Goal: Task Accomplishment & Management: Complete application form

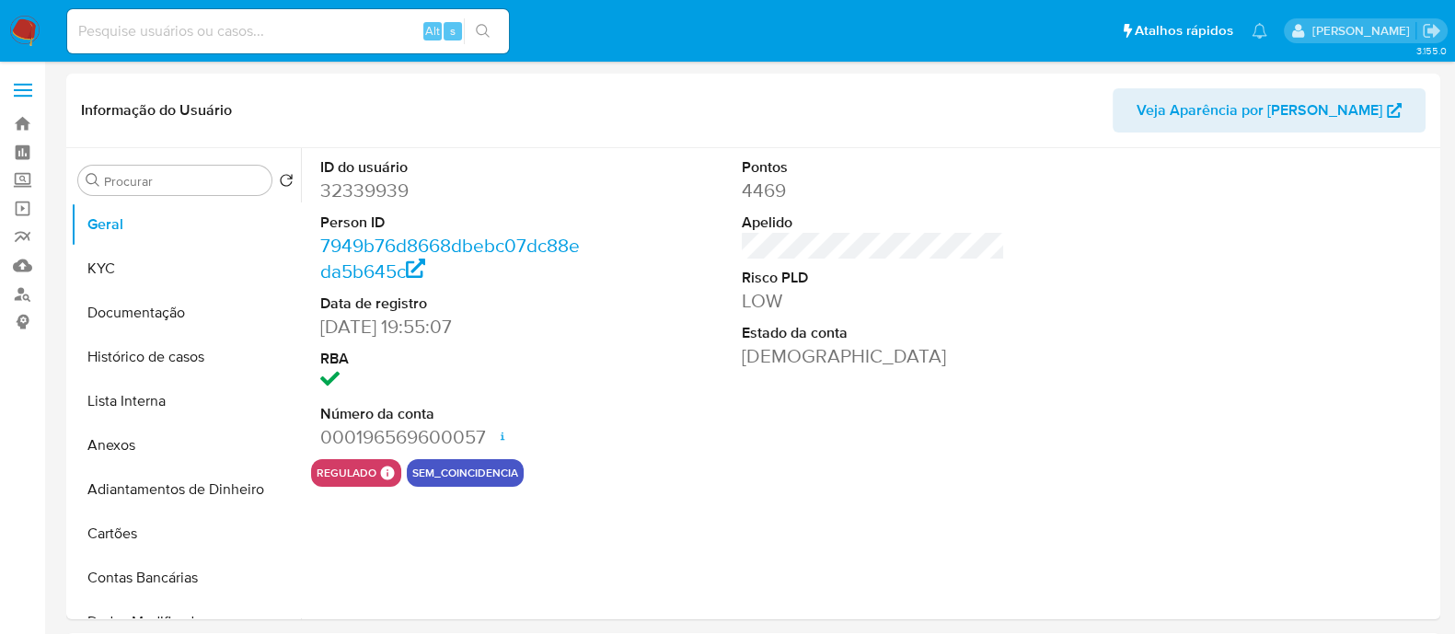
select select "10"
click at [919, 333] on dt "Estado da conta" at bounding box center [873, 333] width 263 height 20
click at [43, 292] on link "Localizador de pessoas" at bounding box center [109, 294] width 219 height 29
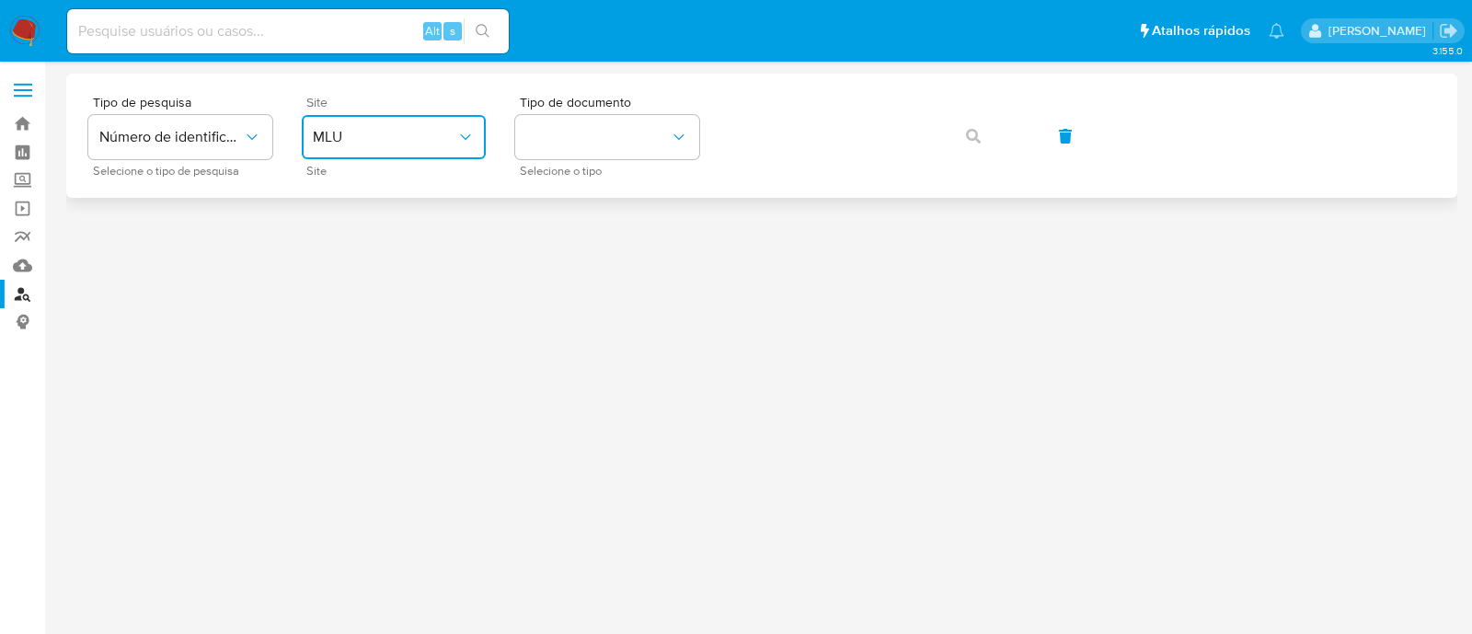
click at [382, 149] on button "MLU" at bounding box center [394, 137] width 184 height 44
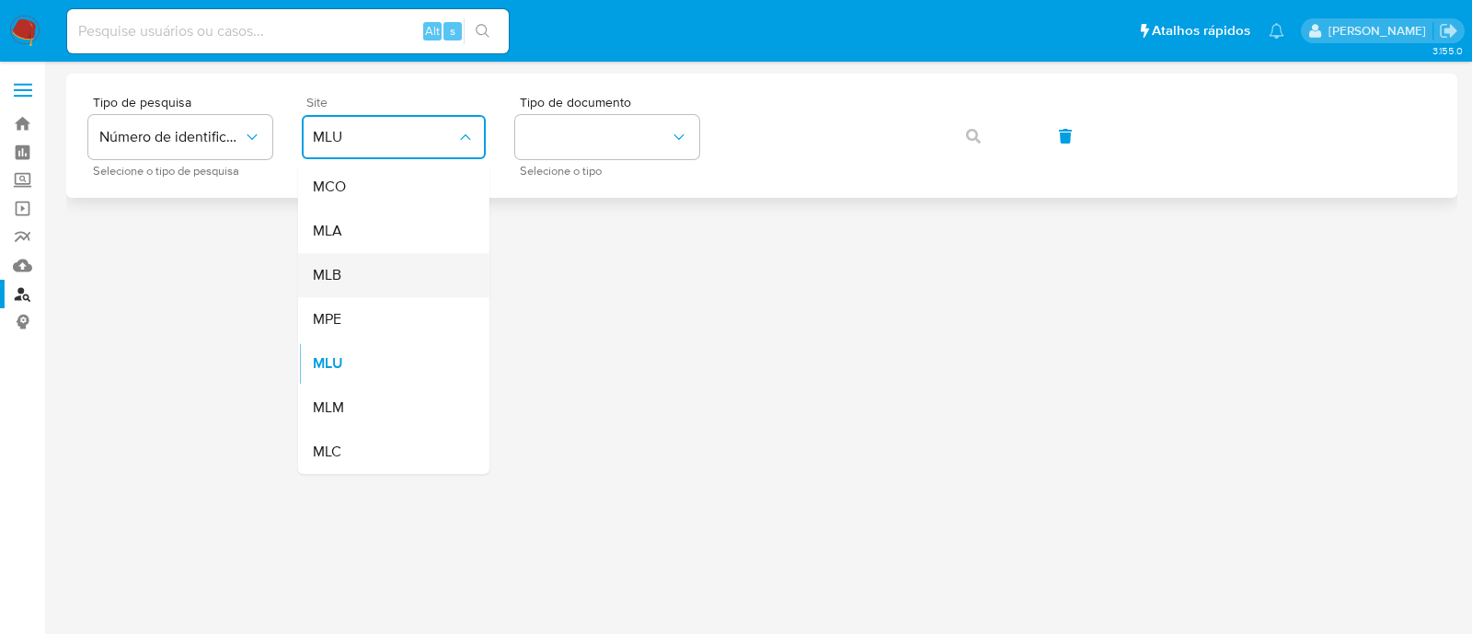
click at [459, 283] on div "MLB" at bounding box center [388, 275] width 151 height 44
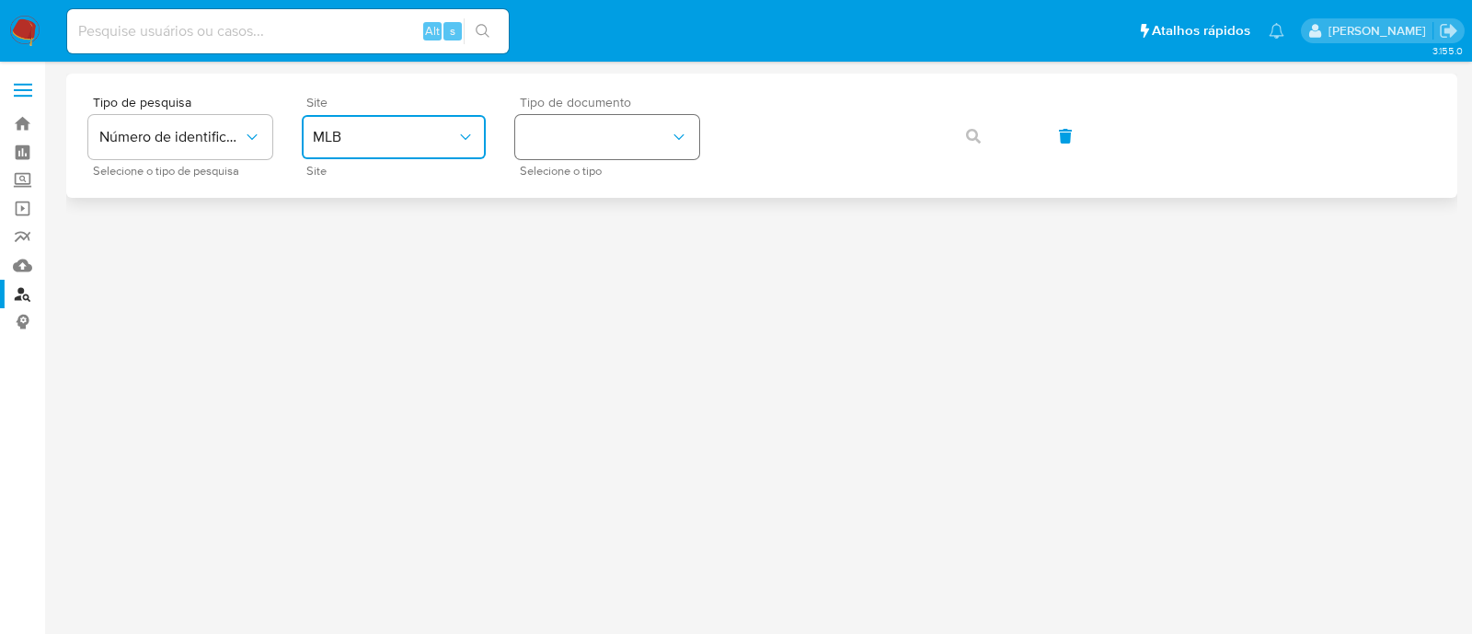
click at [580, 140] on button "identificationType" at bounding box center [607, 137] width 184 height 44
click at [626, 210] on div "CNPJ CNPJ" at bounding box center [601, 196] width 151 height 63
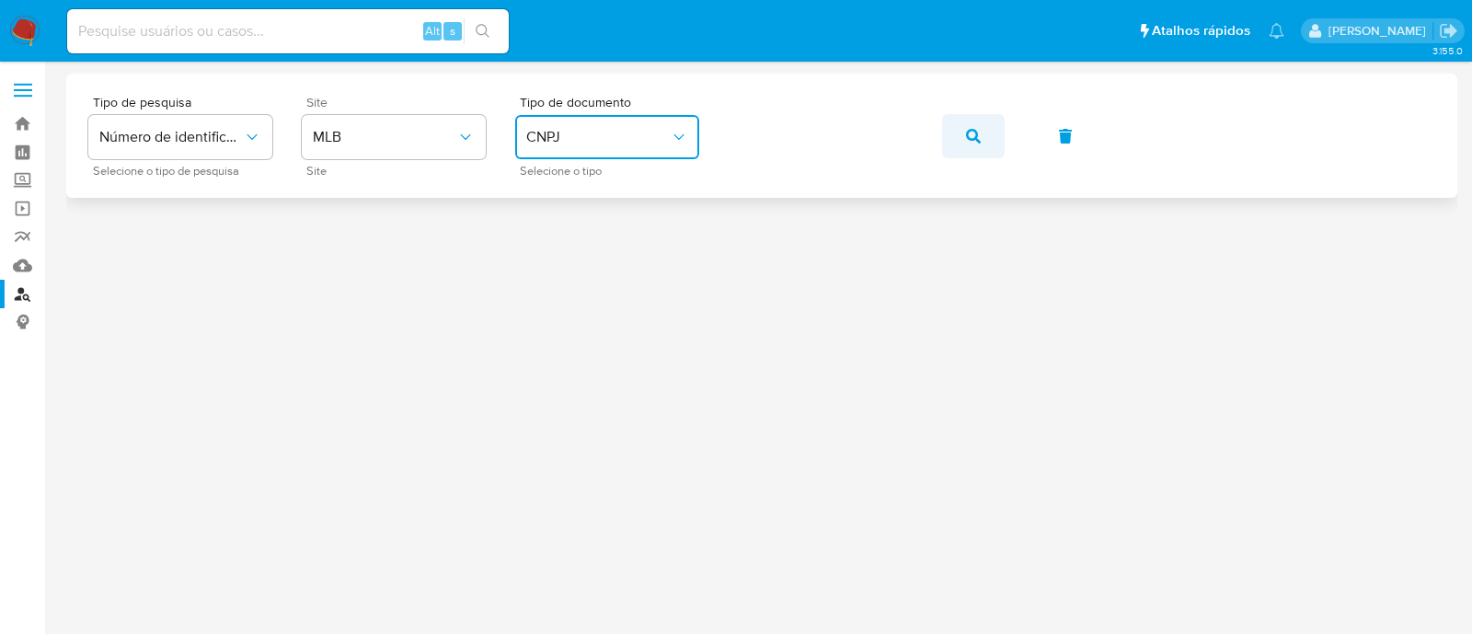
click at [961, 149] on button "button" at bounding box center [973, 136] width 63 height 44
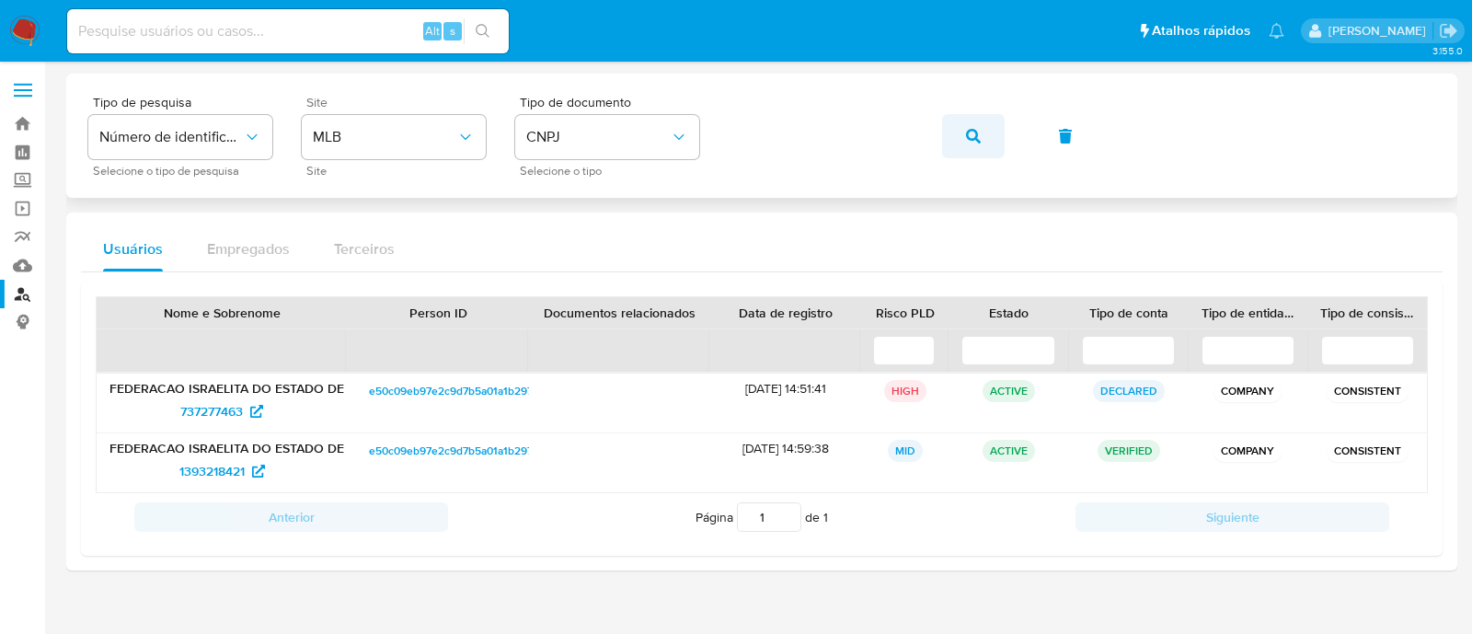
click at [963, 135] on button "button" at bounding box center [973, 136] width 63 height 44
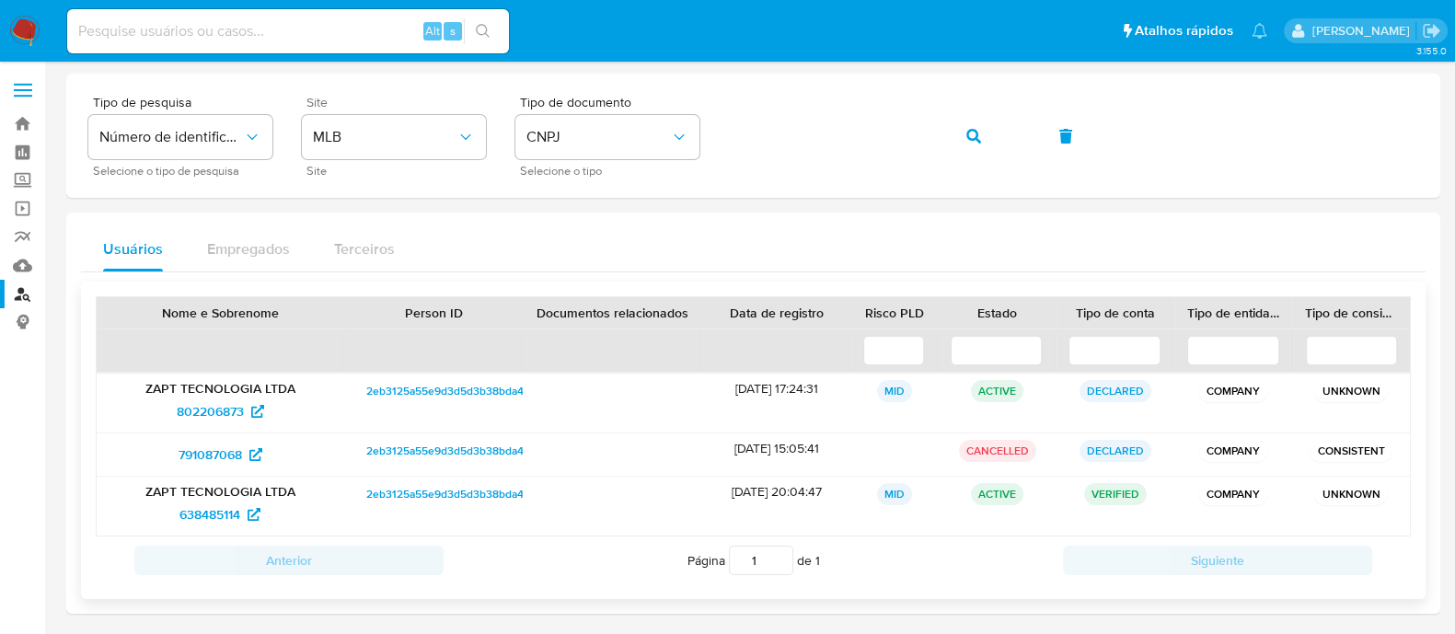
scroll to position [4, 0]
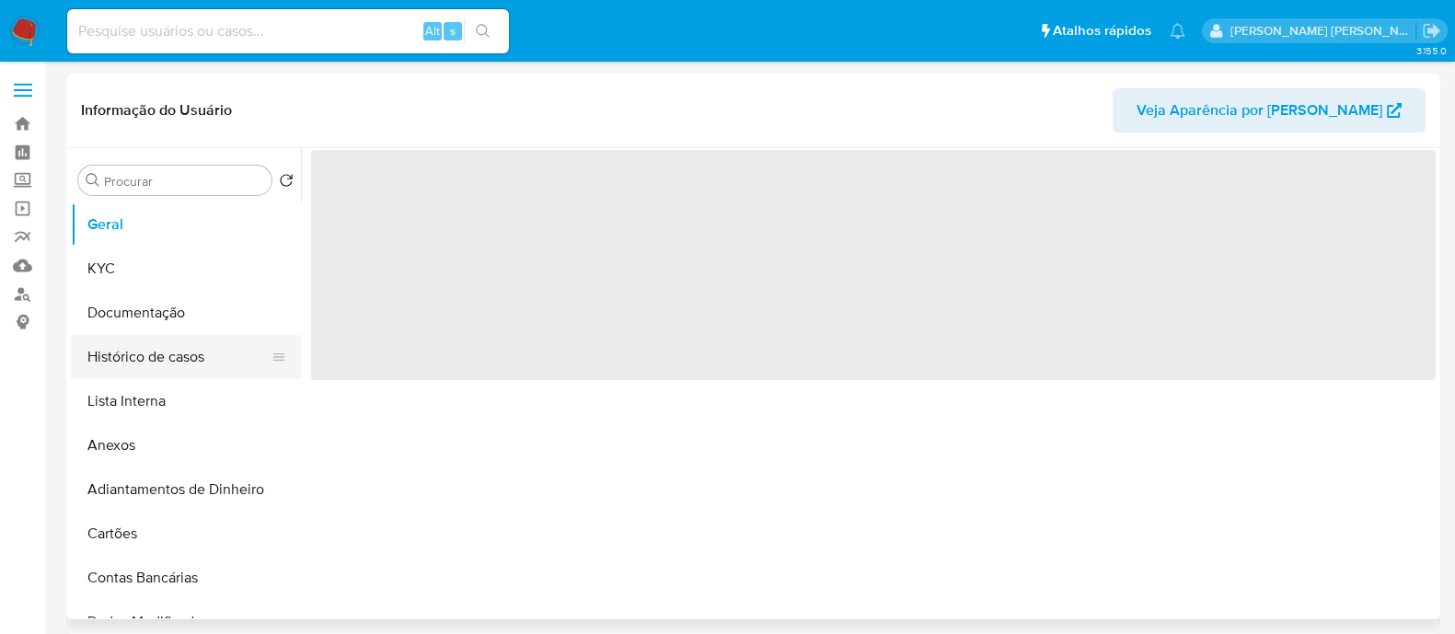
click at [166, 335] on button "Histórico de casos" at bounding box center [178, 357] width 215 height 44
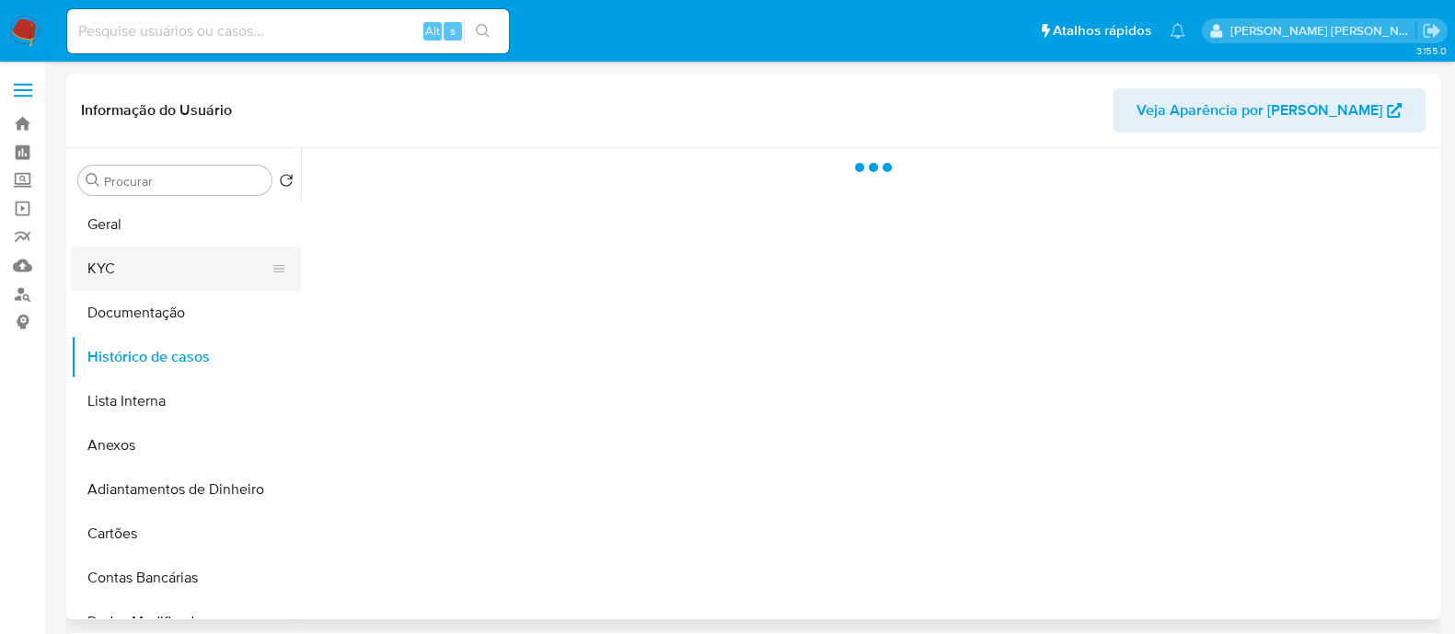
click at [198, 271] on button "KYC" at bounding box center [178, 269] width 215 height 44
select select "10"
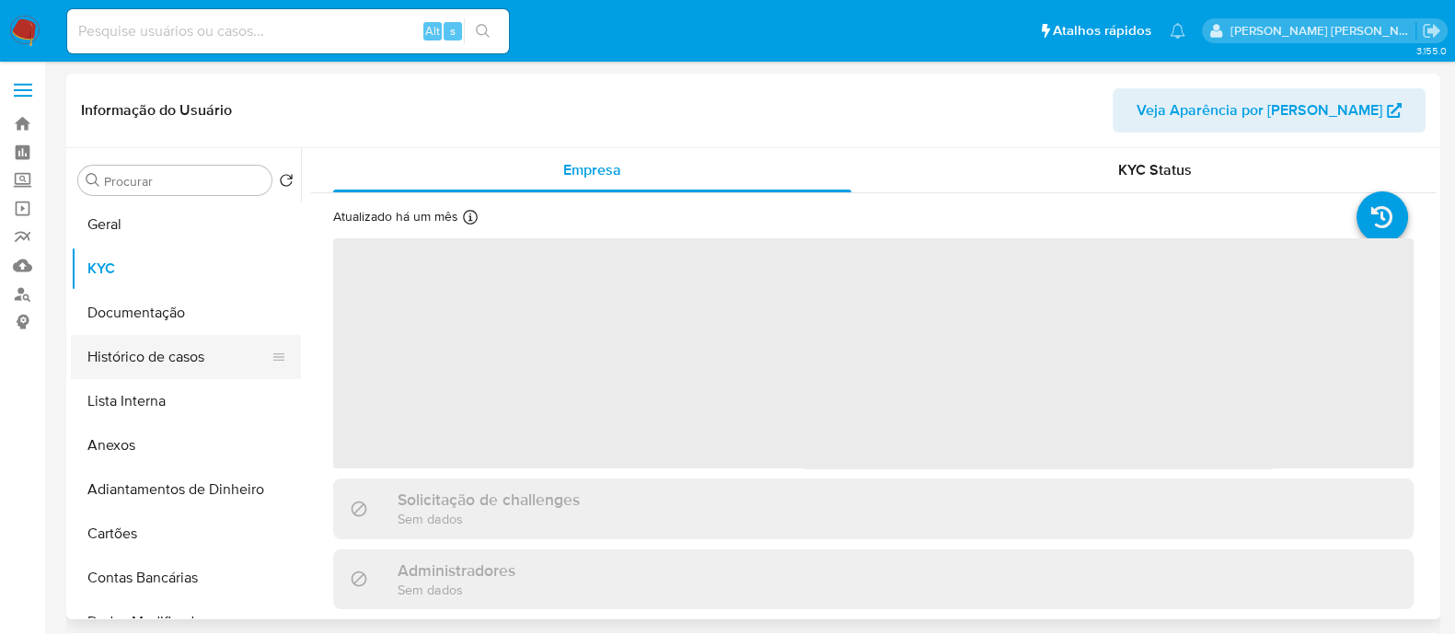
click at [202, 349] on button "Histórico de casos" at bounding box center [178, 357] width 215 height 44
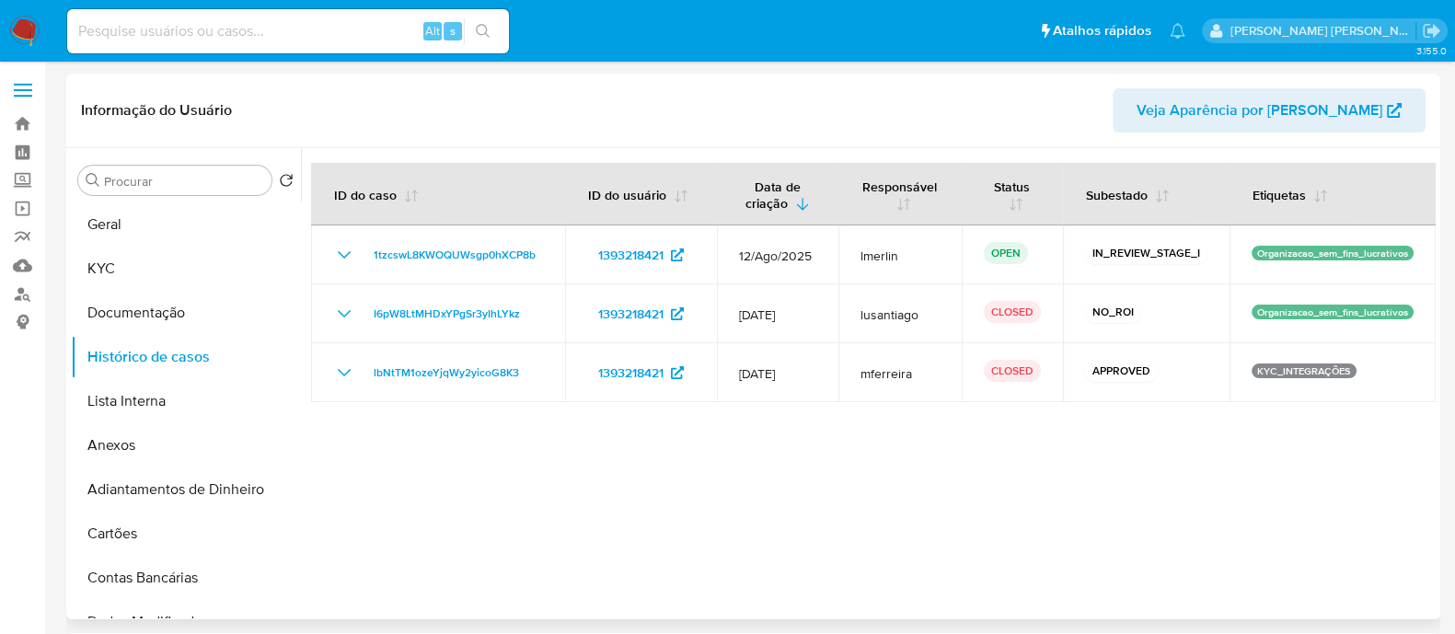
click at [1035, 511] on div at bounding box center [868, 383] width 1135 height 471
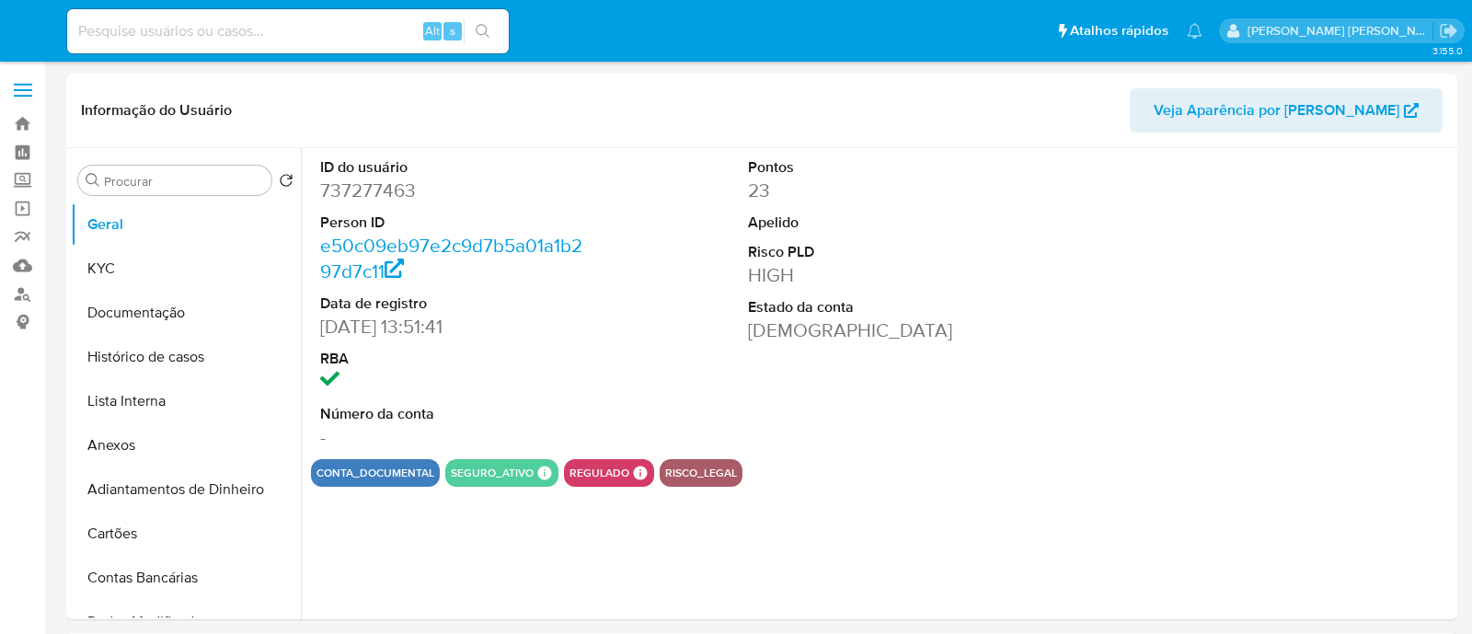
select select "10"
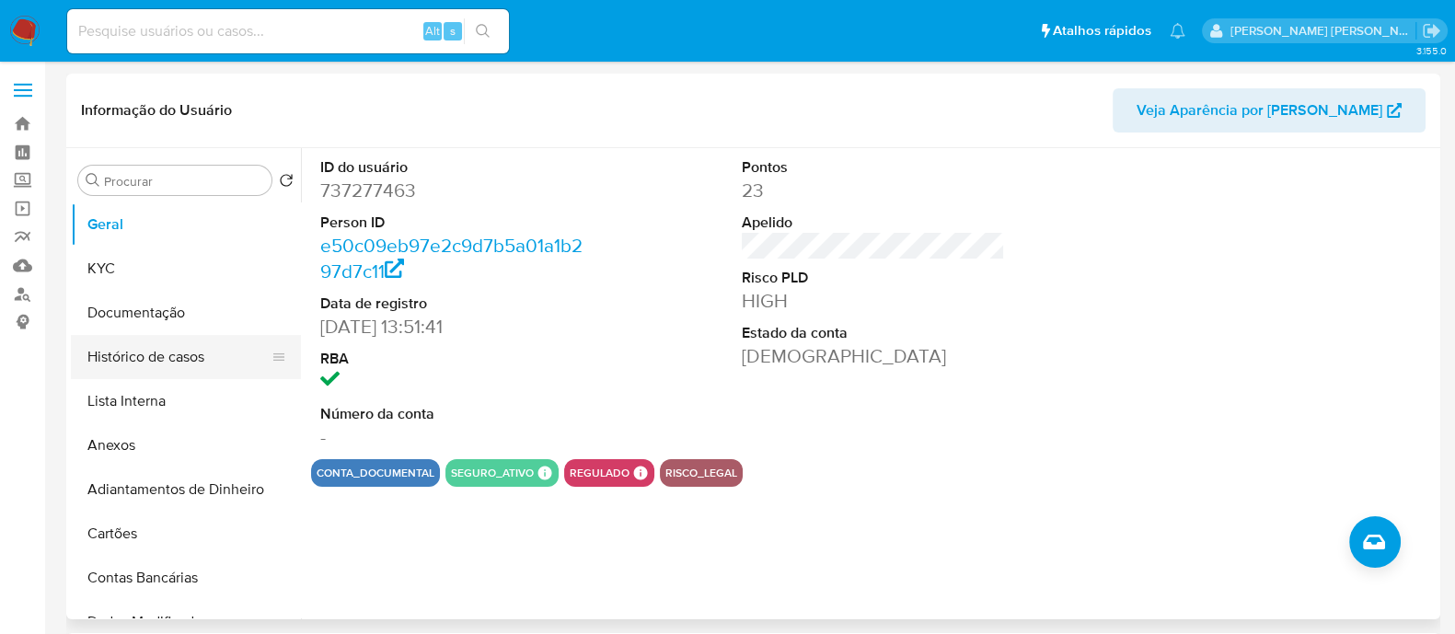
click at [183, 353] on button "Histórico de casos" at bounding box center [178, 357] width 215 height 44
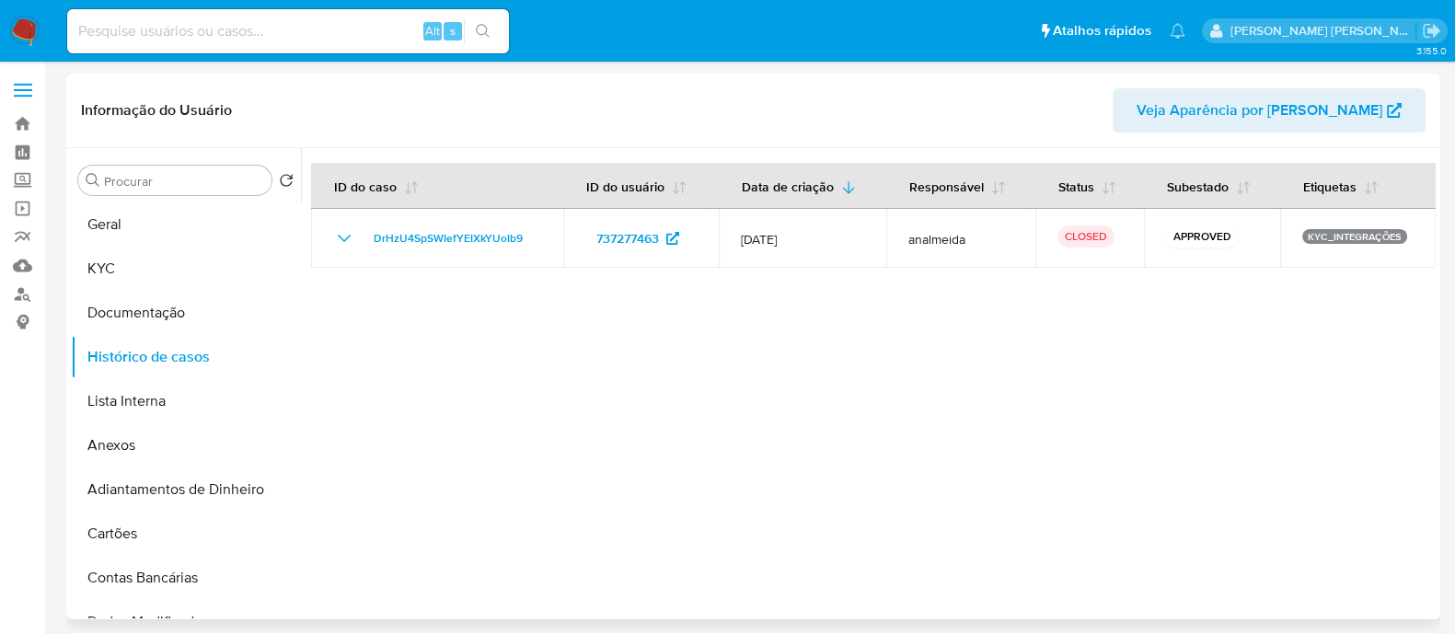
click at [851, 290] on div at bounding box center [868, 383] width 1135 height 471
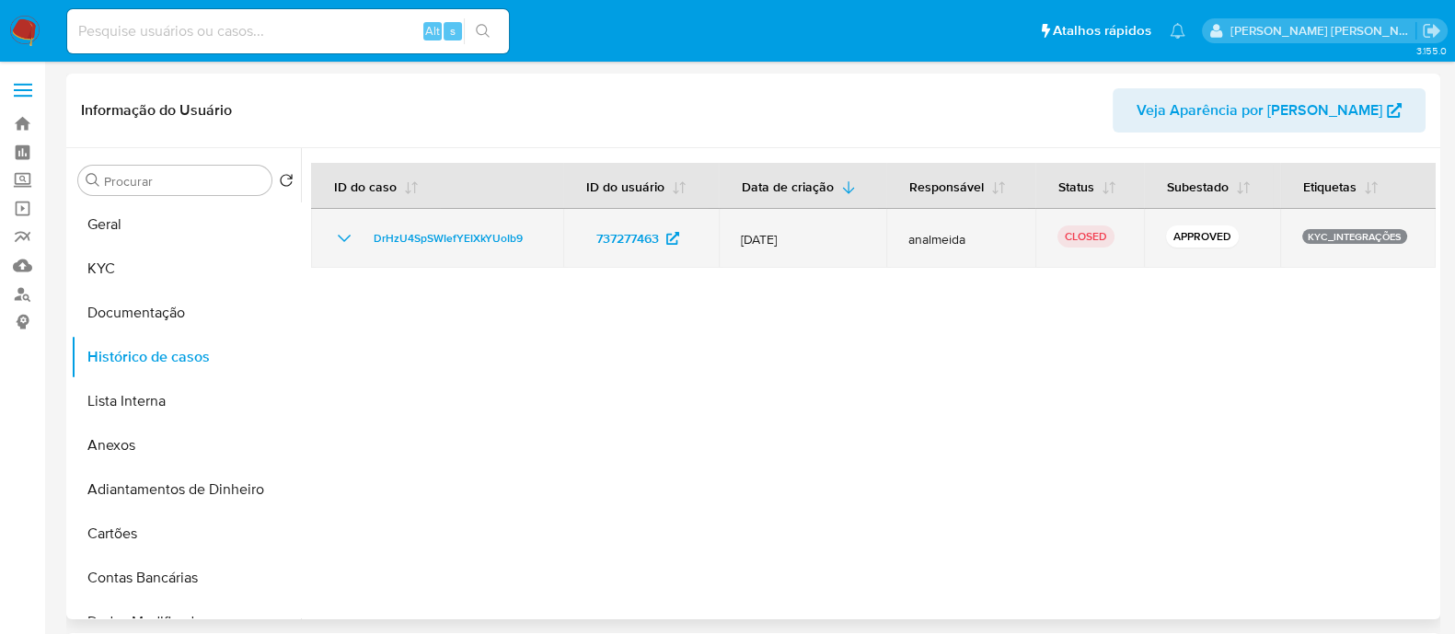
click at [331, 234] on td "DrHzU4SpSWIefYEIXkYUoIb9" at bounding box center [437, 238] width 252 height 59
click at [337, 234] on icon "Mostrar/Ocultar" at bounding box center [344, 238] width 22 height 22
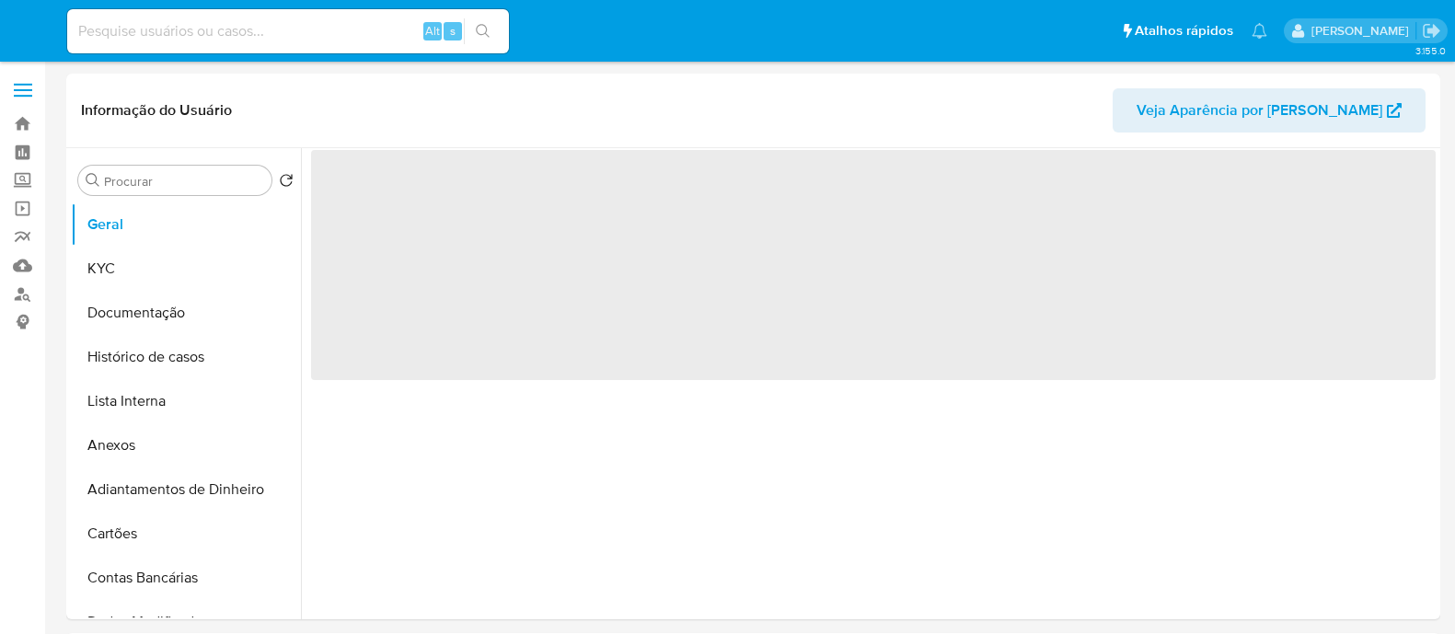
select select "10"
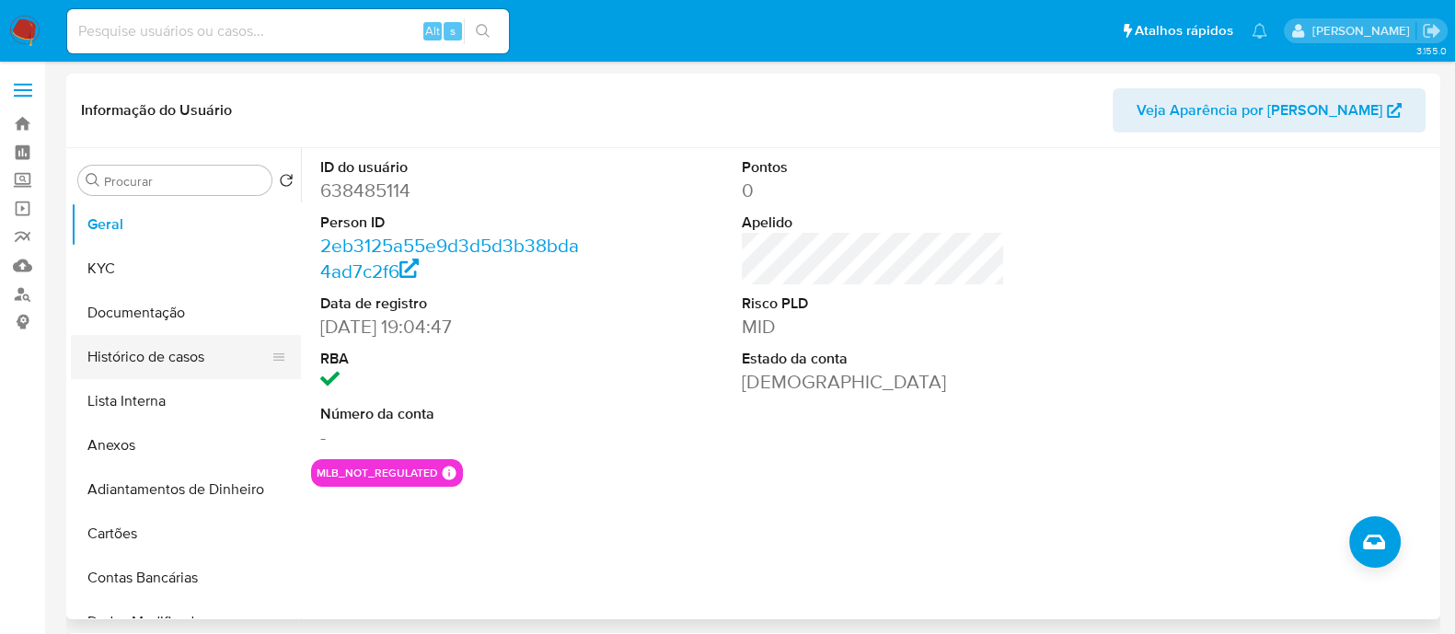
click at [157, 339] on button "Histórico de casos" at bounding box center [178, 357] width 215 height 44
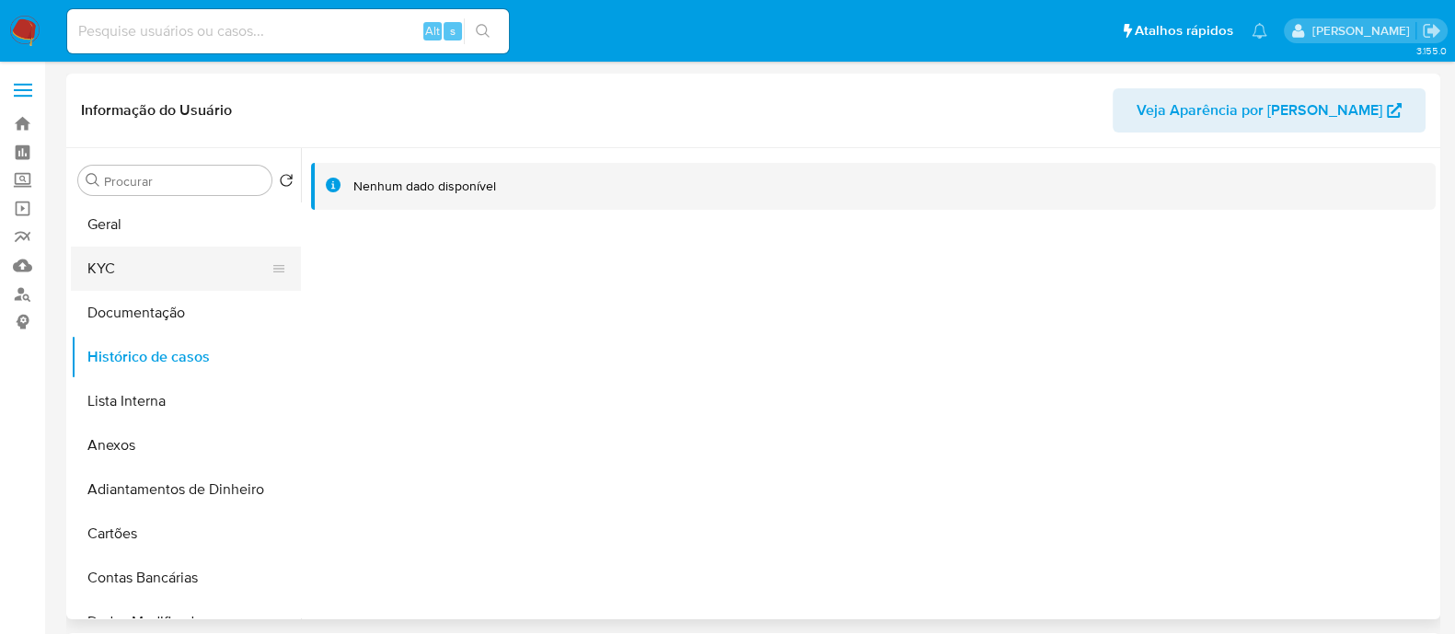
click at [143, 264] on button "KYC" at bounding box center [178, 269] width 215 height 44
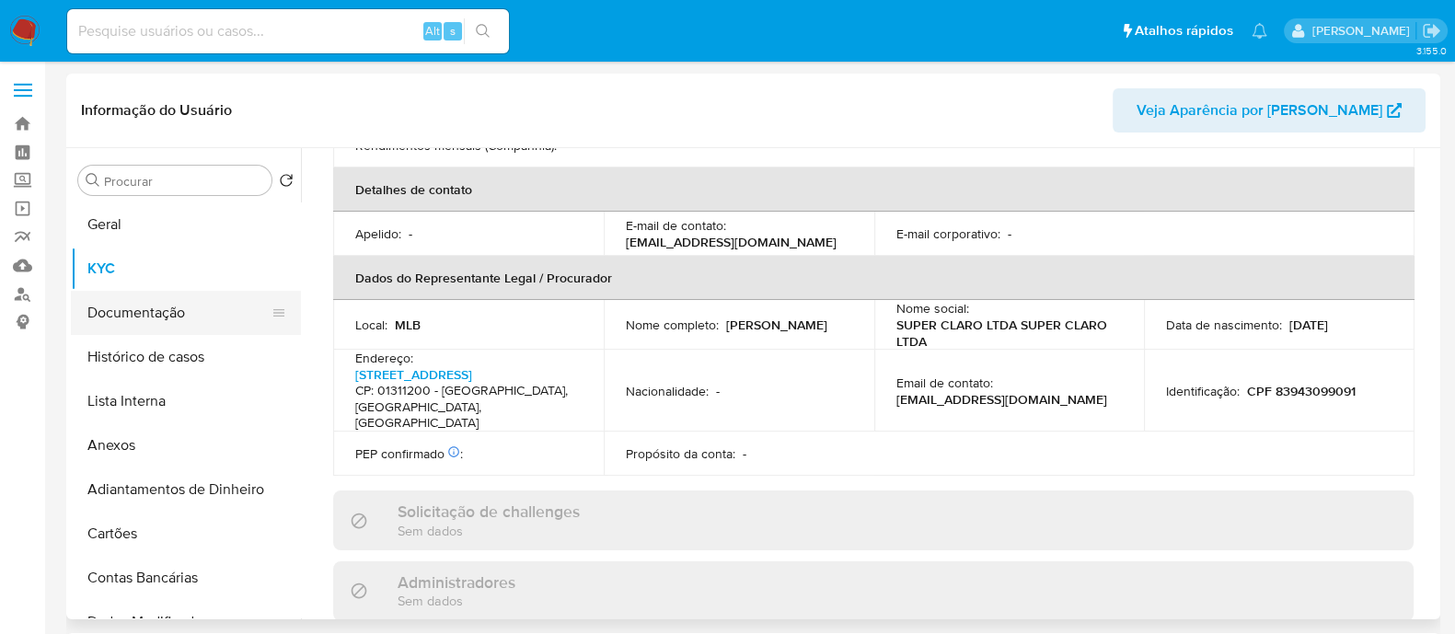
scroll to position [899, 0]
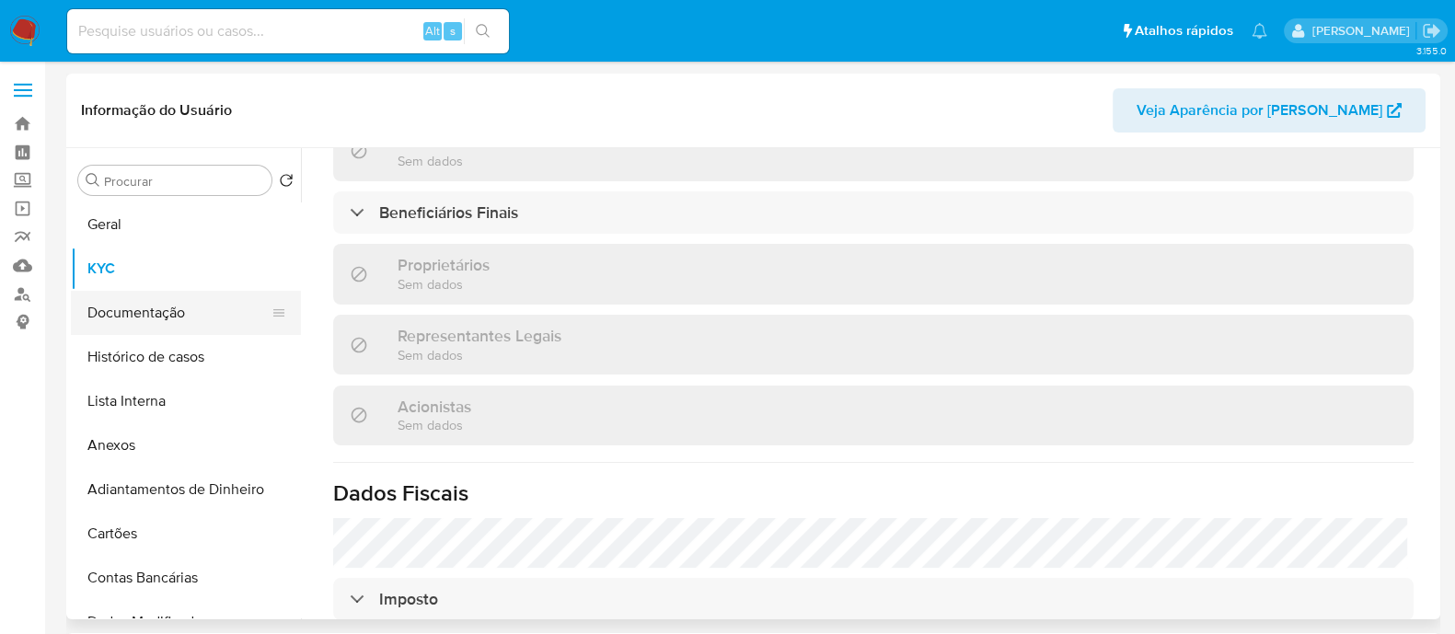
click at [156, 319] on button "Documentação" at bounding box center [178, 313] width 215 height 44
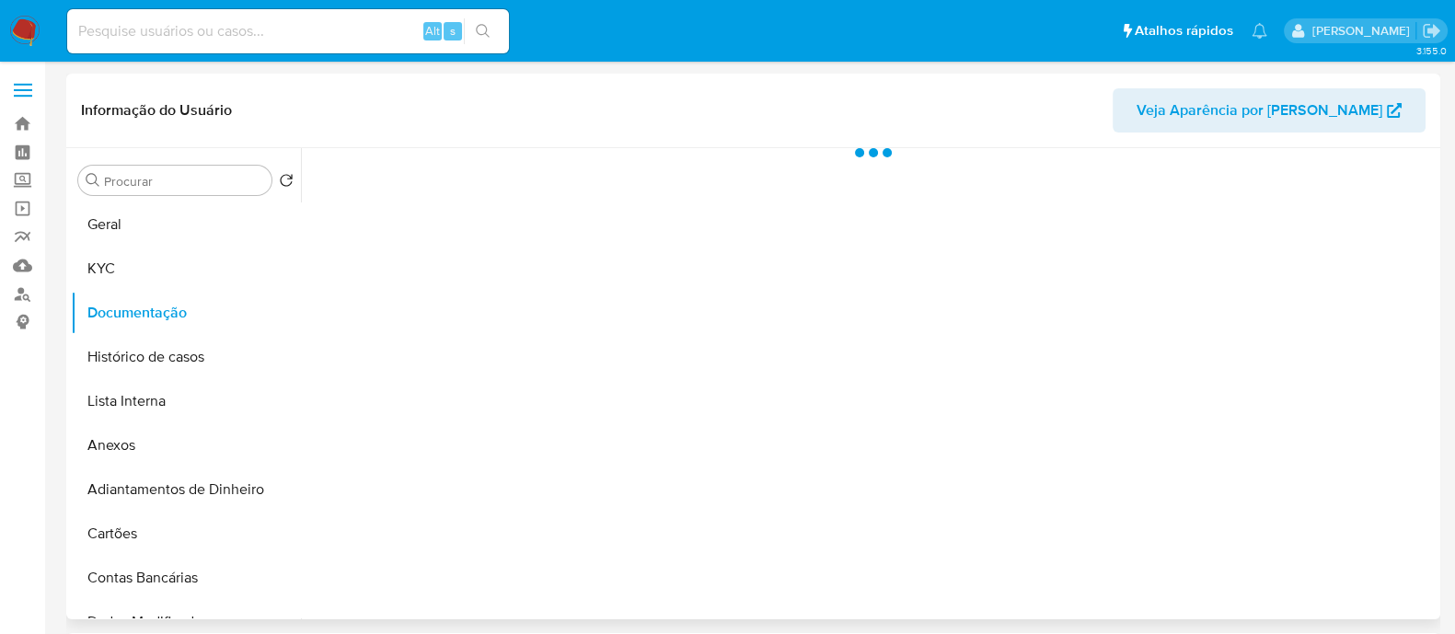
scroll to position [0, 0]
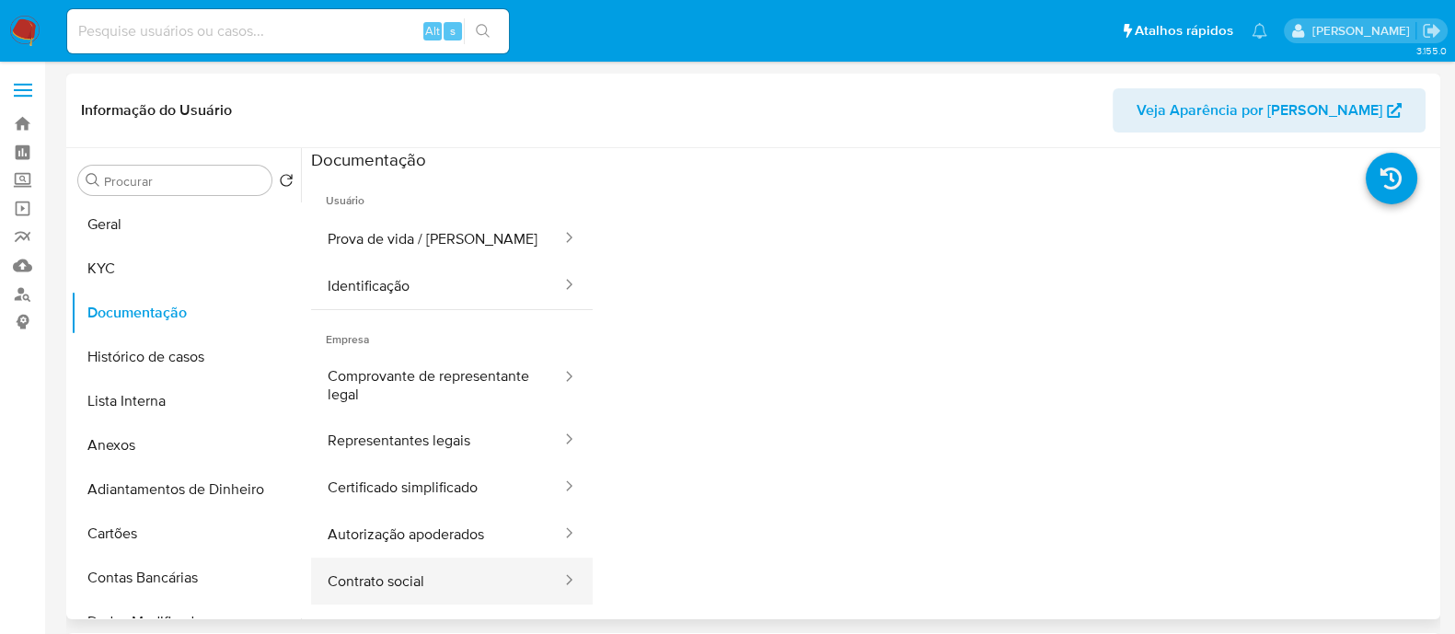
click at [422, 575] on button "Contrato social" at bounding box center [437, 581] width 252 height 47
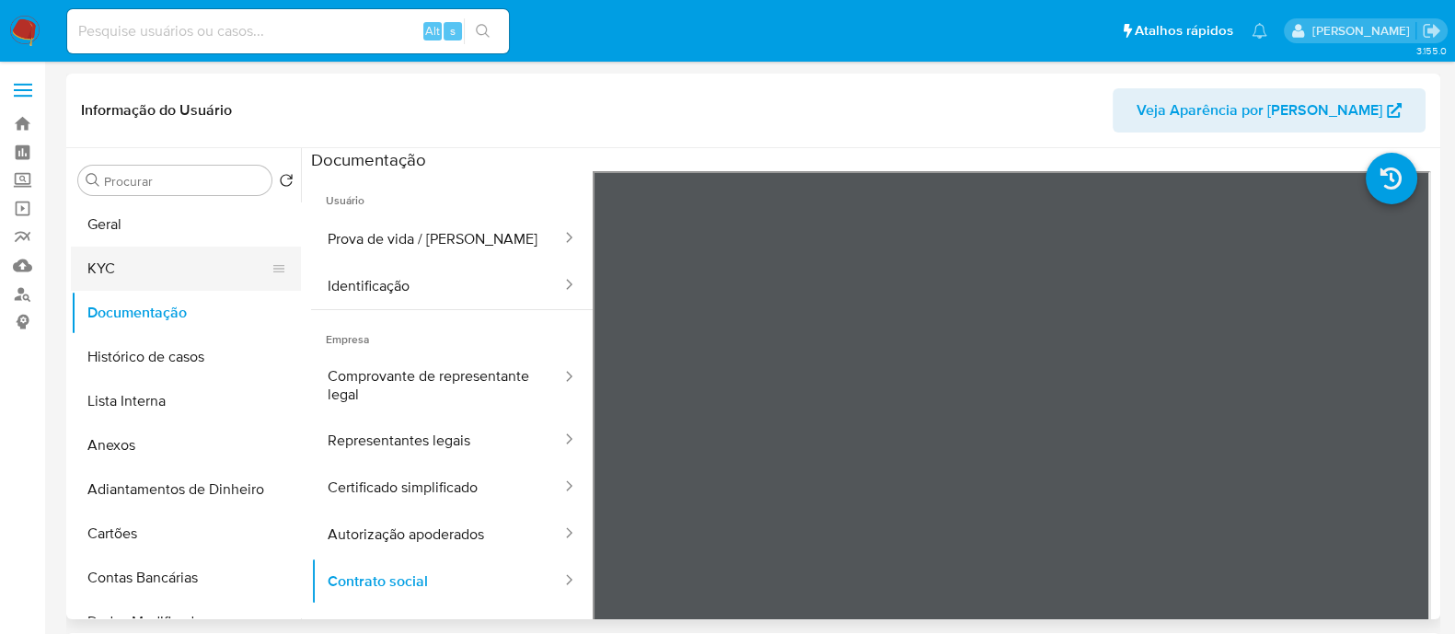
click at [111, 271] on button "KYC" at bounding box center [178, 269] width 215 height 44
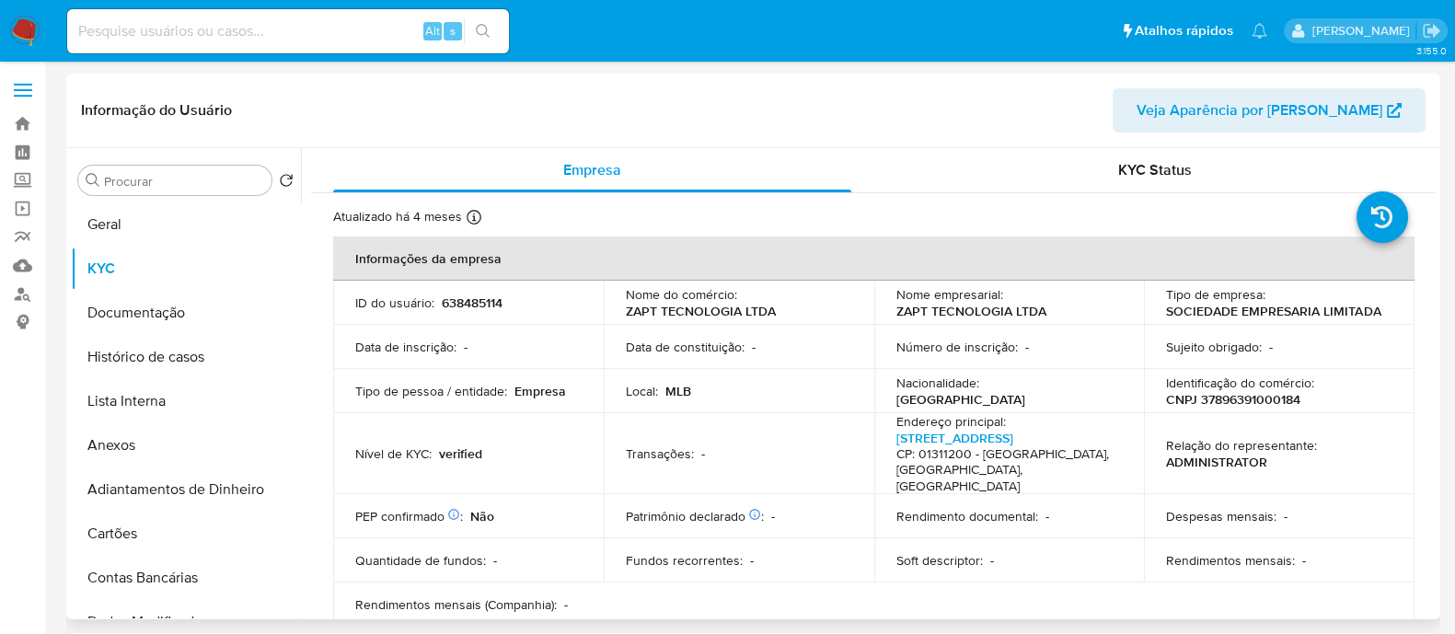
click at [1268, 399] on p "CNPJ 37896391000184" at bounding box center [1233, 399] width 134 height 17
copy p "37896391000184"
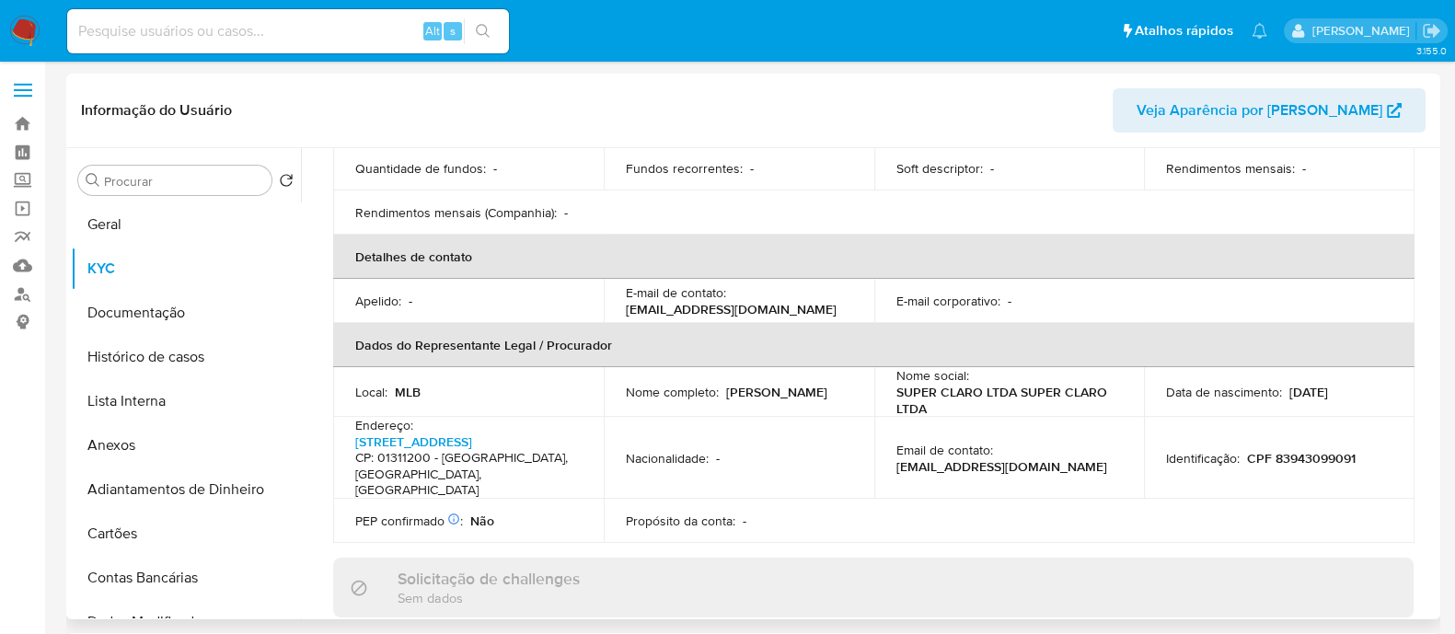
click at [747, 384] on p "Guilherme Nazareth de Souza" at bounding box center [776, 392] width 101 height 17
copy div "Nome completo : Guilherme Nazareth de Souza"
click at [120, 225] on button "Geral" at bounding box center [178, 224] width 215 height 44
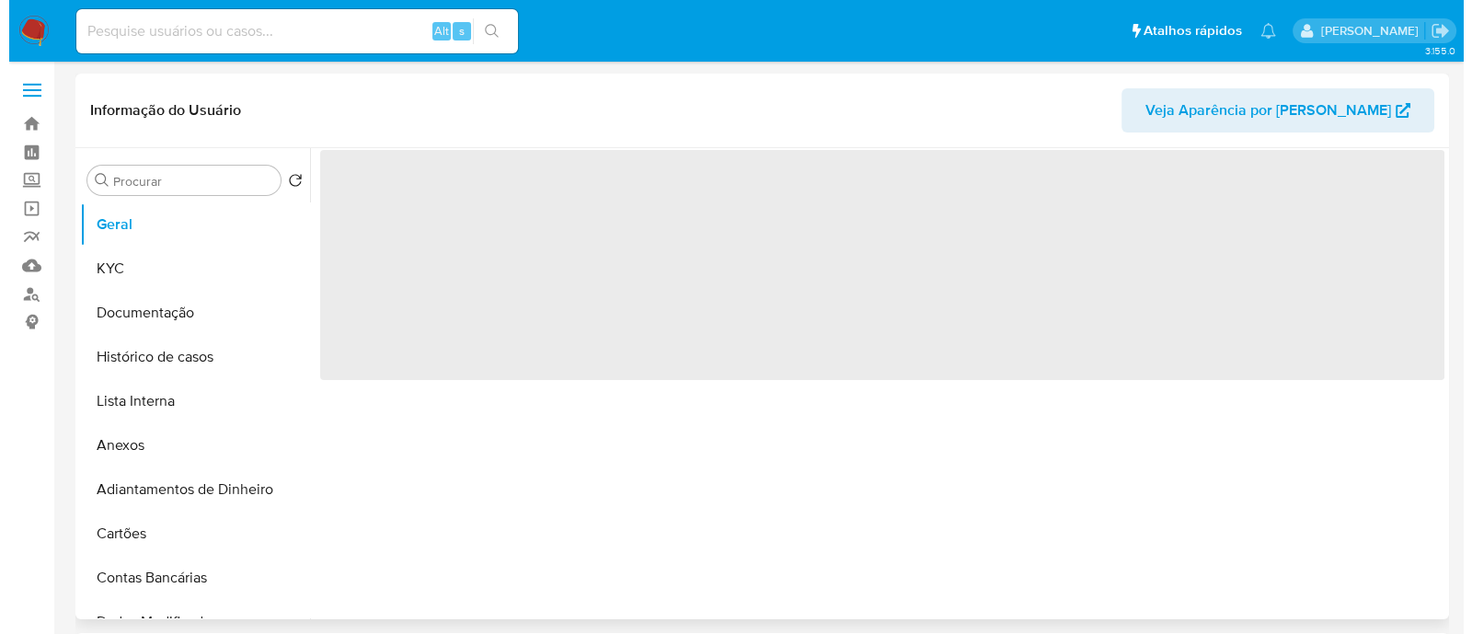
scroll to position [0, 0]
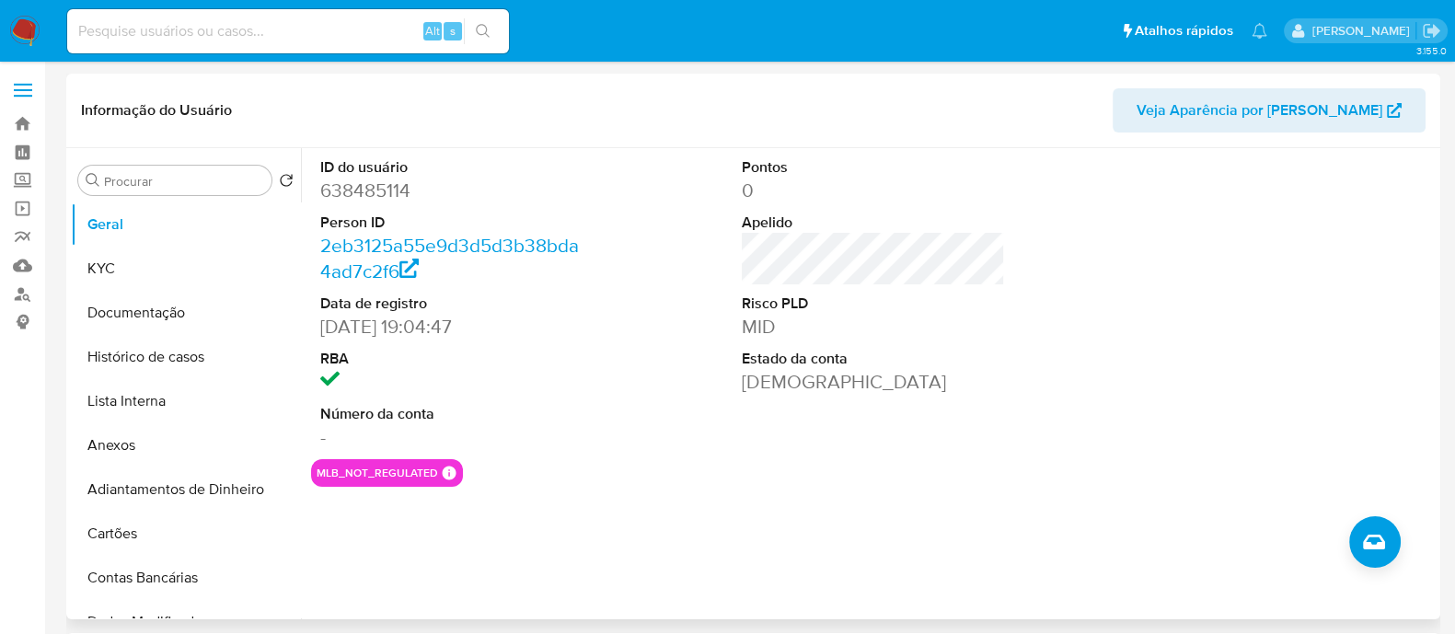
click at [1348, 531] on div "ID do usuário 638485114 Person ID 2eb3125a55e9d3d5d3b38bda4ad7c2f6 Data de regi…" at bounding box center [868, 383] width 1135 height 471
click at [1366, 537] on icon "Criar caso manual" at bounding box center [1374, 542] width 22 height 15
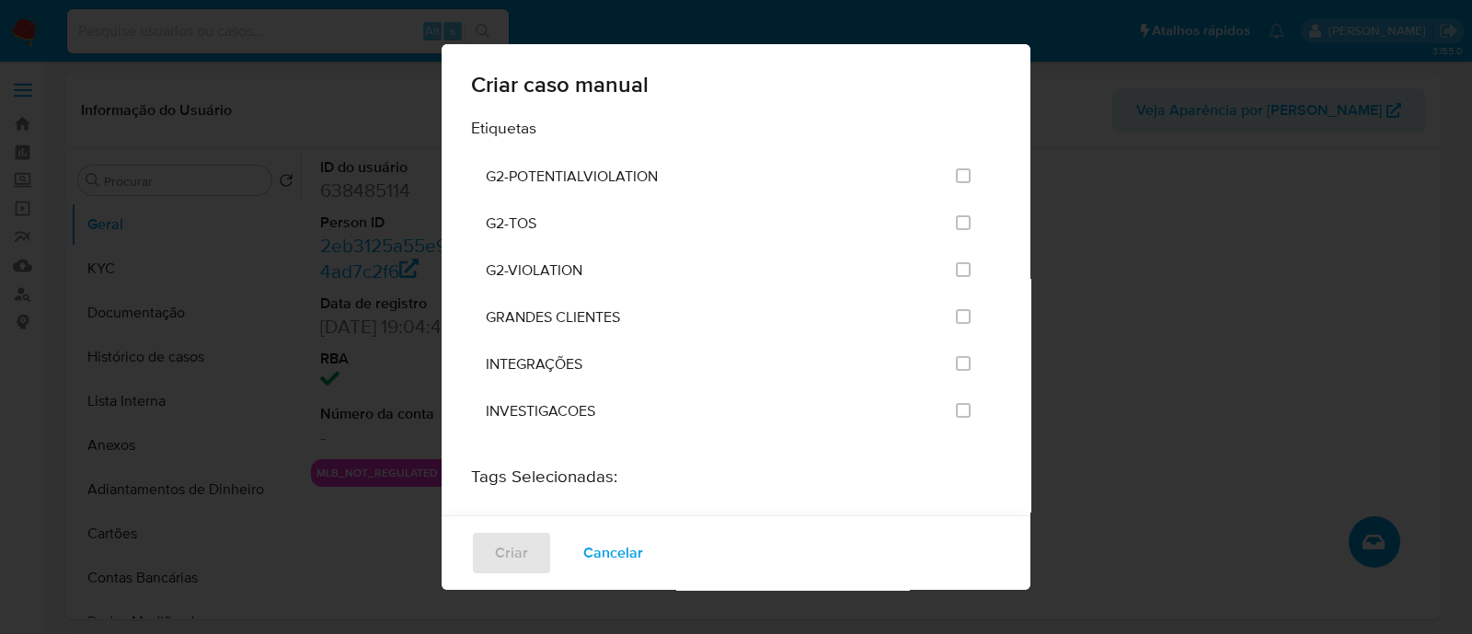
scroll to position [1495, 0]
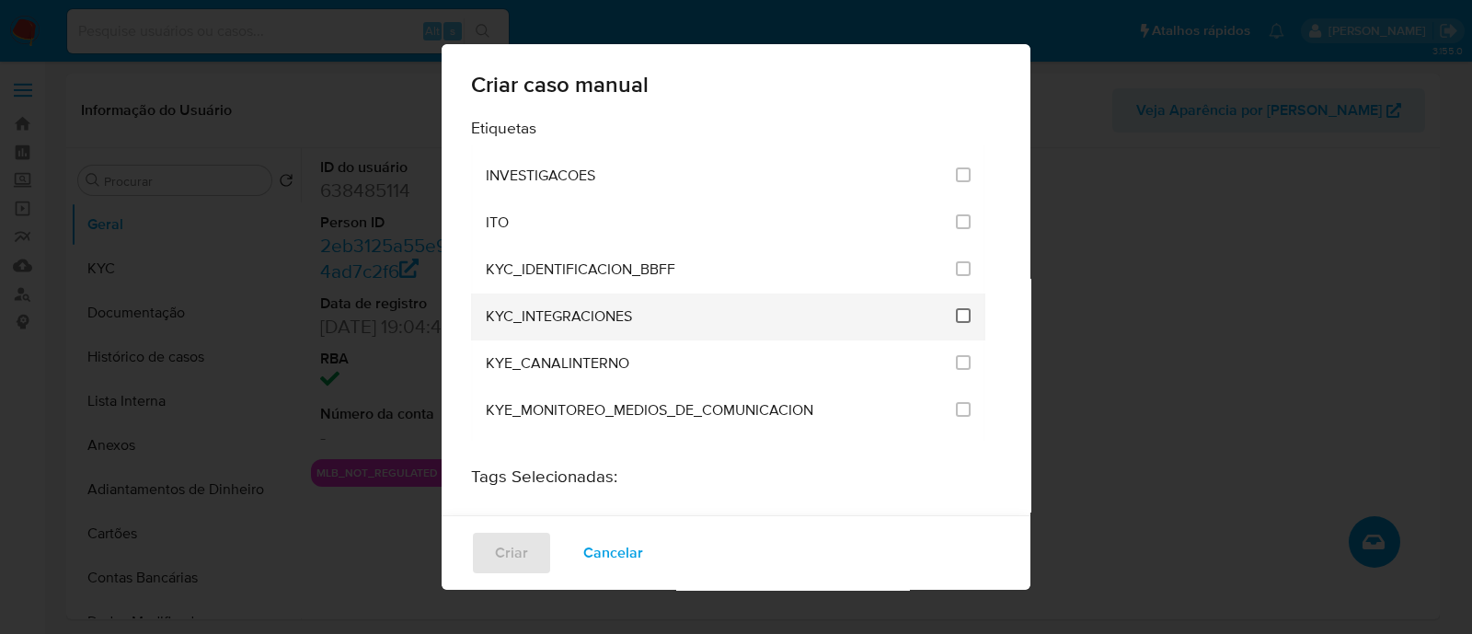
click at [956, 308] on input "2093" at bounding box center [963, 315] width 15 height 15
checkbox input "true"
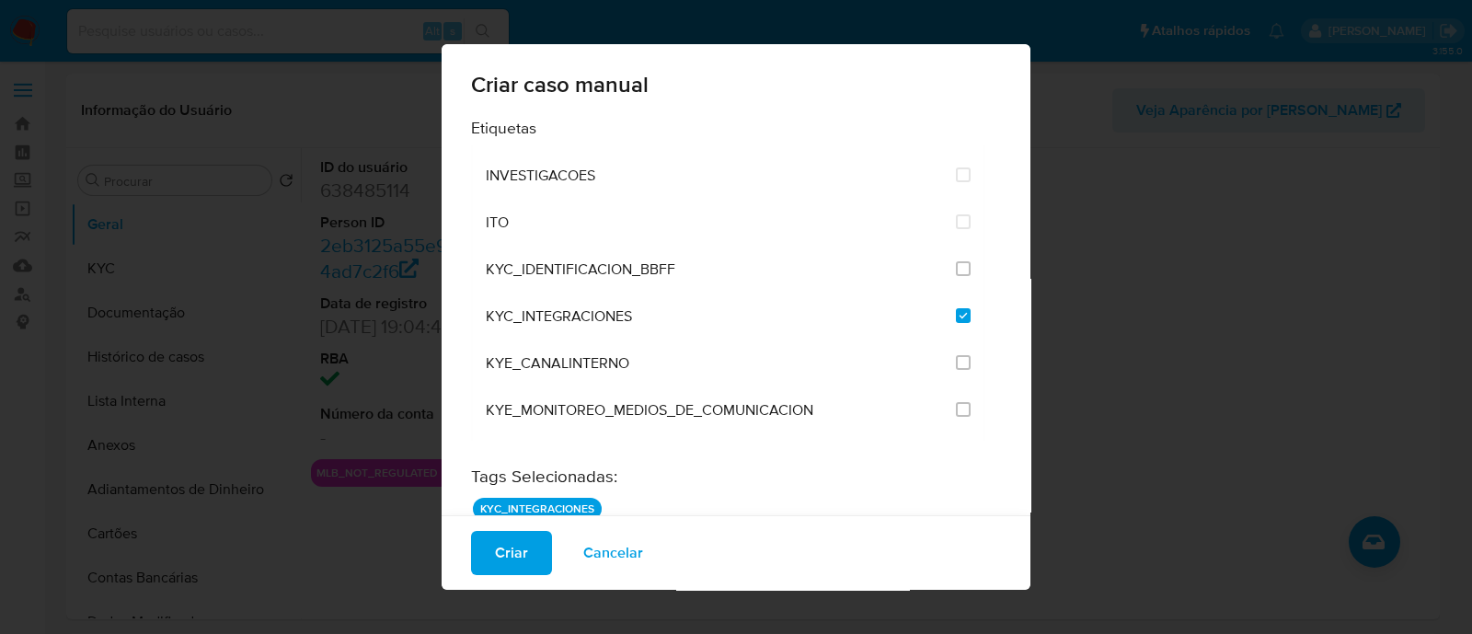
click at [519, 548] on span "Criar" at bounding box center [511, 553] width 33 height 40
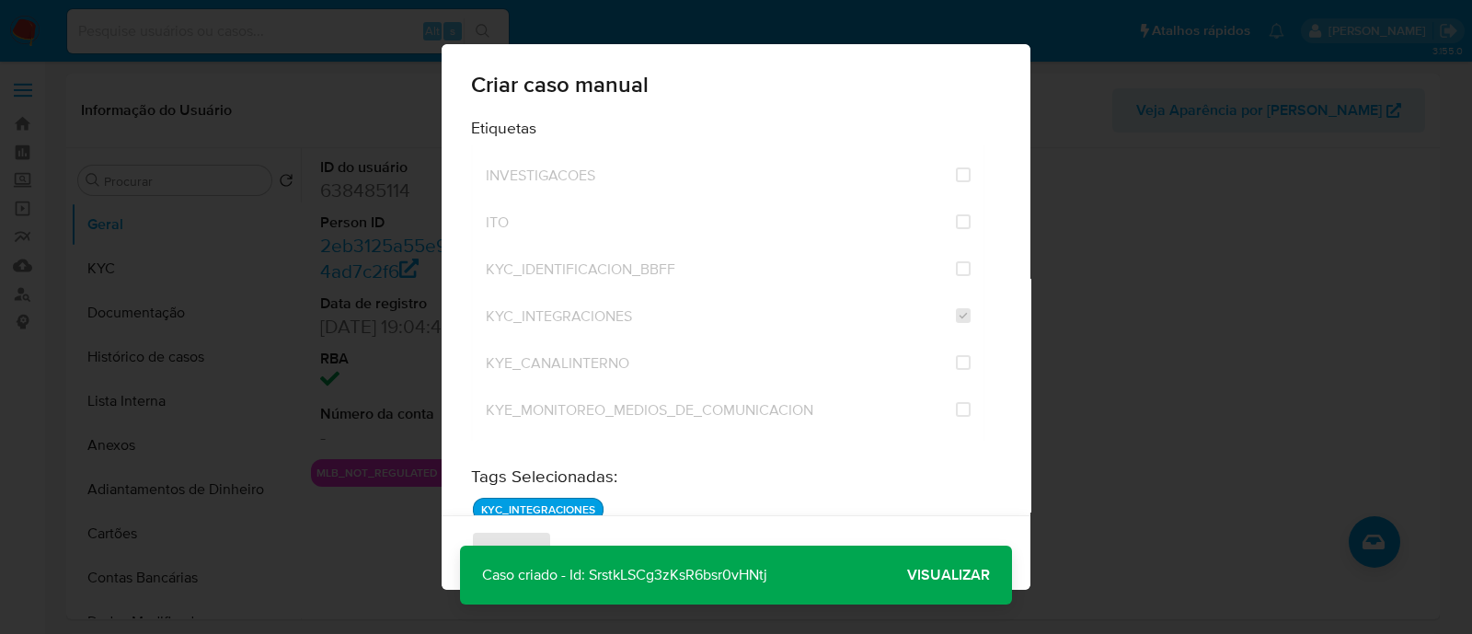
click at [953, 575] on span "Visualizar" at bounding box center [948, 575] width 83 height 0
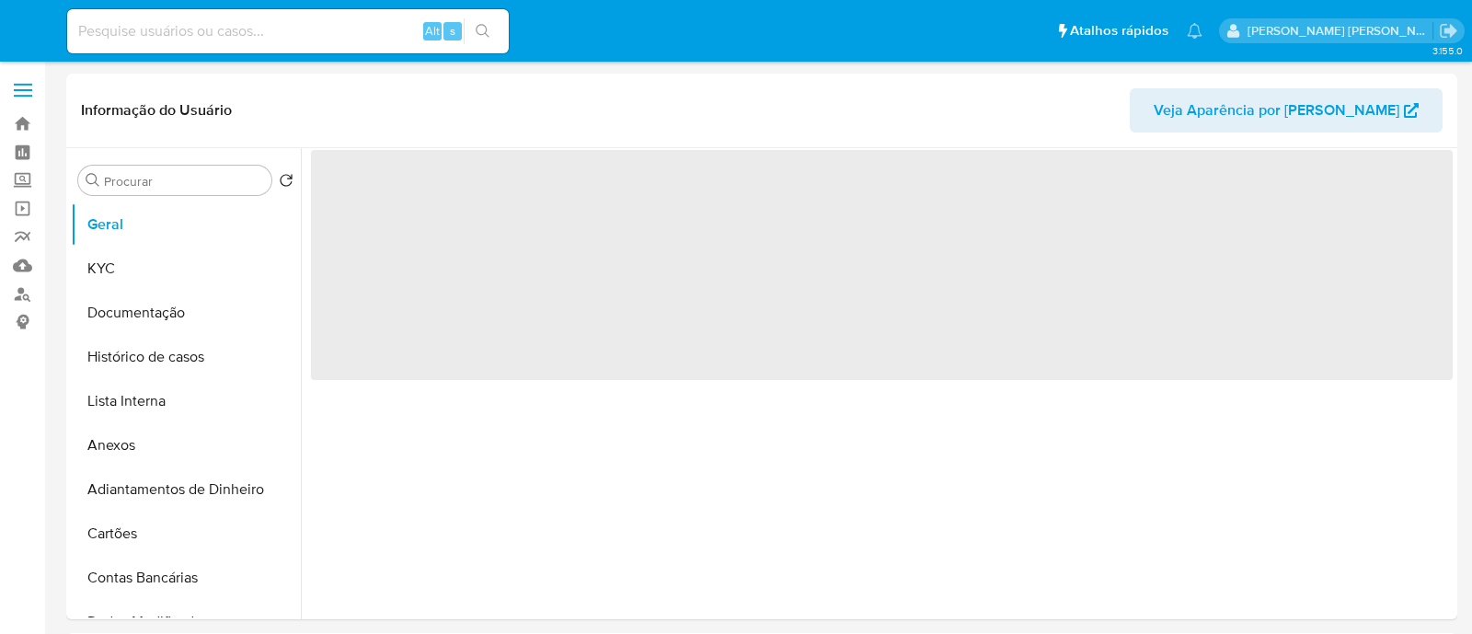
select select "10"
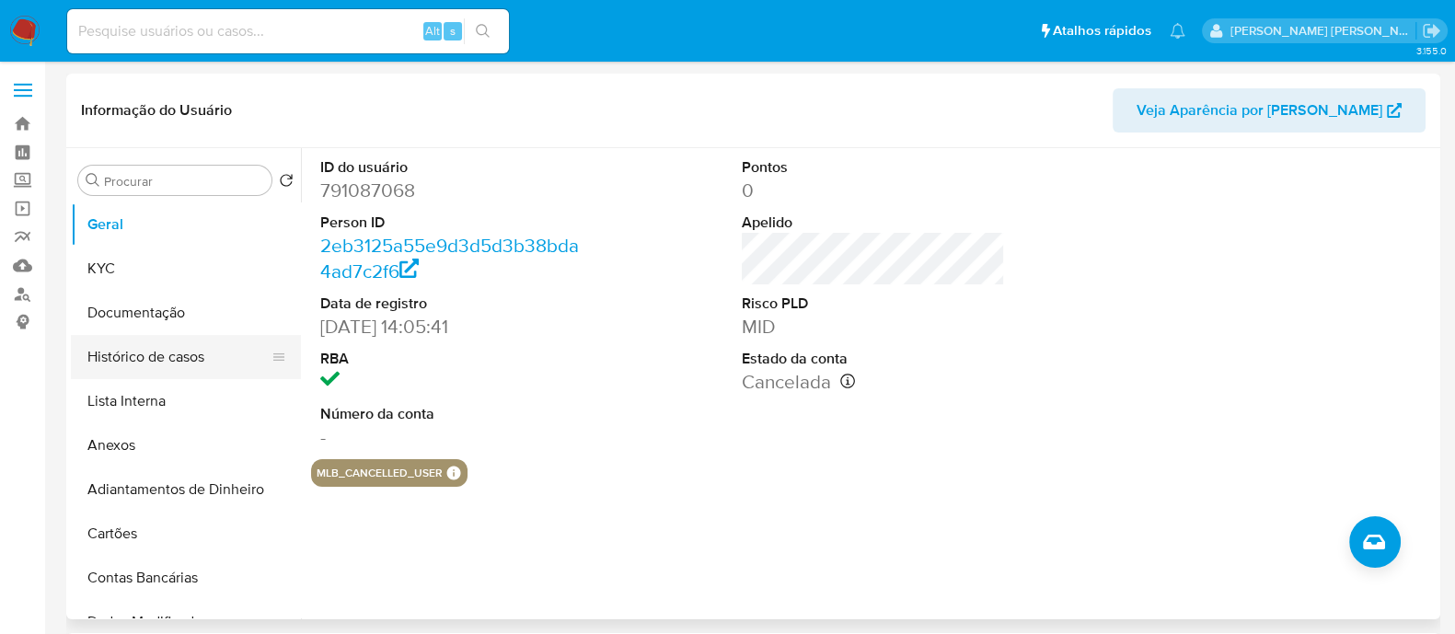
click at [233, 357] on button "Histórico de casos" at bounding box center [178, 357] width 215 height 44
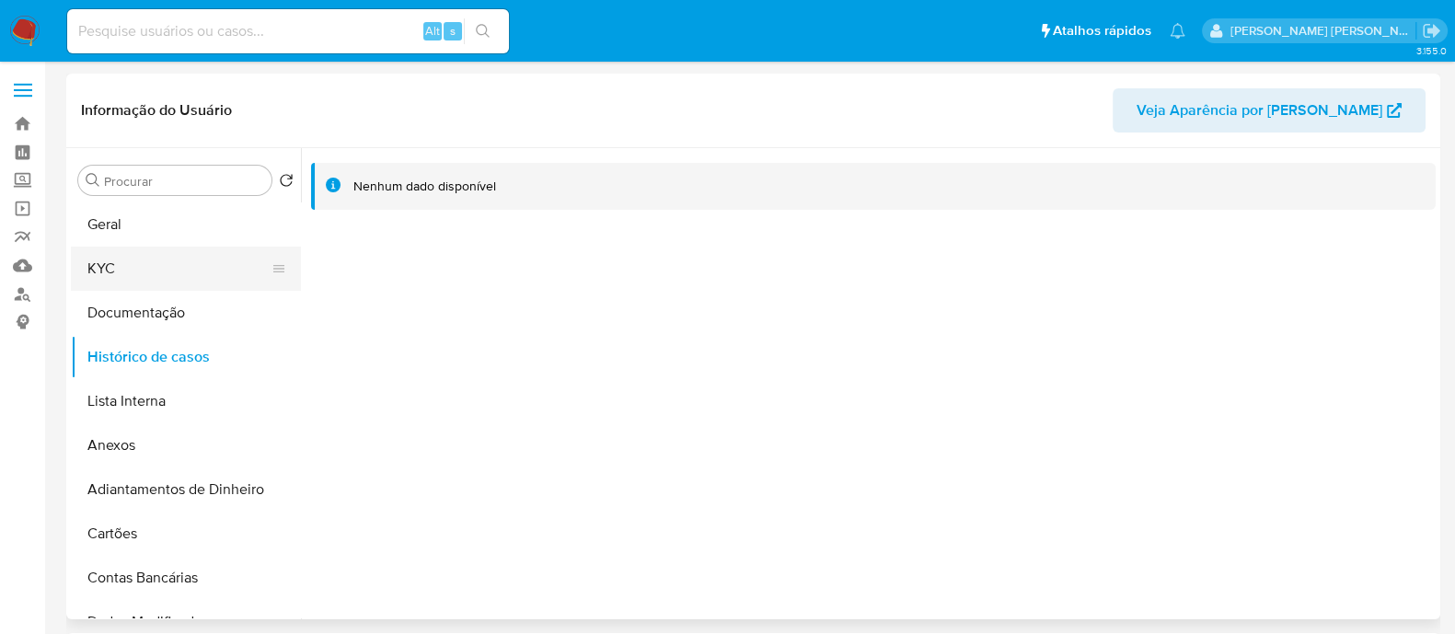
click at [132, 258] on button "KYC" at bounding box center [178, 269] width 215 height 44
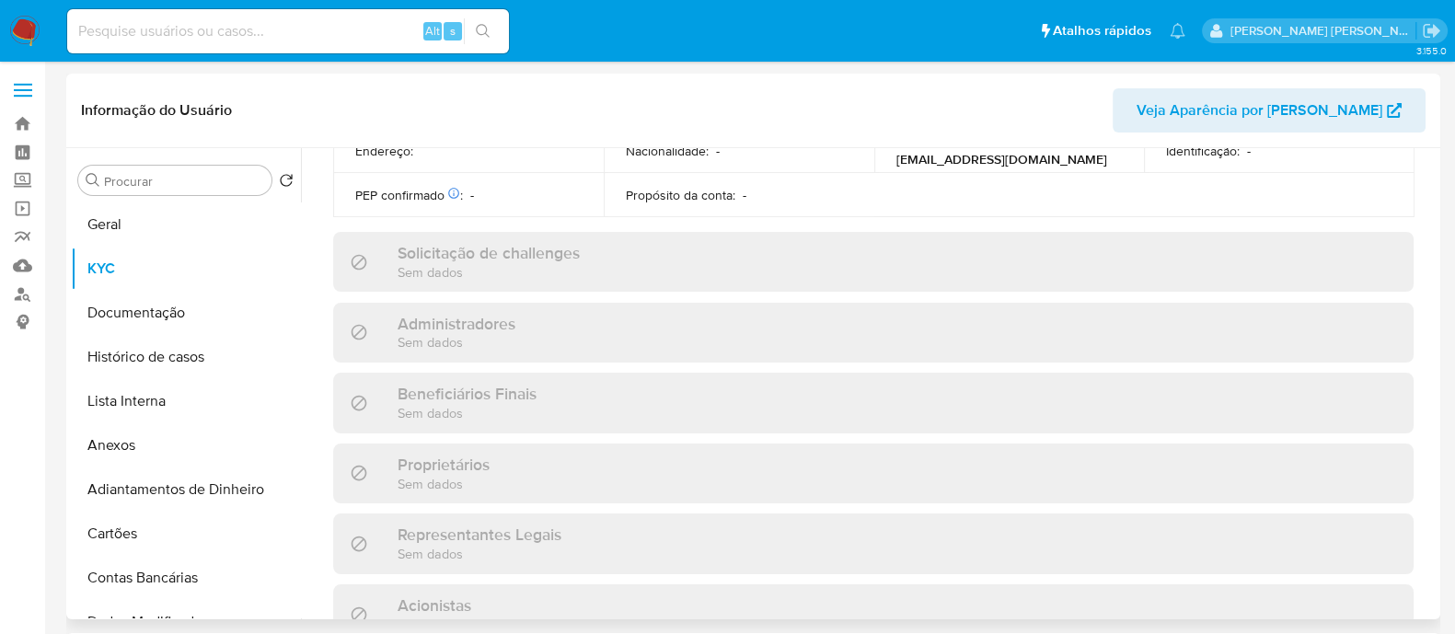
scroll to position [804, 0]
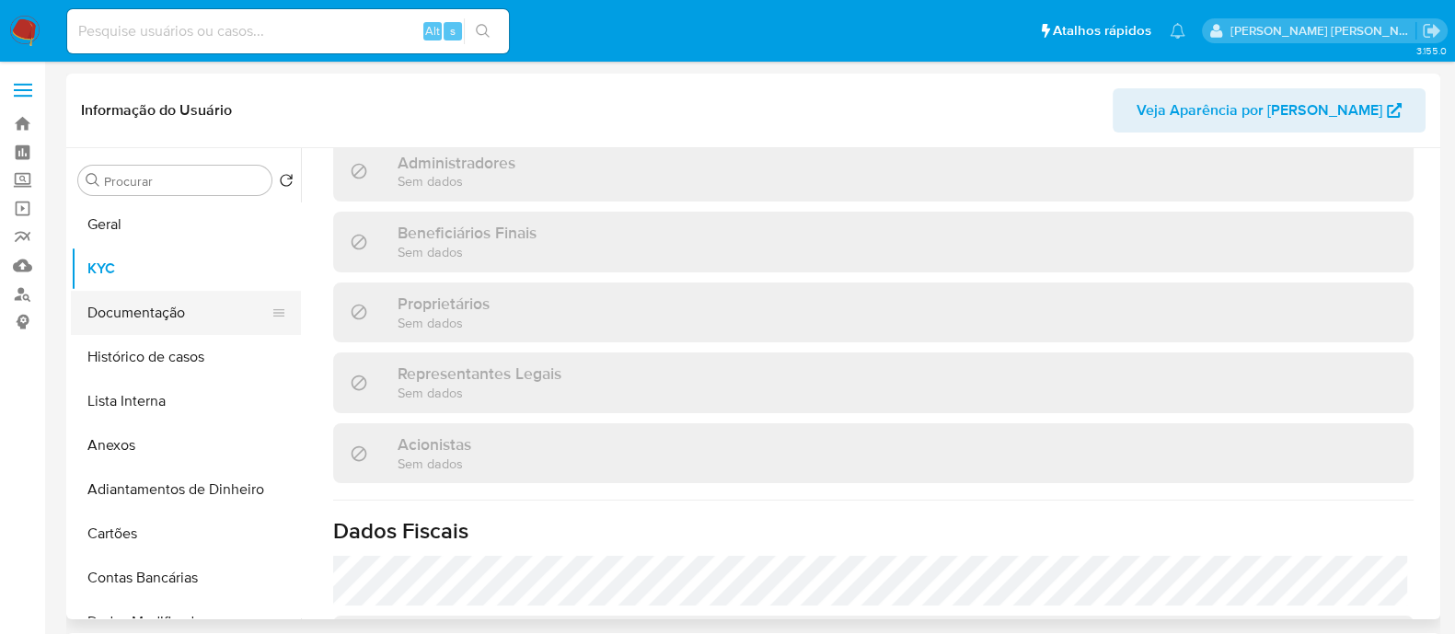
click at [151, 310] on button "Documentação" at bounding box center [178, 313] width 215 height 44
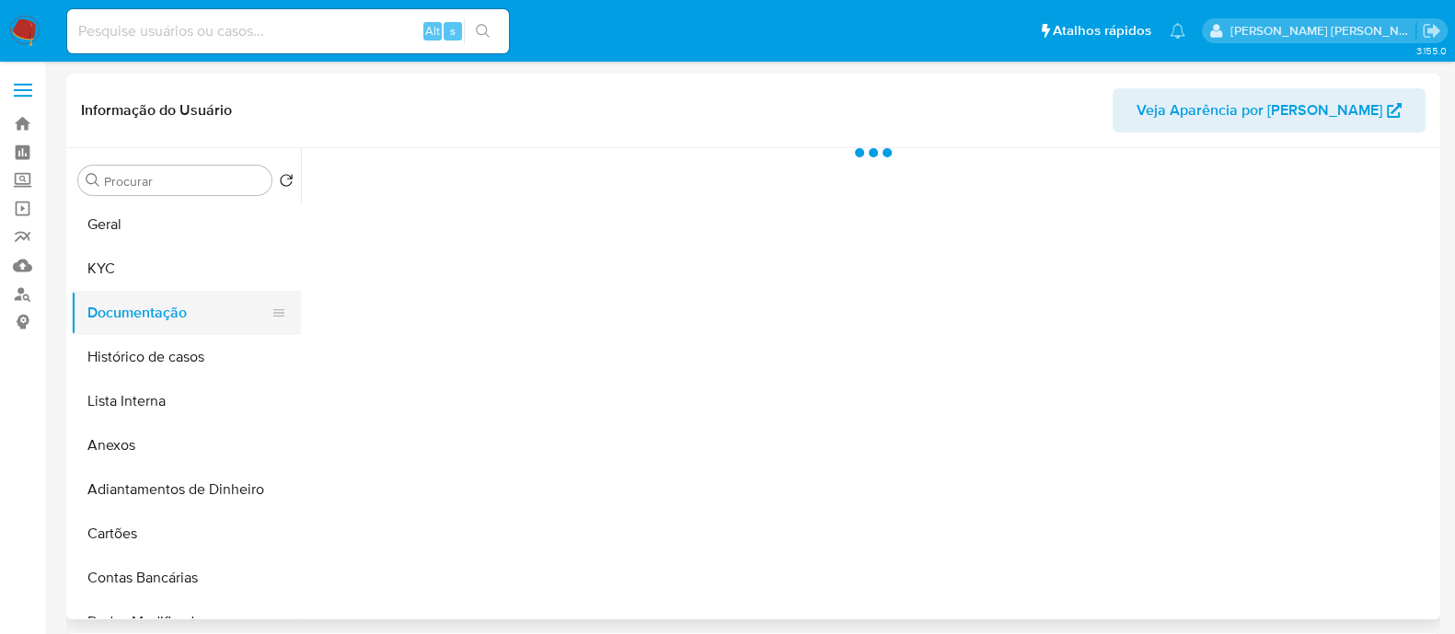
scroll to position [0, 0]
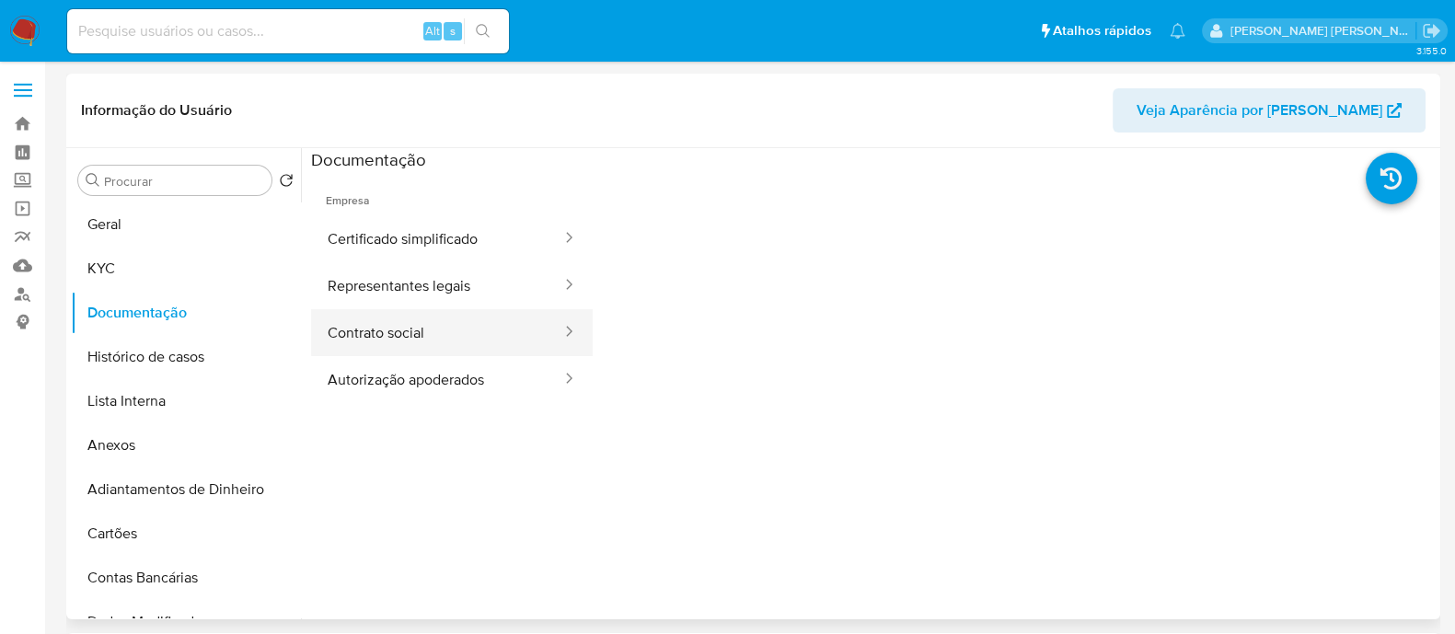
click at [329, 338] on button "Contrato social" at bounding box center [437, 332] width 252 height 47
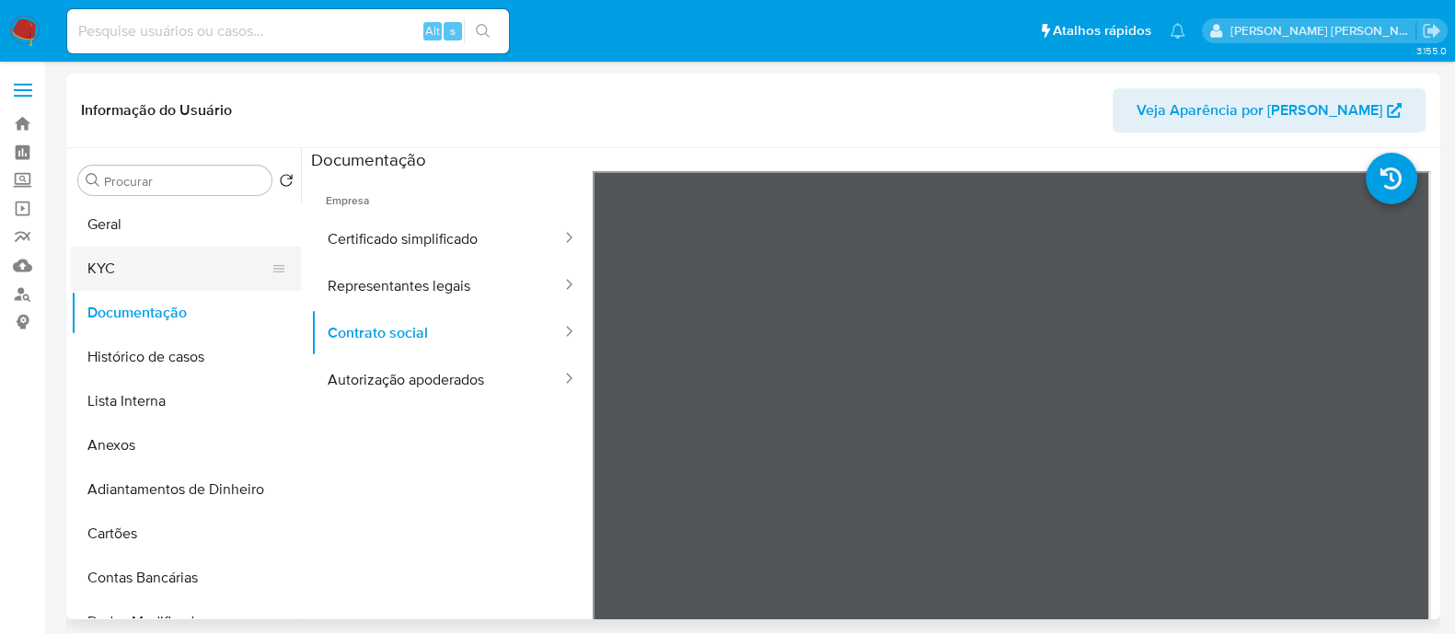
click at [136, 269] on button "KYC" at bounding box center [178, 269] width 215 height 44
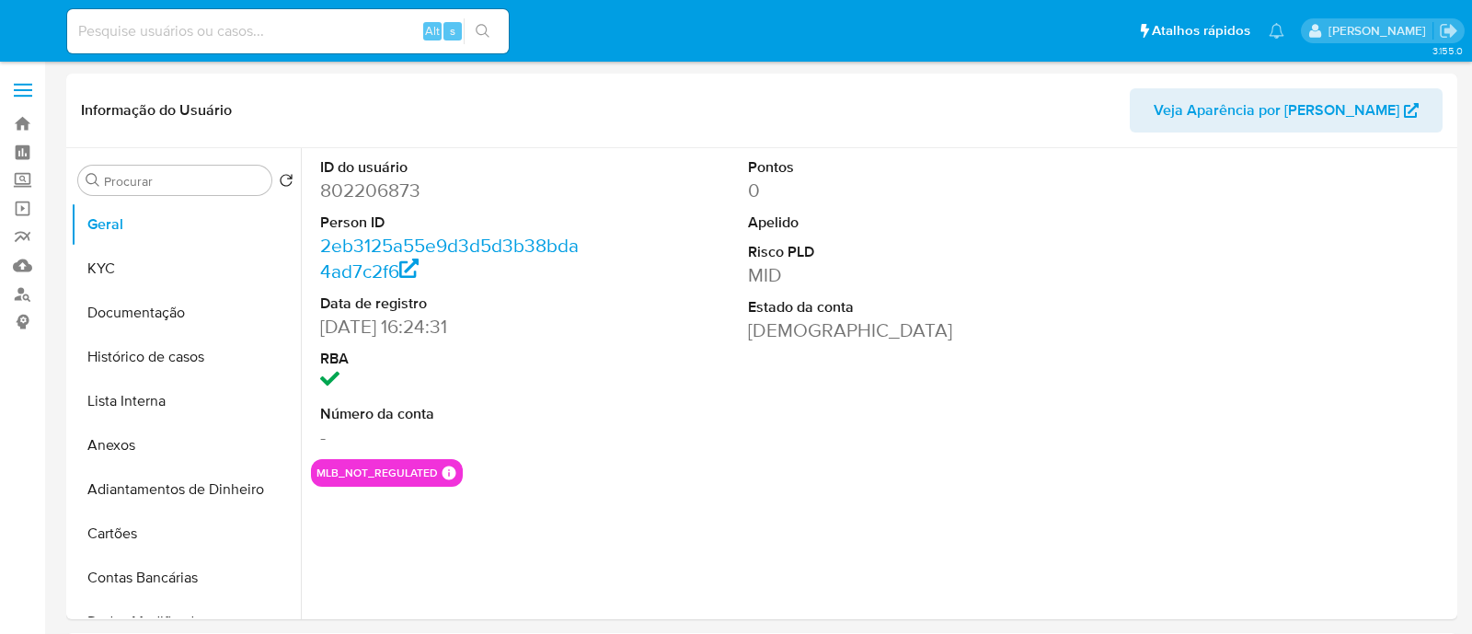
select select "10"
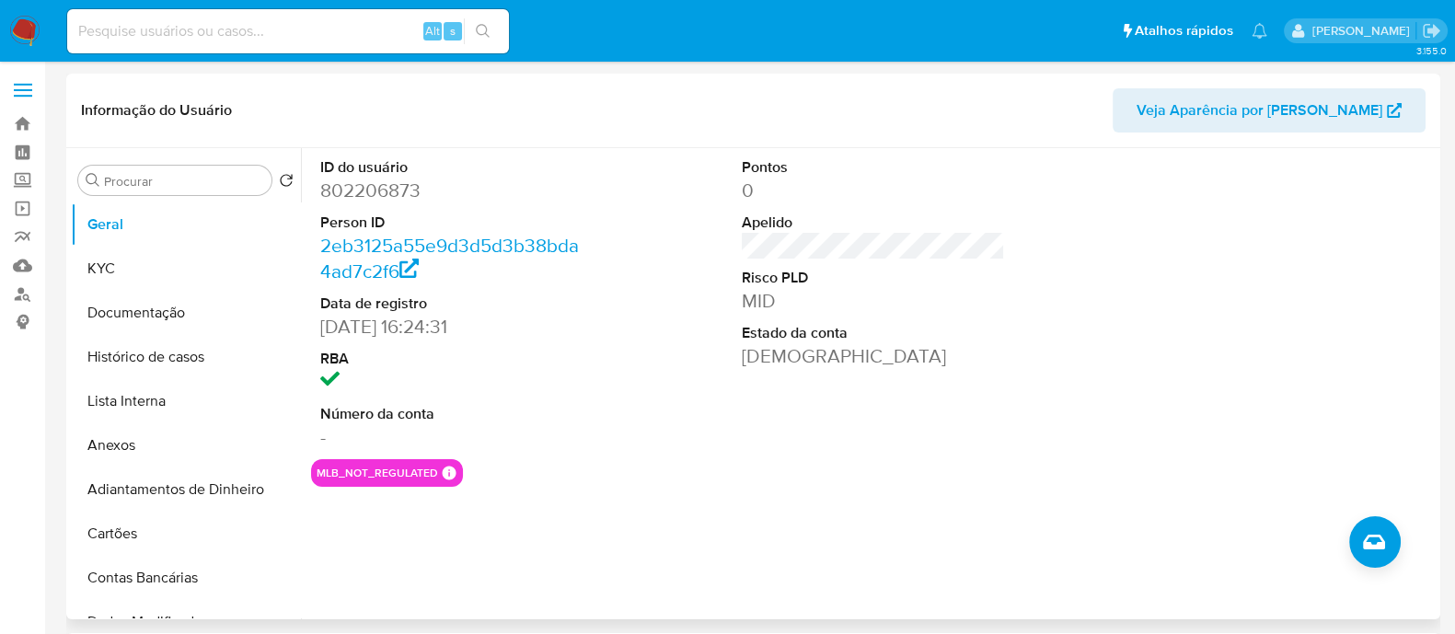
click at [1092, 324] on div "ID do usuário 802206873 Person ID 2eb3125a55e9d3d5d3b38bda4ad7c2f6 Data de regi…" at bounding box center [873, 303] width 1125 height 311
click at [159, 331] on button "Documentação" at bounding box center [178, 313] width 215 height 44
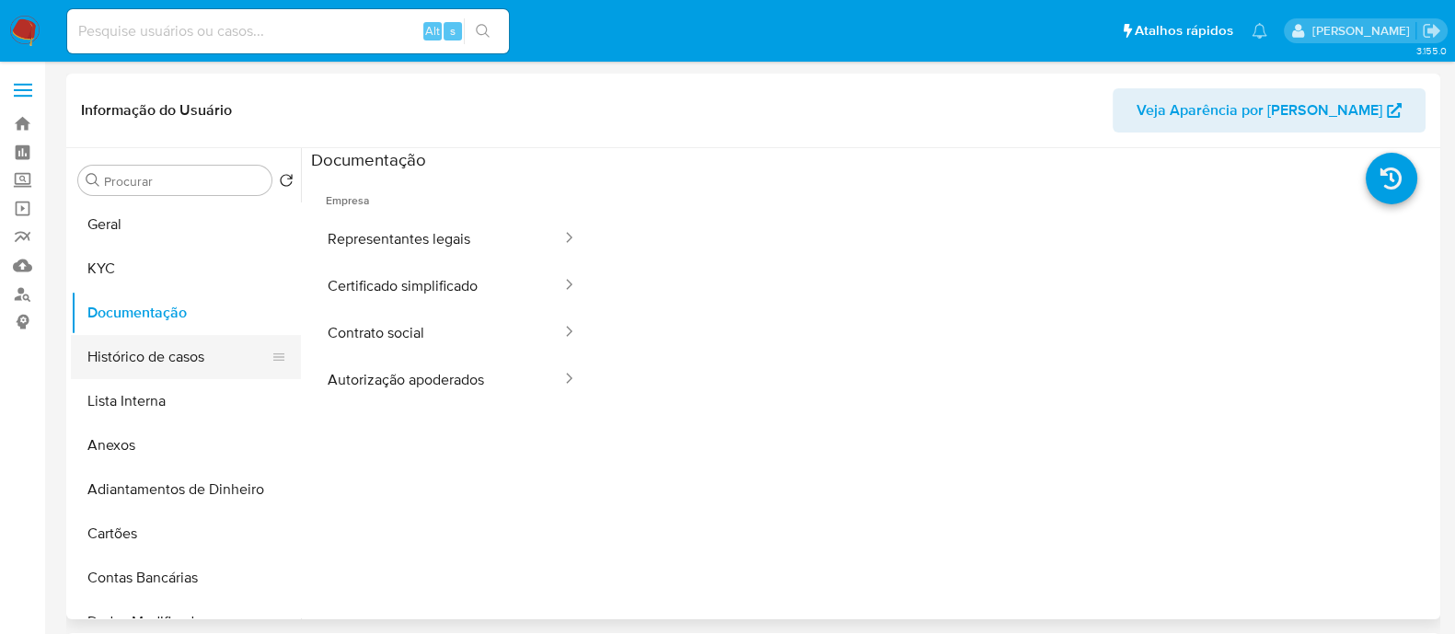
click at [164, 359] on button "Histórico de casos" at bounding box center [178, 357] width 215 height 44
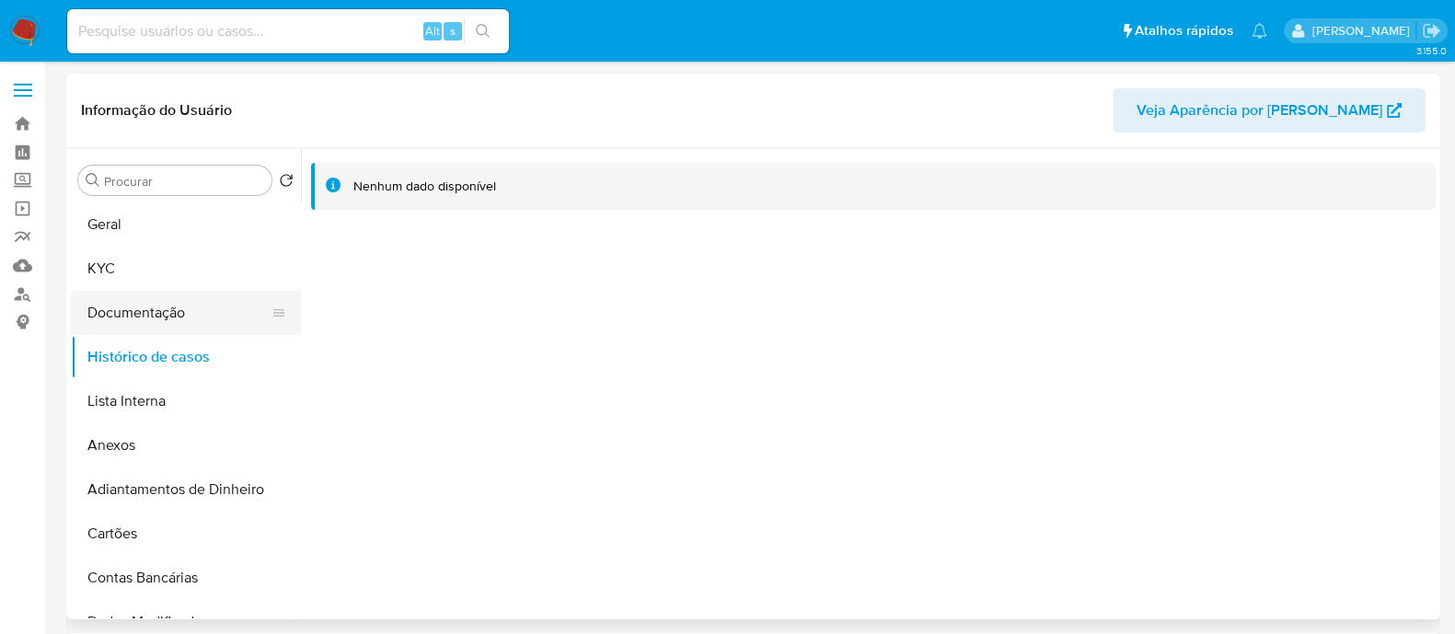
click at [126, 316] on button "Documentação" at bounding box center [178, 313] width 215 height 44
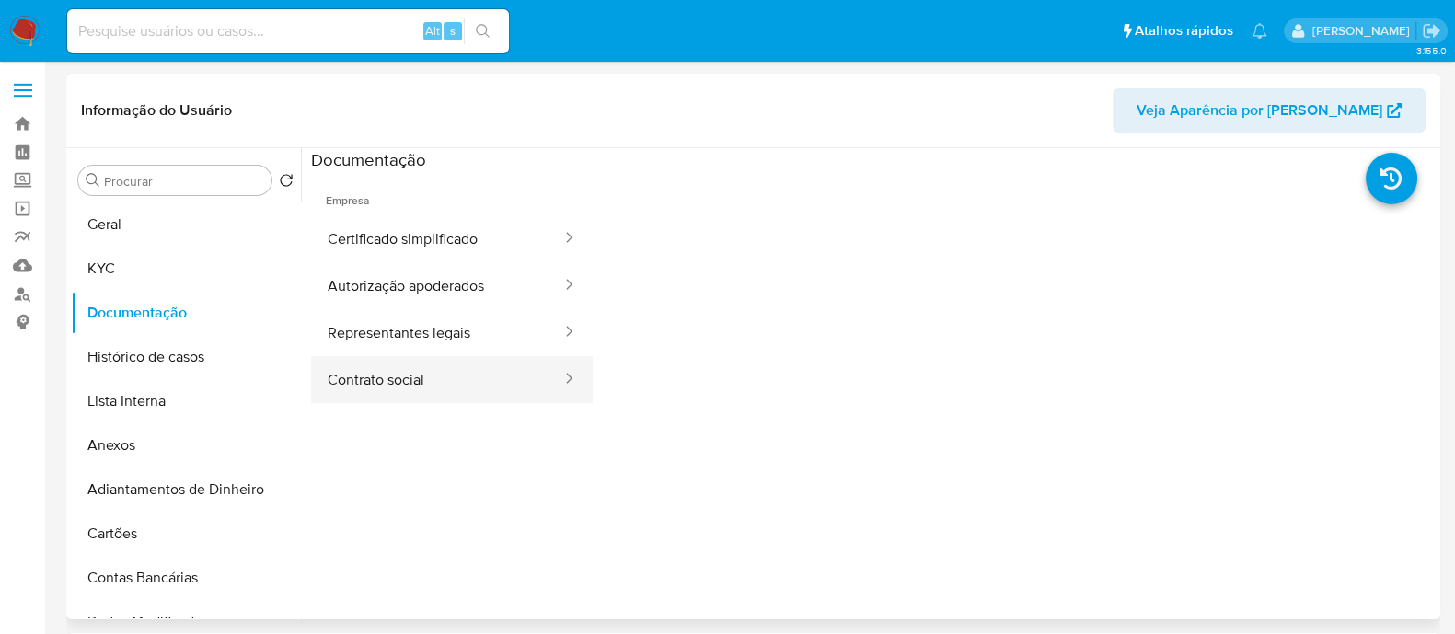
click at [489, 380] on button "Contrato social" at bounding box center [437, 379] width 252 height 47
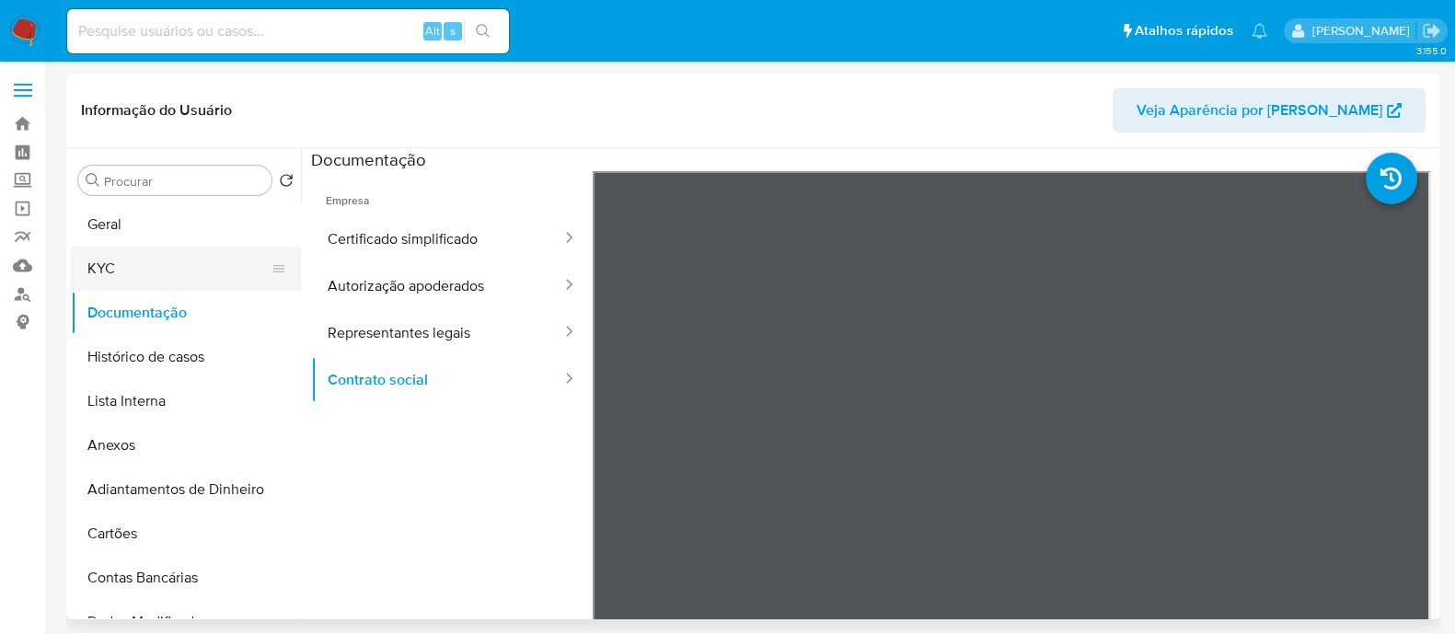
click at [106, 268] on button "KYC" at bounding box center [178, 269] width 215 height 44
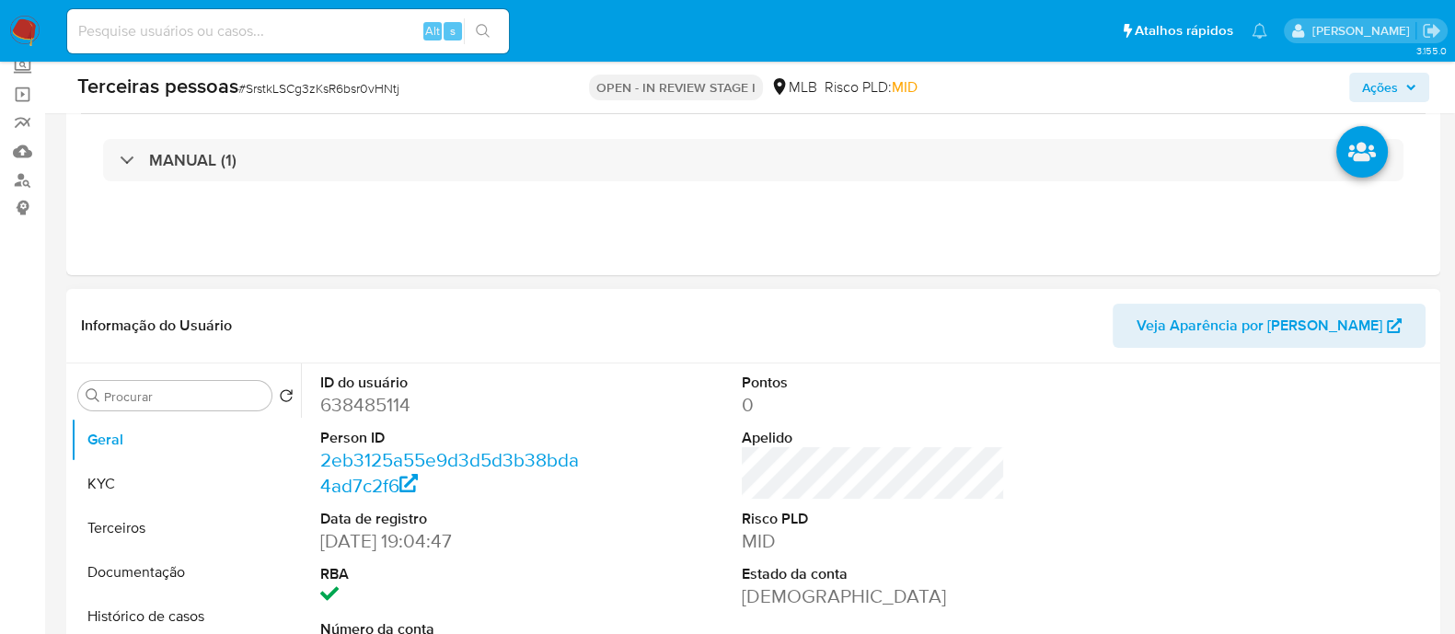
select select "10"
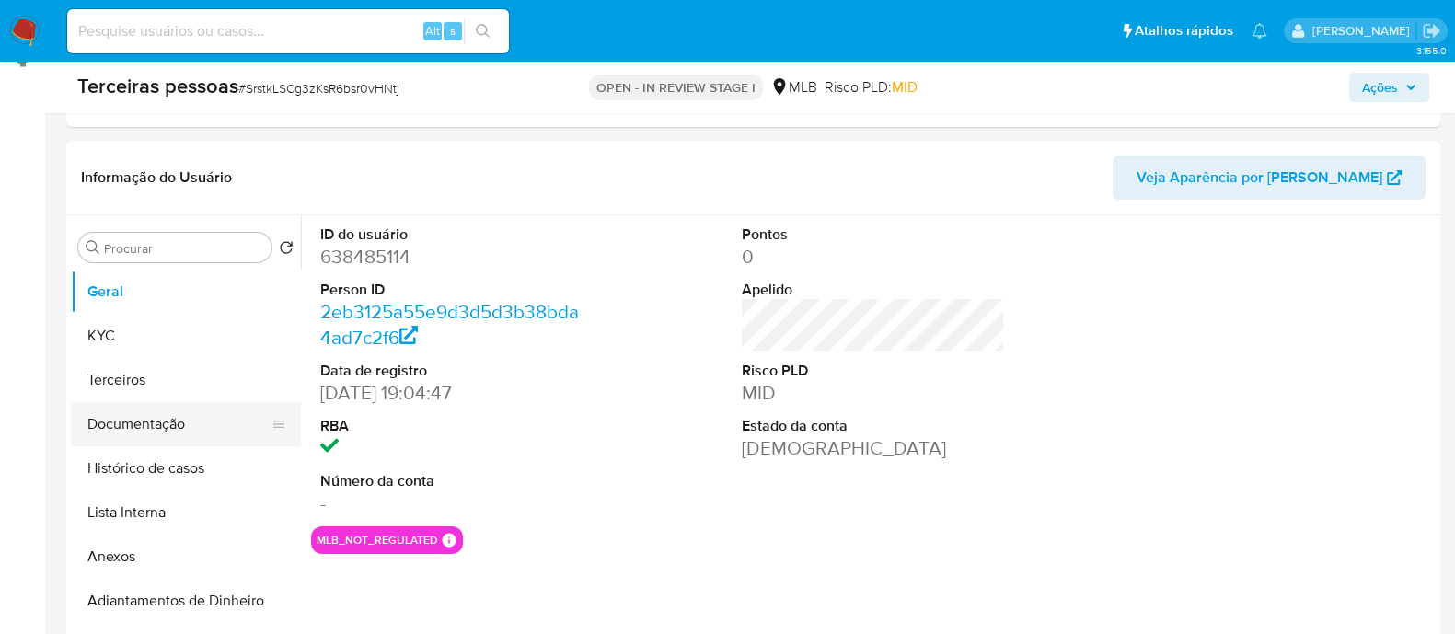
scroll to position [345, 0]
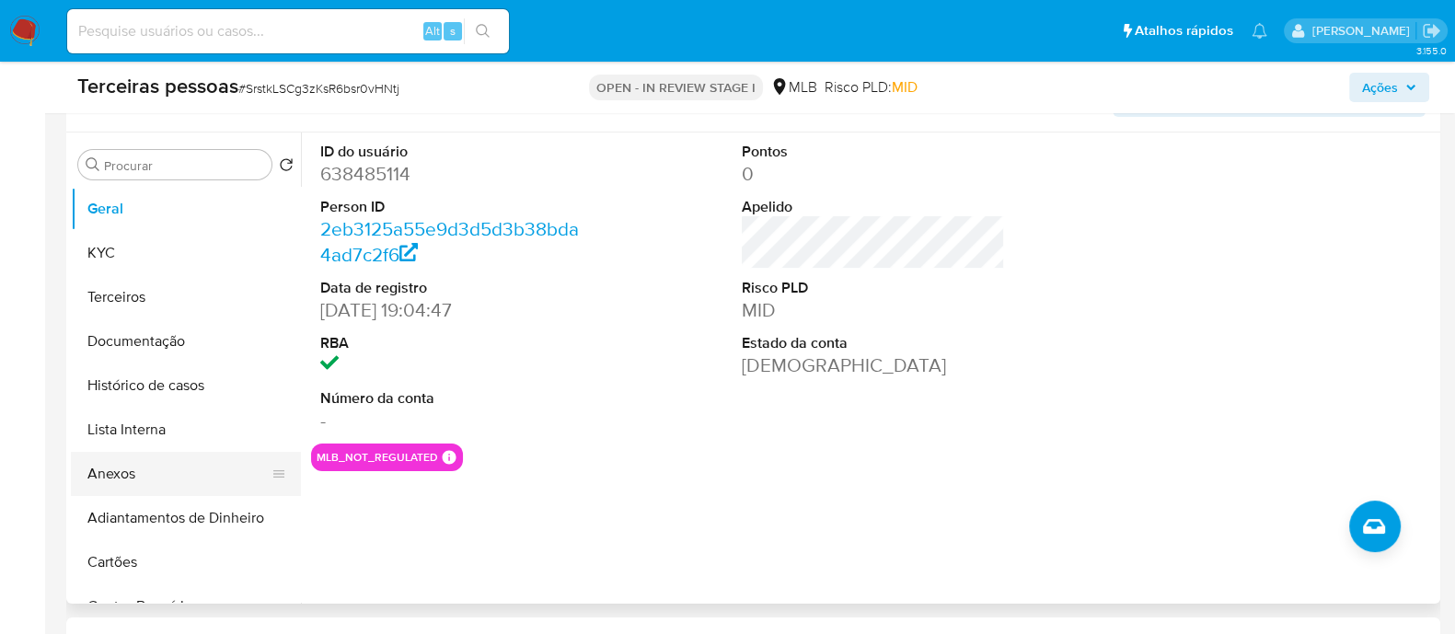
click at [177, 467] on button "Anexos" at bounding box center [178, 474] width 215 height 44
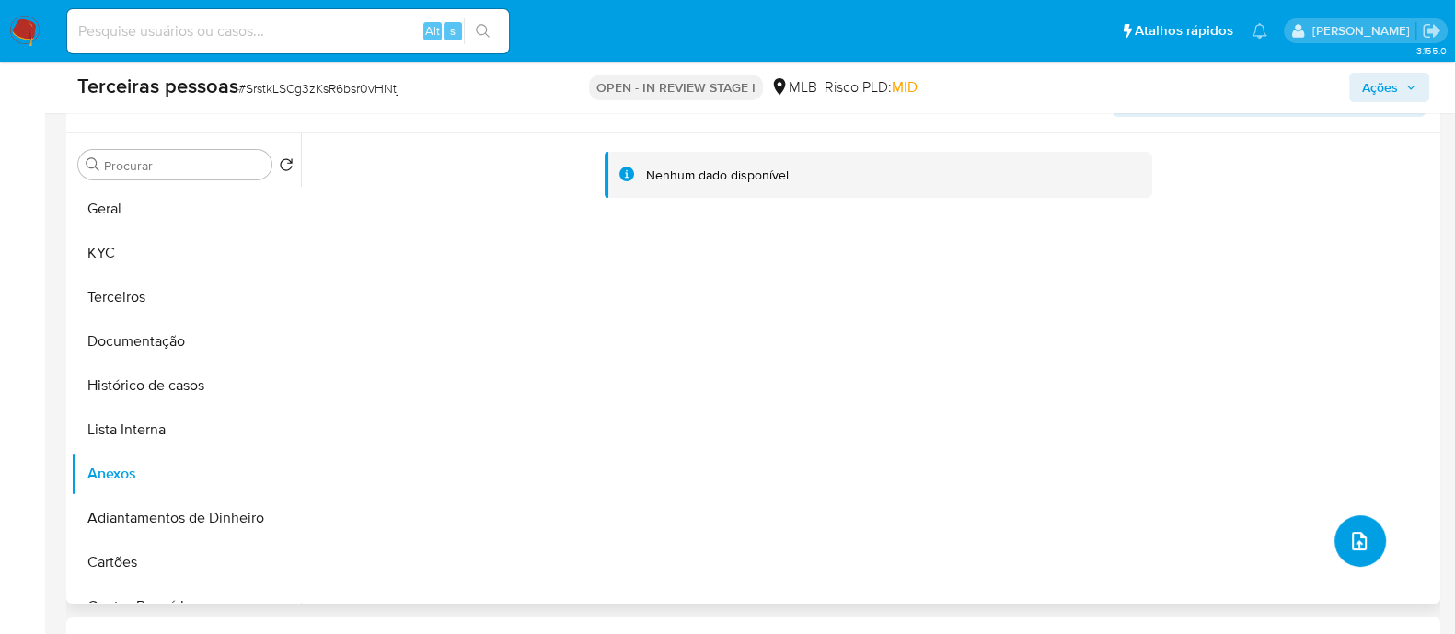
click at [1357, 549] on icon "upload-file" at bounding box center [1359, 541] width 22 height 22
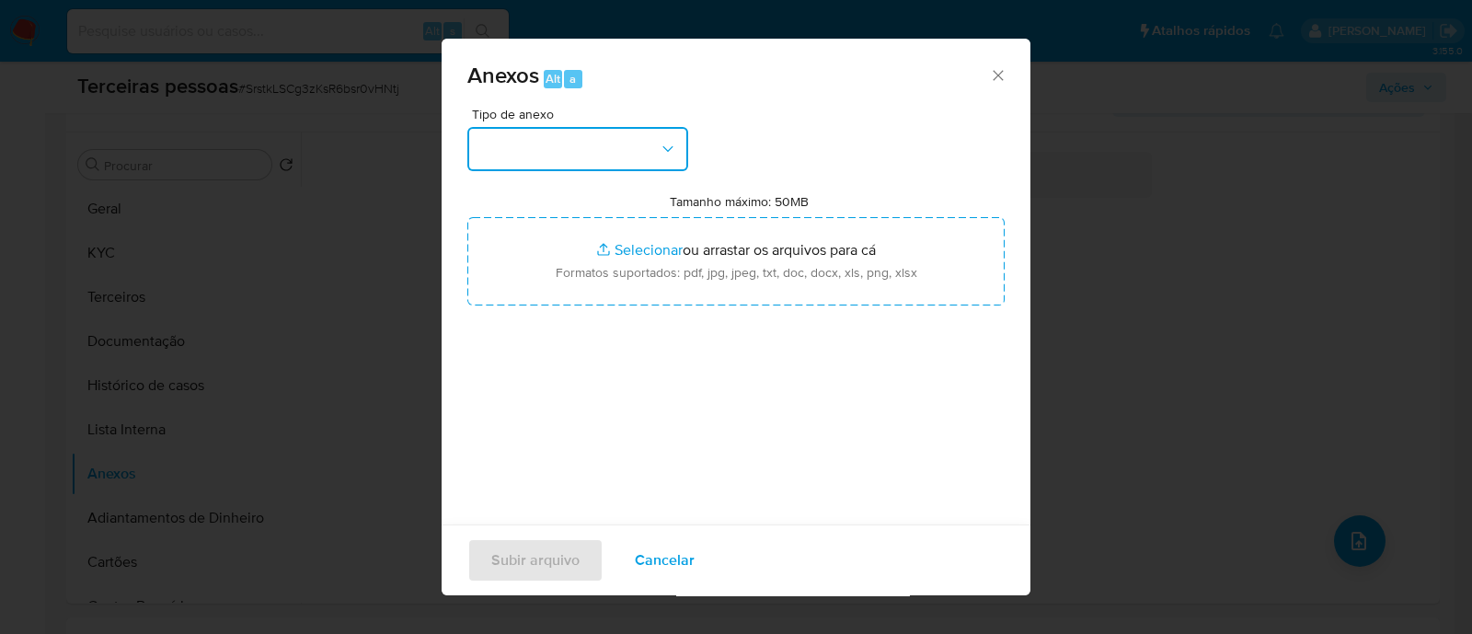
click at [617, 167] on button "button" at bounding box center [578, 149] width 221 height 44
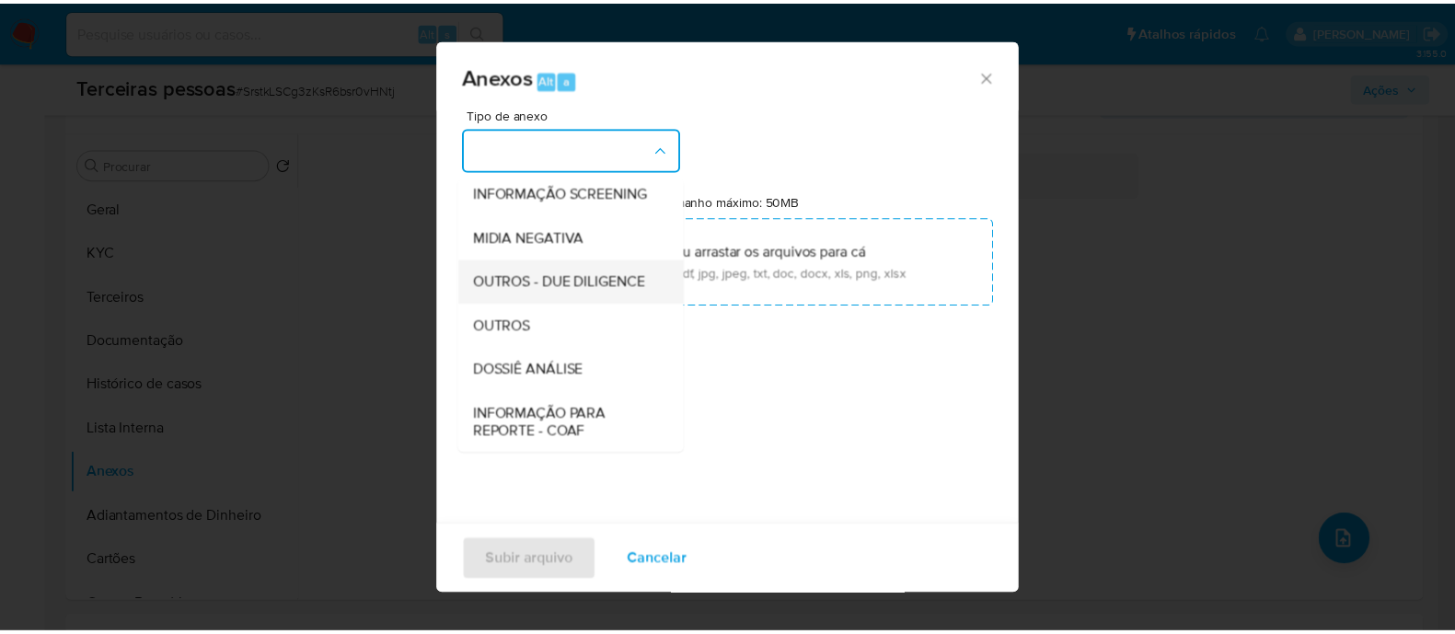
scroll to position [283, 0]
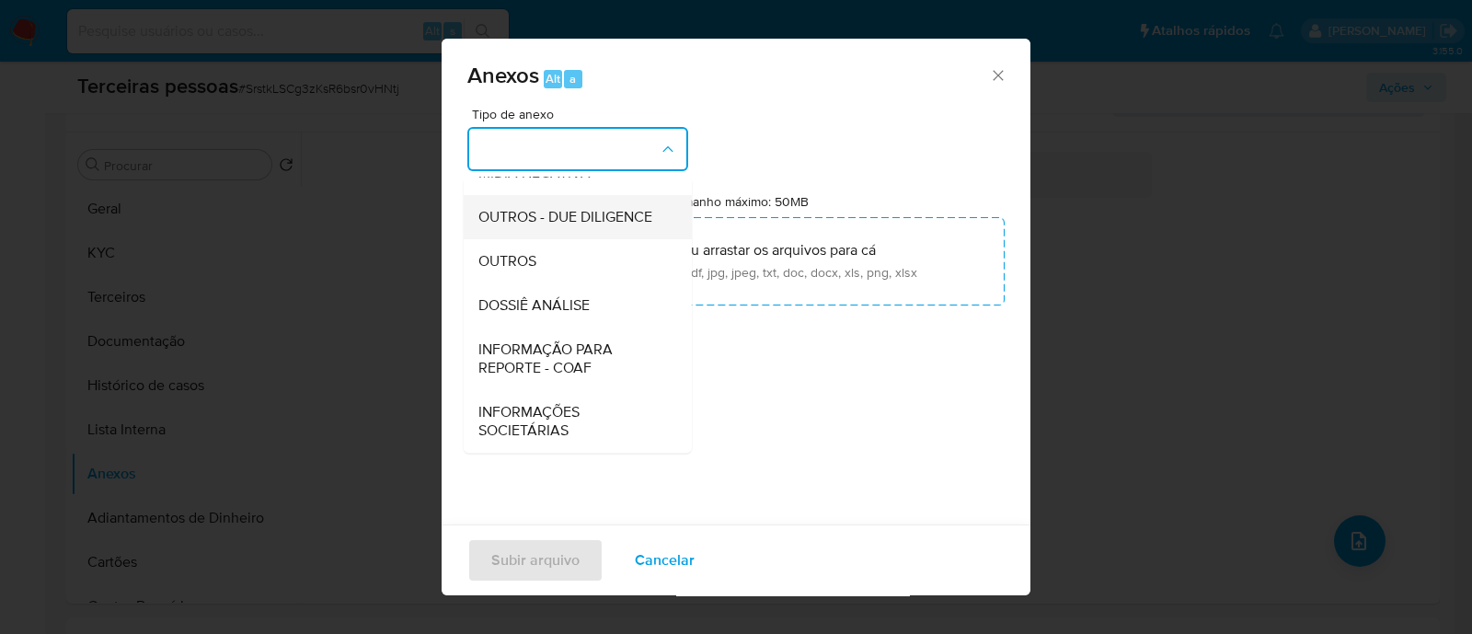
click at [557, 225] on div "OUTROS - DUE DILIGENCE" at bounding box center [573, 217] width 188 height 44
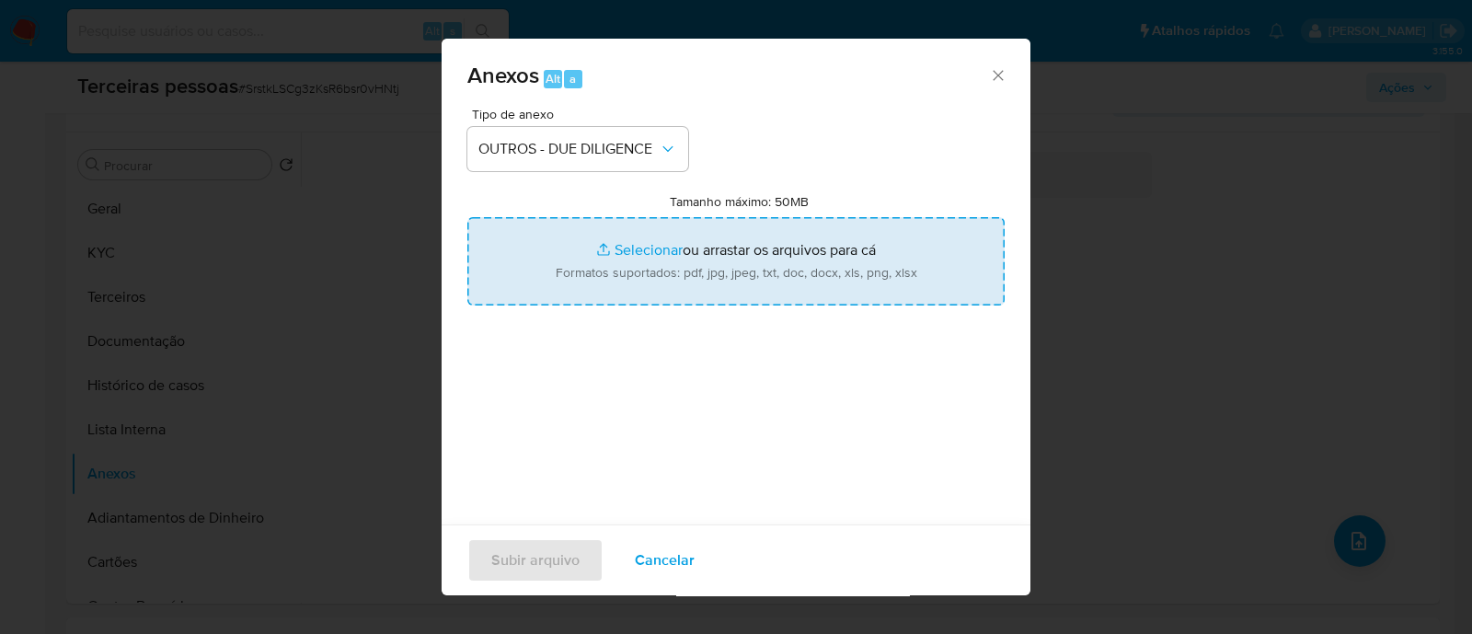
click at [694, 248] on input "Tamanho máximo: 50MB Selecionar arquivos" at bounding box center [736, 261] width 537 height 88
type input "C:\fakepath\Matriz de Risco - ZAPT TECNOLOGIA LTDA.pdf"
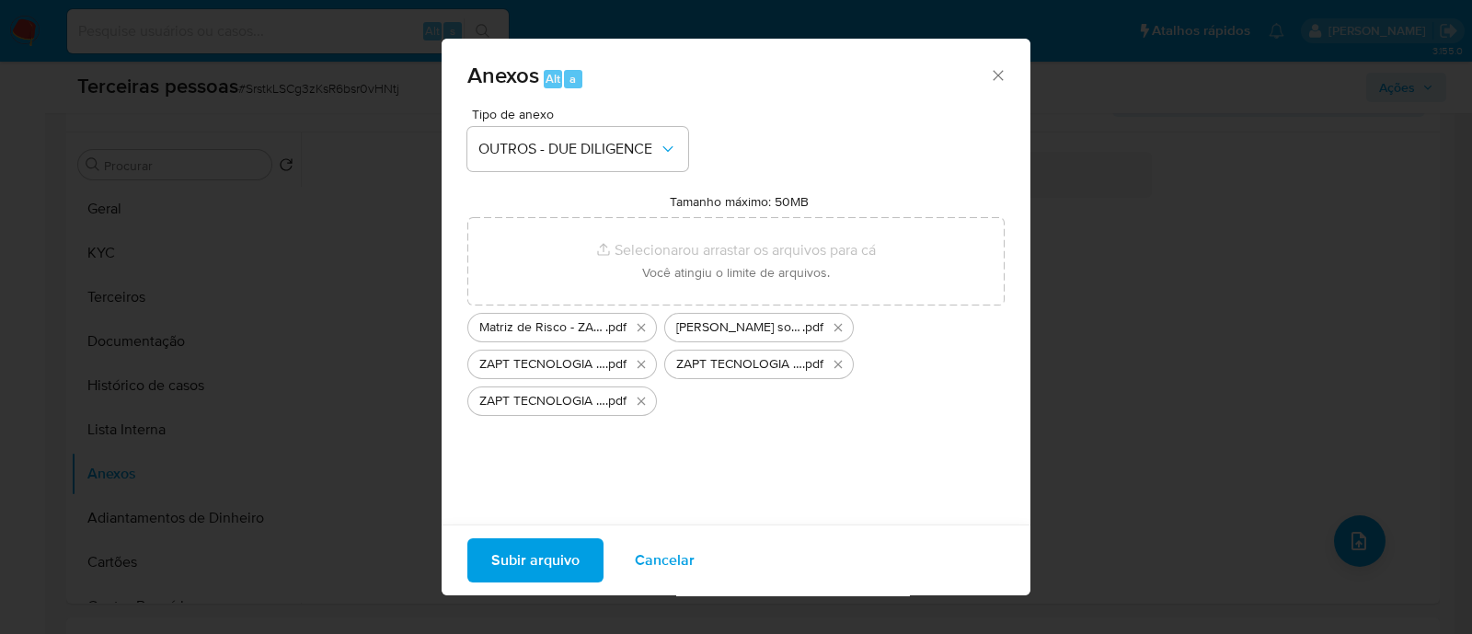
click at [566, 572] on span "Subir arquivo" at bounding box center [535, 560] width 88 height 40
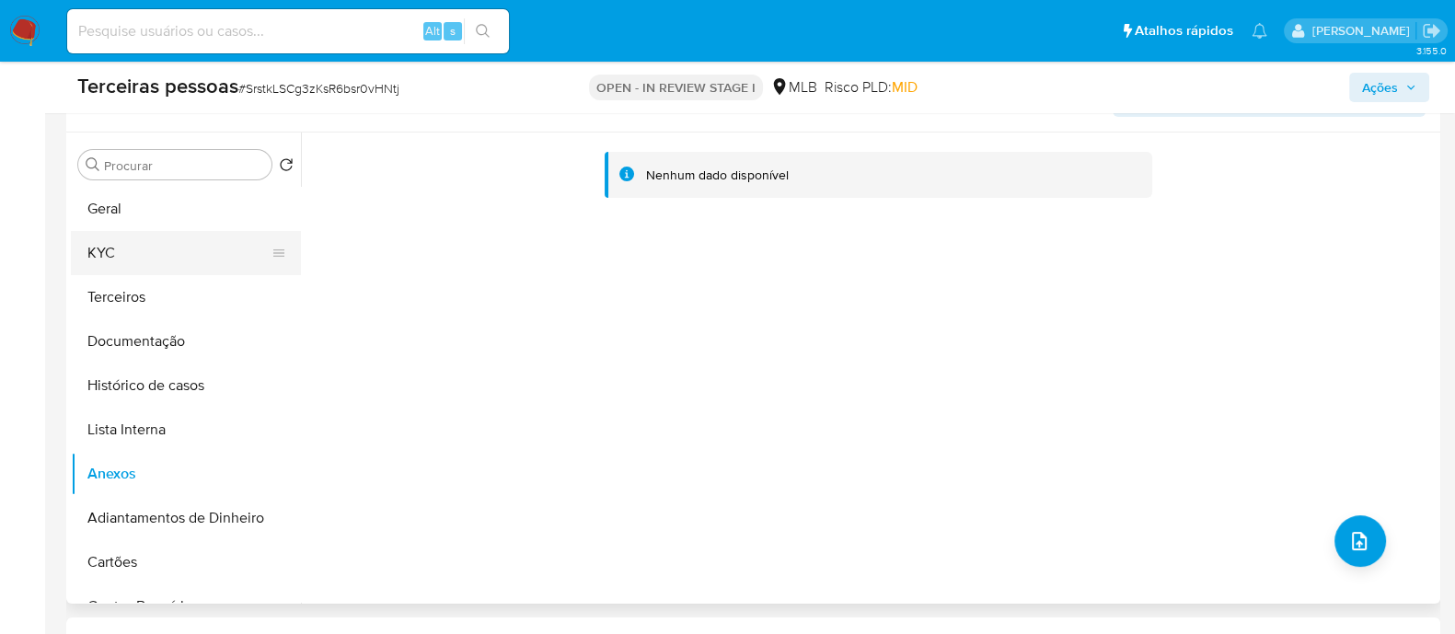
click at [170, 251] on button "KYC" at bounding box center [178, 253] width 215 height 44
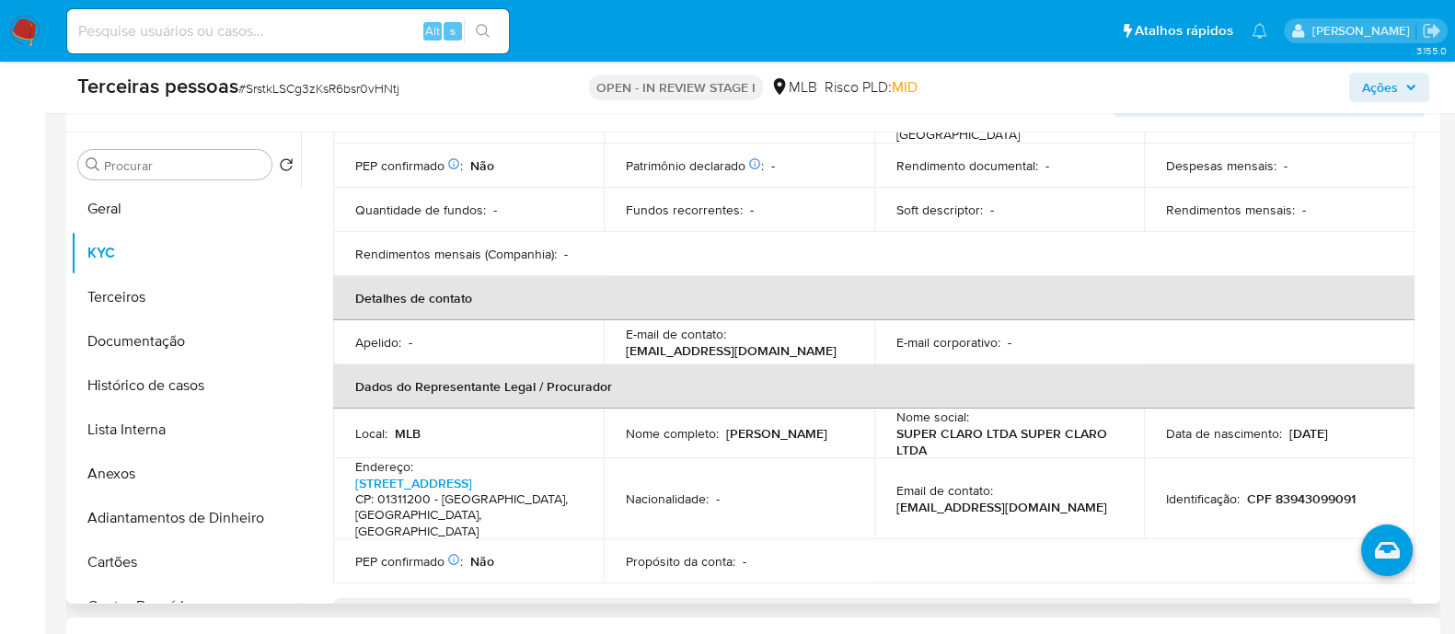
scroll to position [345, 0]
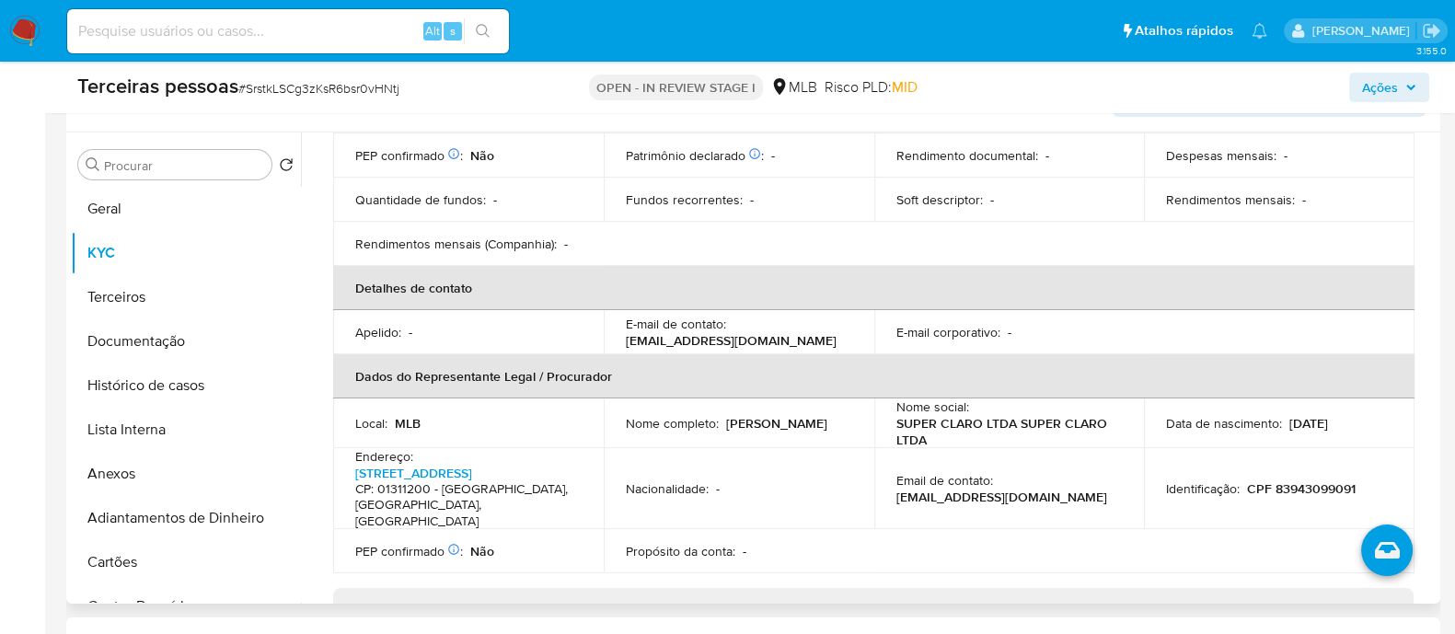
click at [1295, 480] on p "CPF 83943099091" at bounding box center [1301, 488] width 109 height 17
copy p "83943099091"
click at [152, 292] on button "Terceiros" at bounding box center [178, 297] width 215 height 44
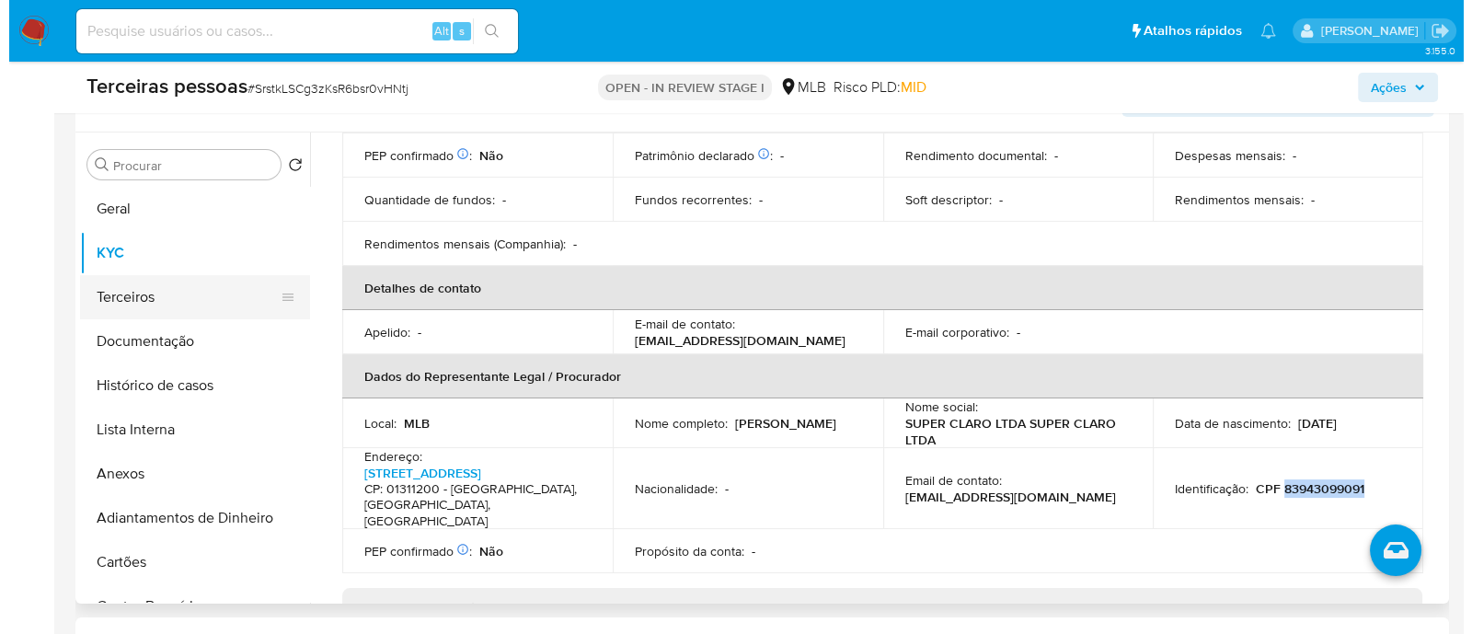
scroll to position [0, 0]
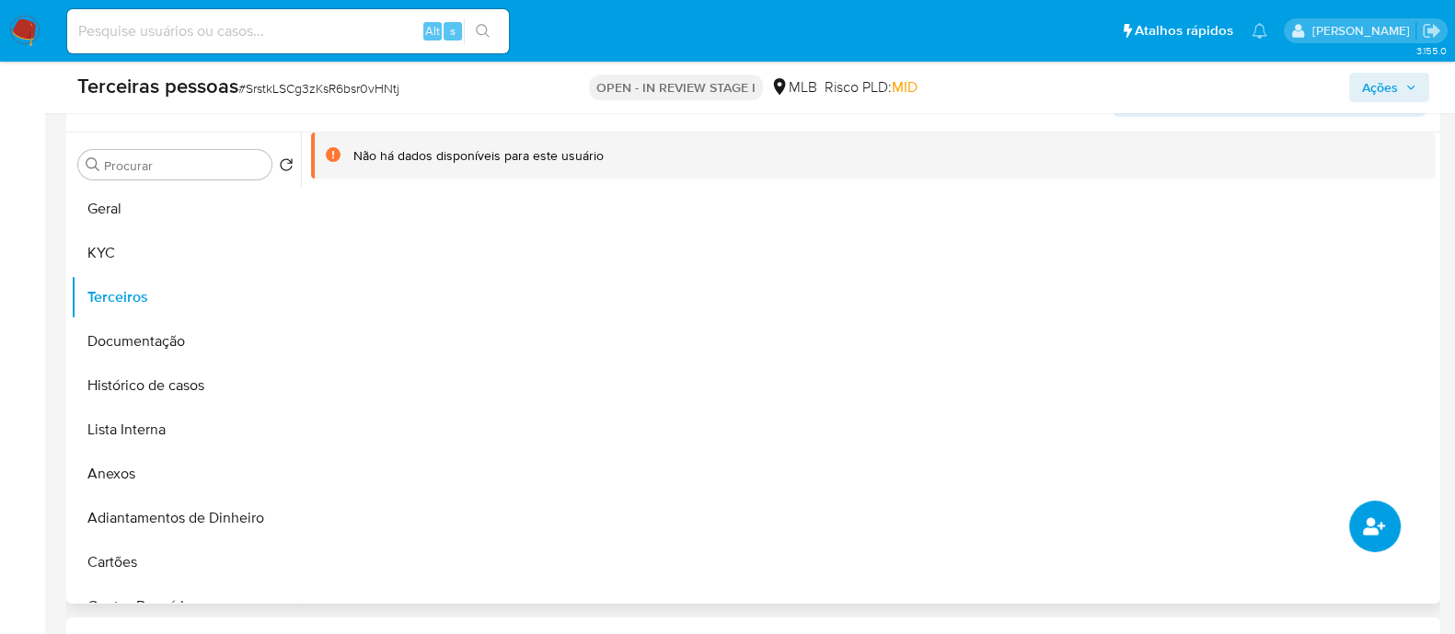
click at [1371, 526] on icon "common.add_complementary_information" at bounding box center [1374, 525] width 22 height 17
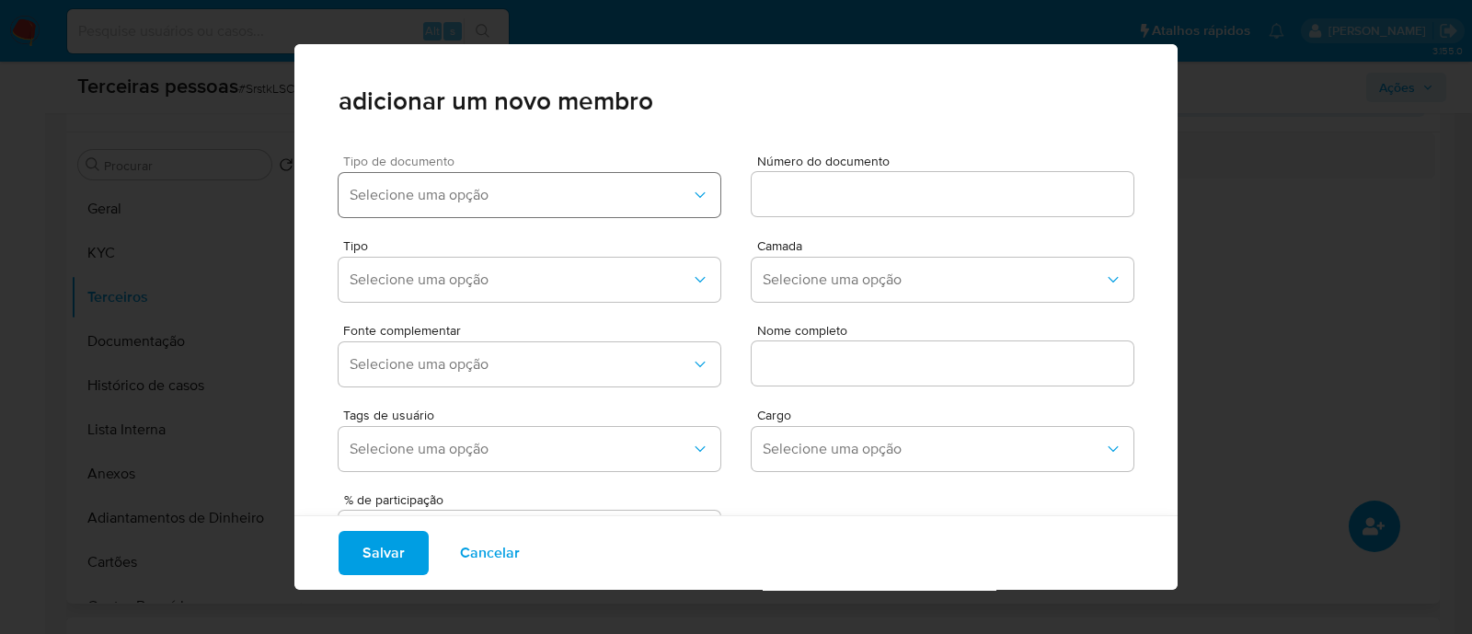
click at [508, 191] on span "Selecione uma opção" at bounding box center [520, 195] width 341 height 18
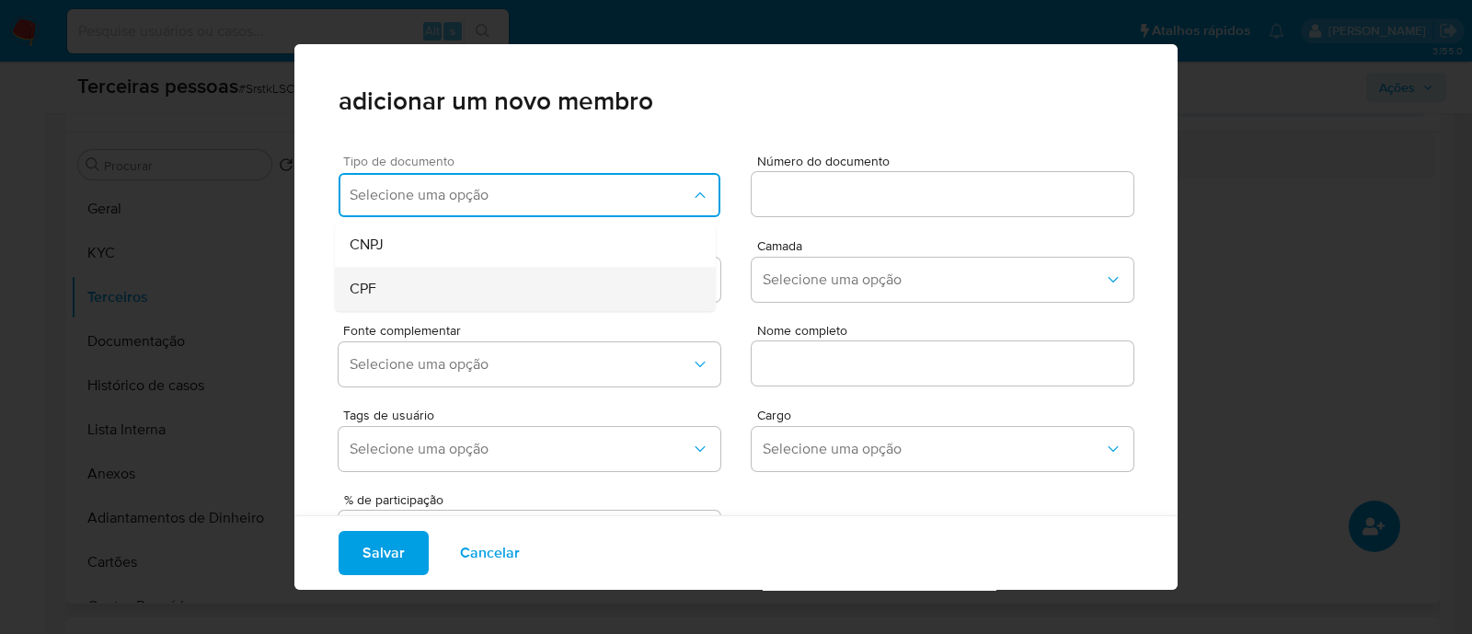
click at [399, 294] on div "CPF" at bounding box center [491, 289] width 282 height 44
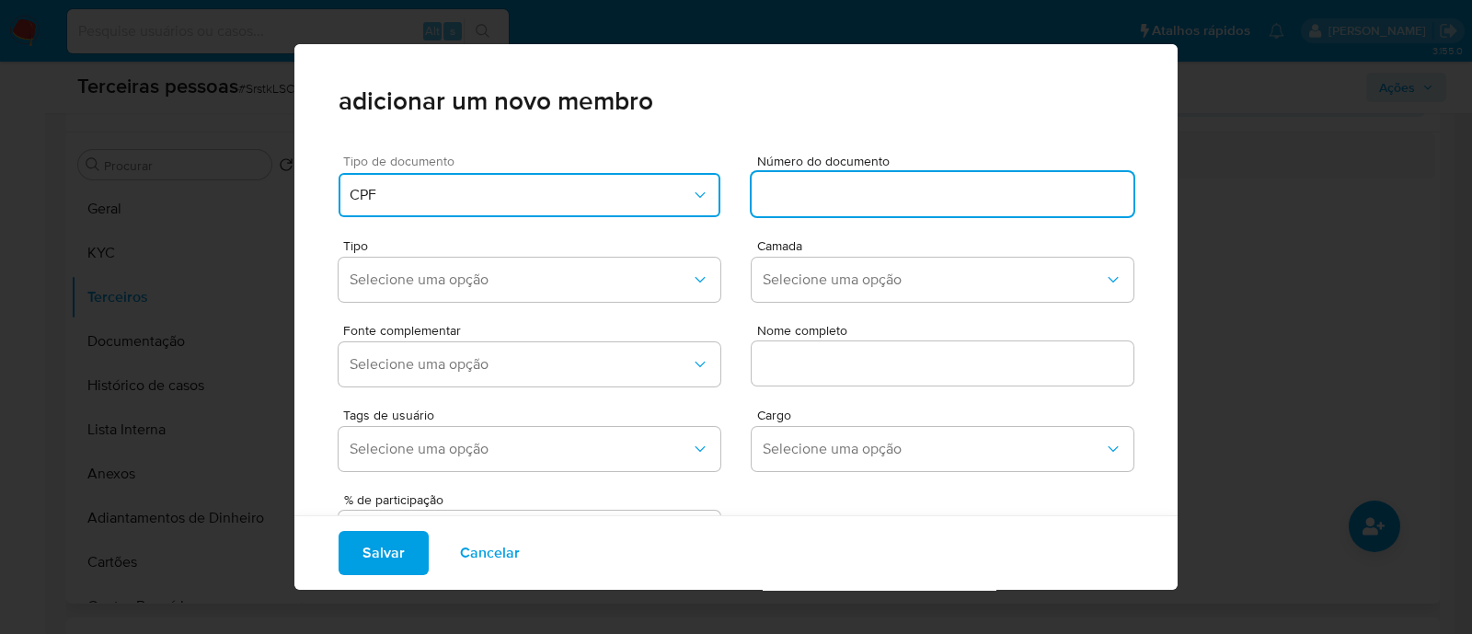
click at [809, 191] on input at bounding box center [943, 194] width 382 height 24
type input "83943099091"
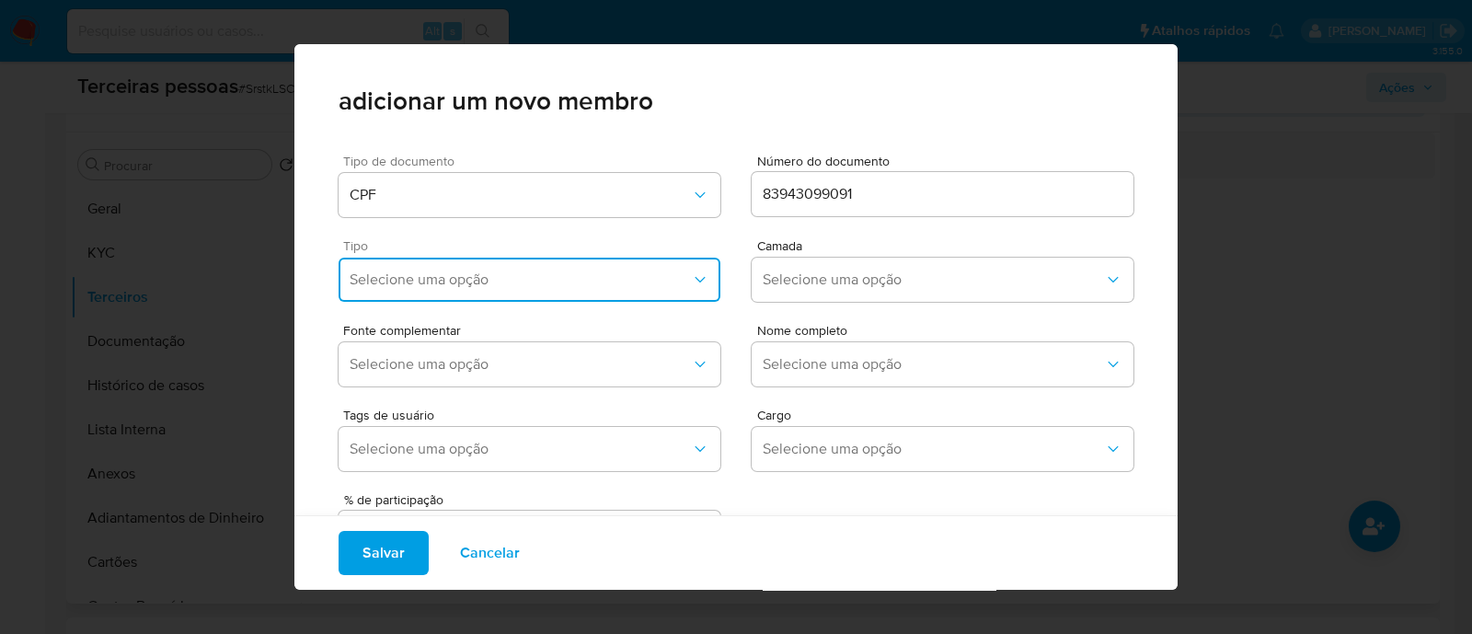
click at [467, 283] on span "Selecione uma opção" at bounding box center [520, 280] width 341 height 18
click at [494, 490] on div "Accionistas" at bounding box center [491, 506] width 282 height 44
click at [851, 263] on button "Selecione uma opção" at bounding box center [943, 280] width 382 height 44
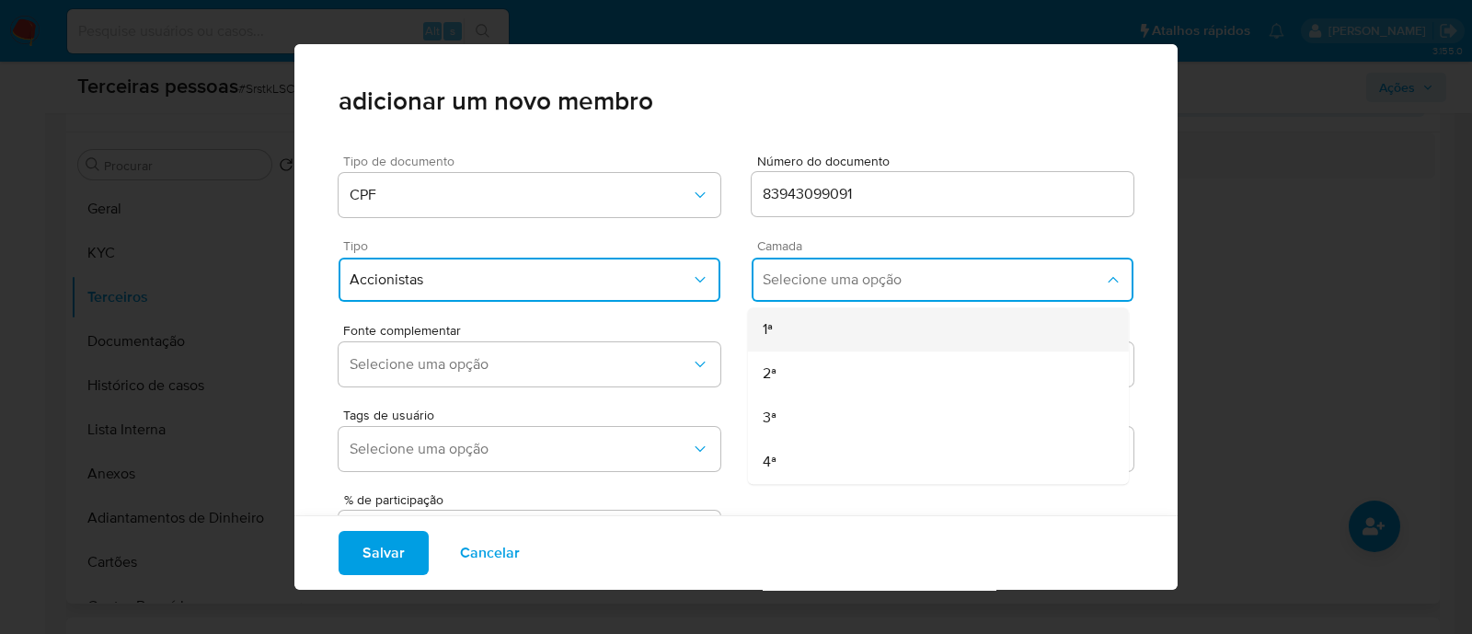
click at [843, 324] on div "1ª" at bounding box center [904, 329] width 282 height 44
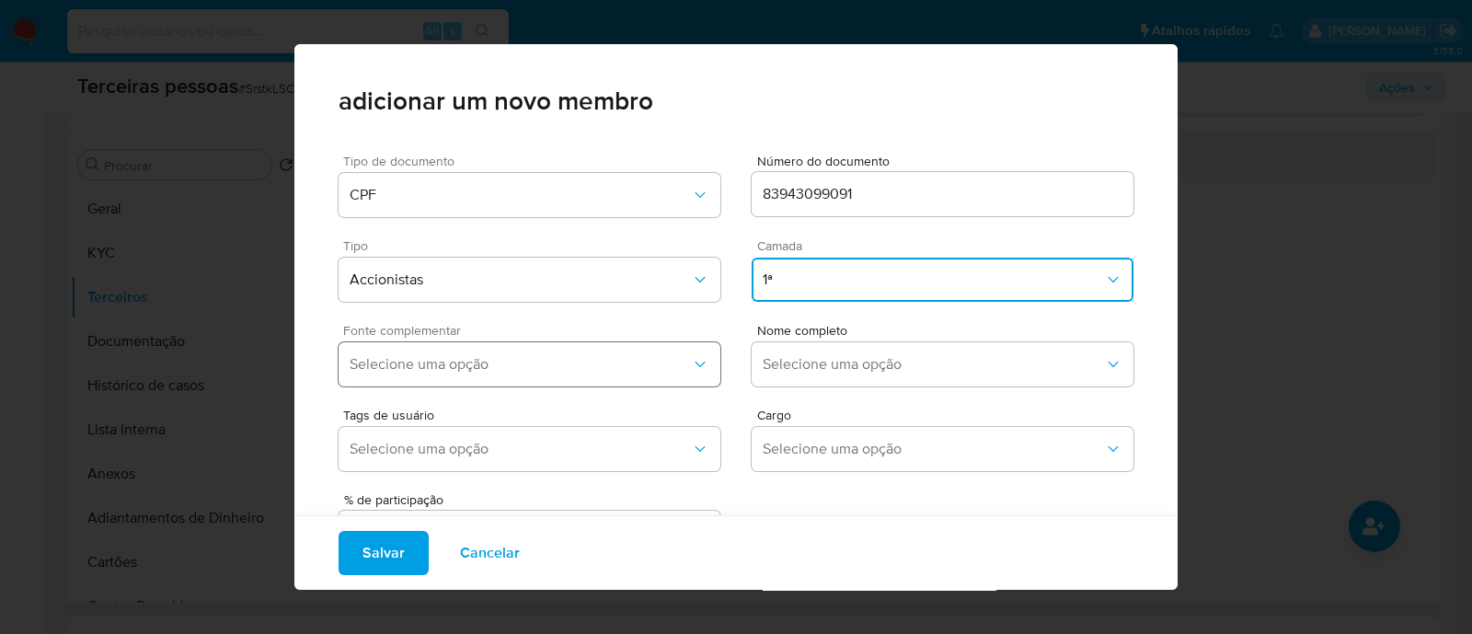
click at [439, 361] on span "Selecione uma opção" at bounding box center [520, 364] width 341 height 18
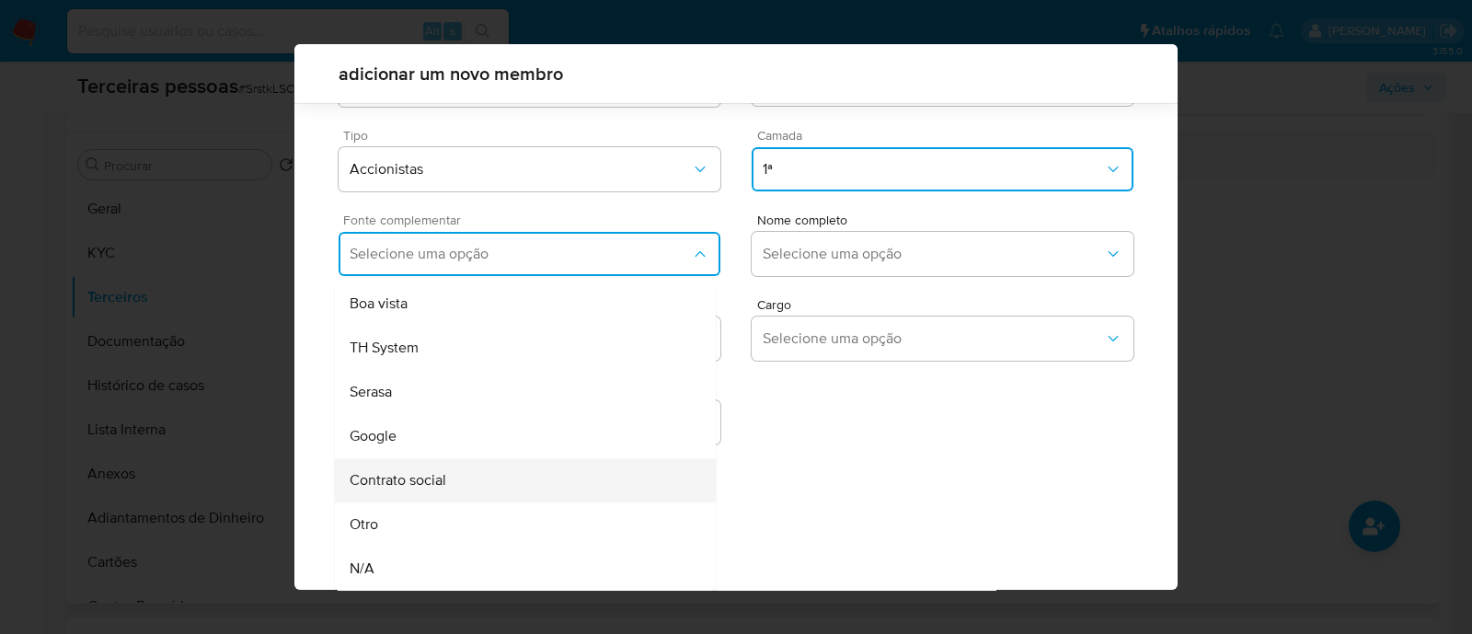
click at [445, 466] on div "Contrato social" at bounding box center [491, 480] width 282 height 44
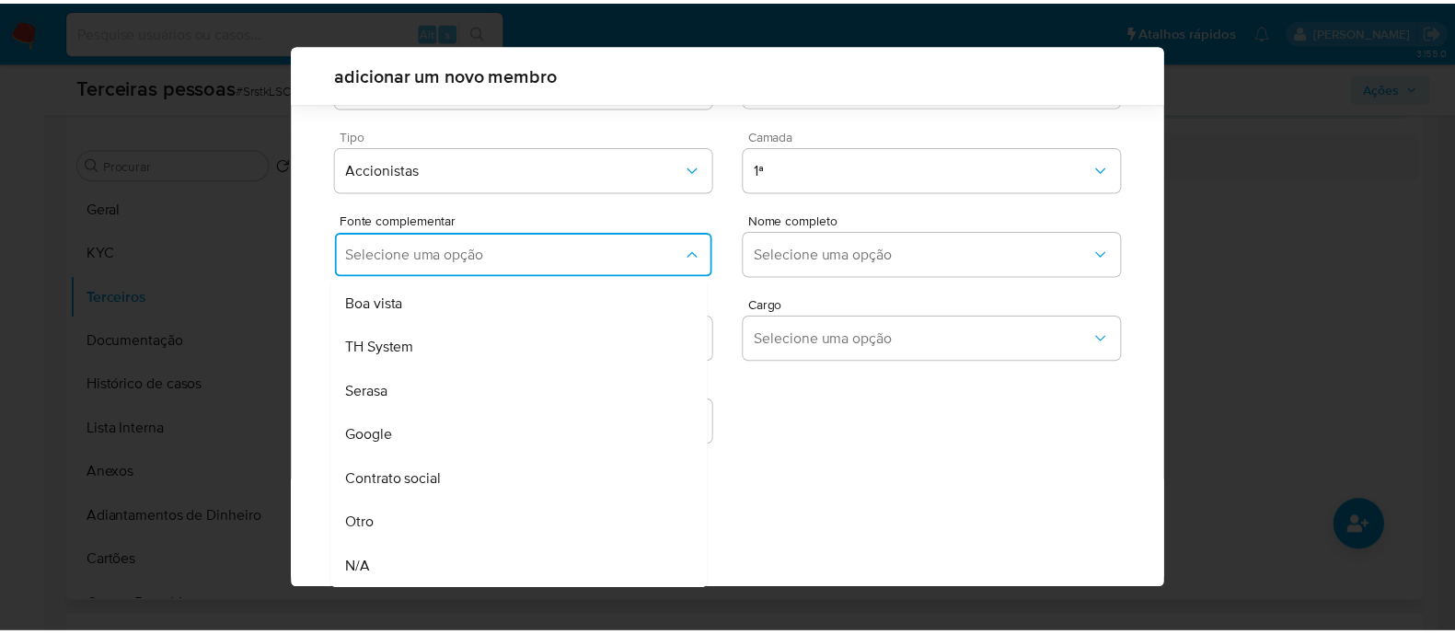
scroll to position [67, 0]
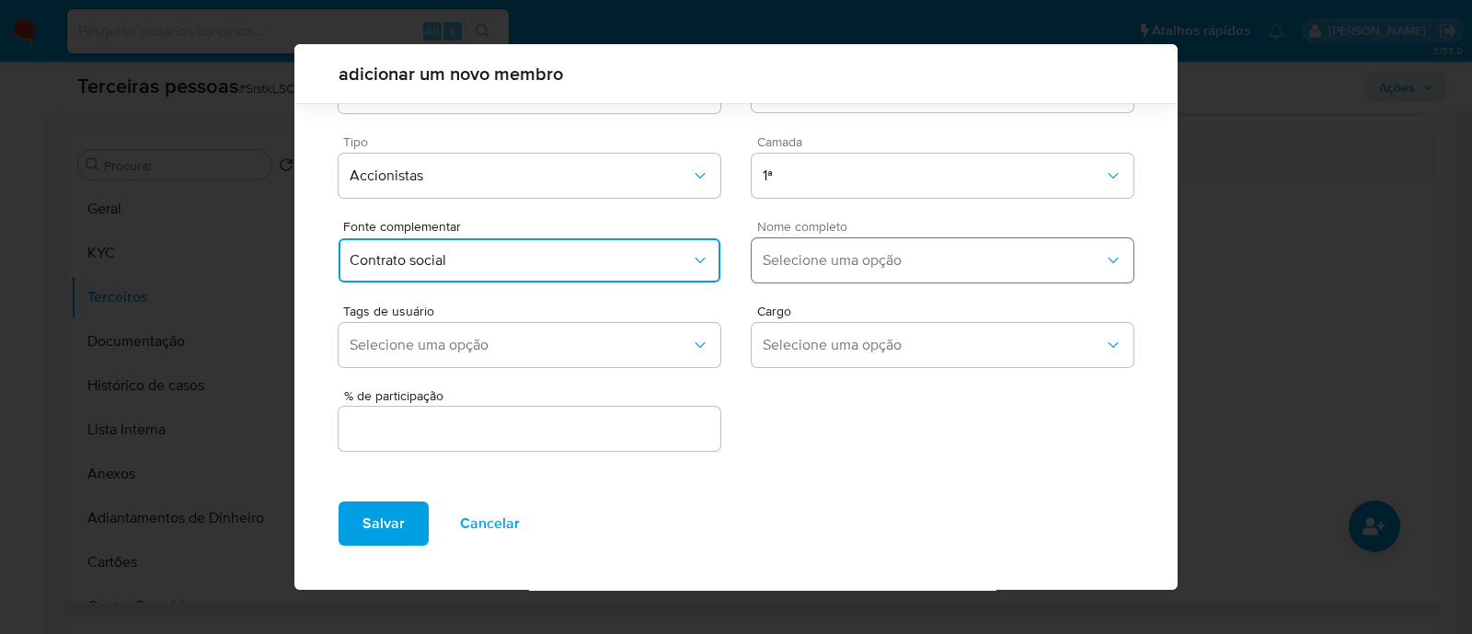
click at [844, 253] on span "Selecione uma opção" at bounding box center [933, 260] width 341 height 18
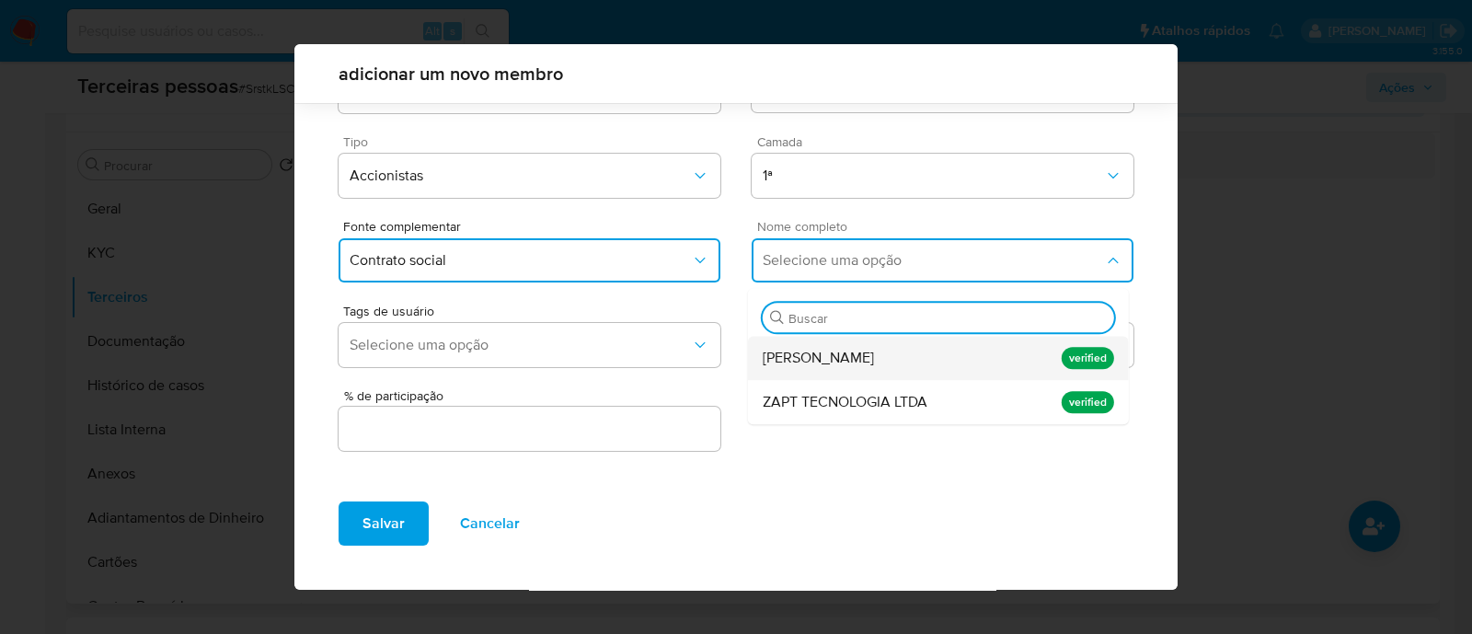
click at [847, 352] on span "Guilherme Nazareth de Souza" at bounding box center [818, 358] width 111 height 18
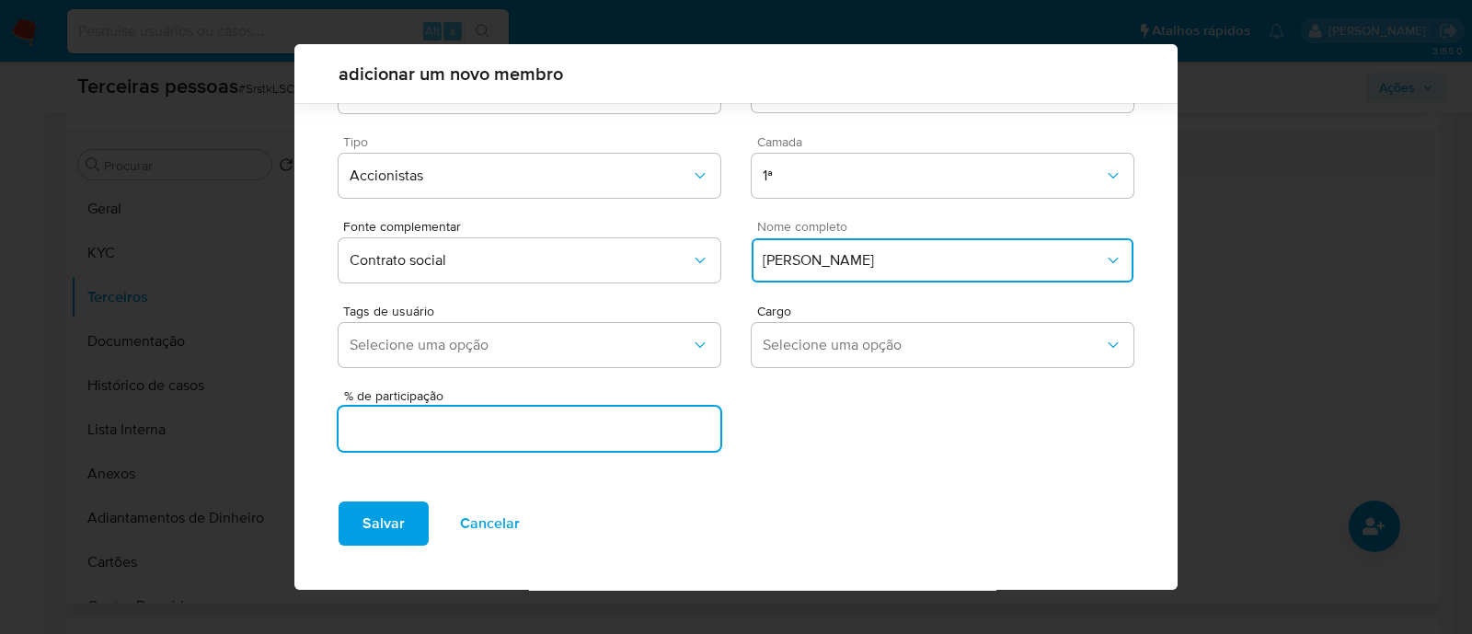
click at [542, 417] on input "text" at bounding box center [530, 429] width 382 height 24
type input "99.9"
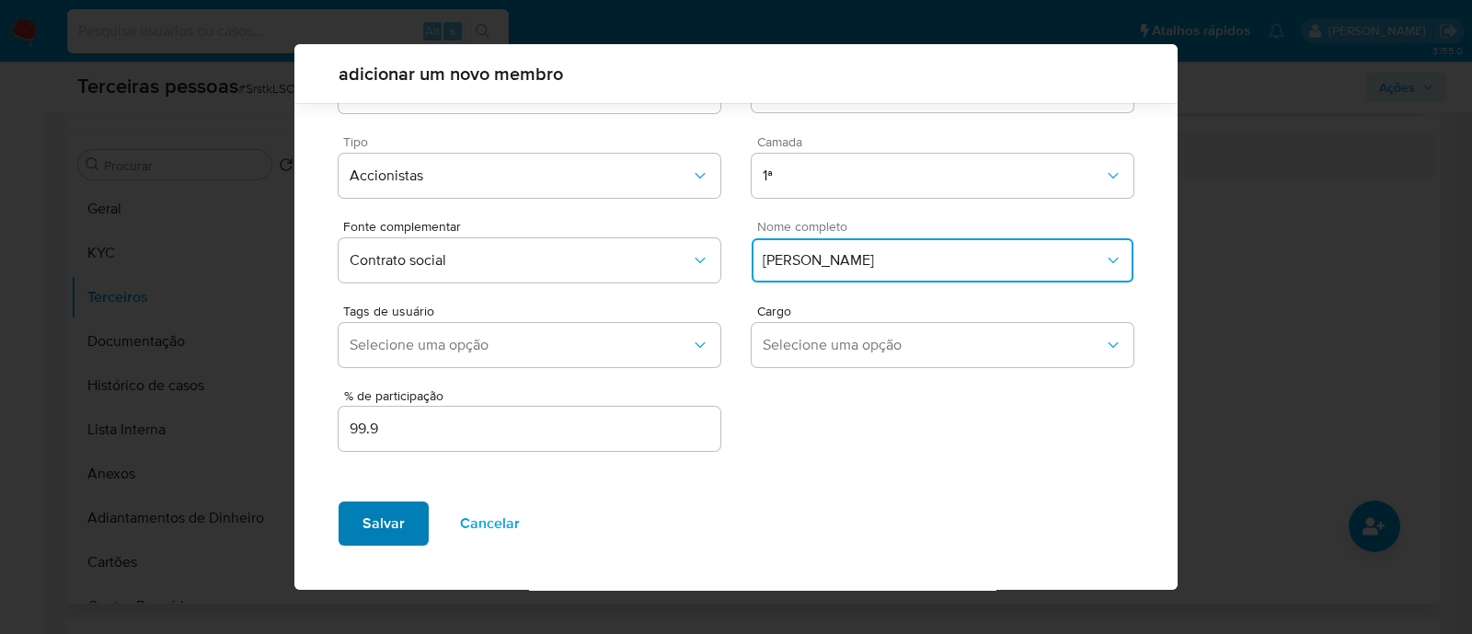
click at [345, 512] on button "Salvar" at bounding box center [384, 524] width 90 height 44
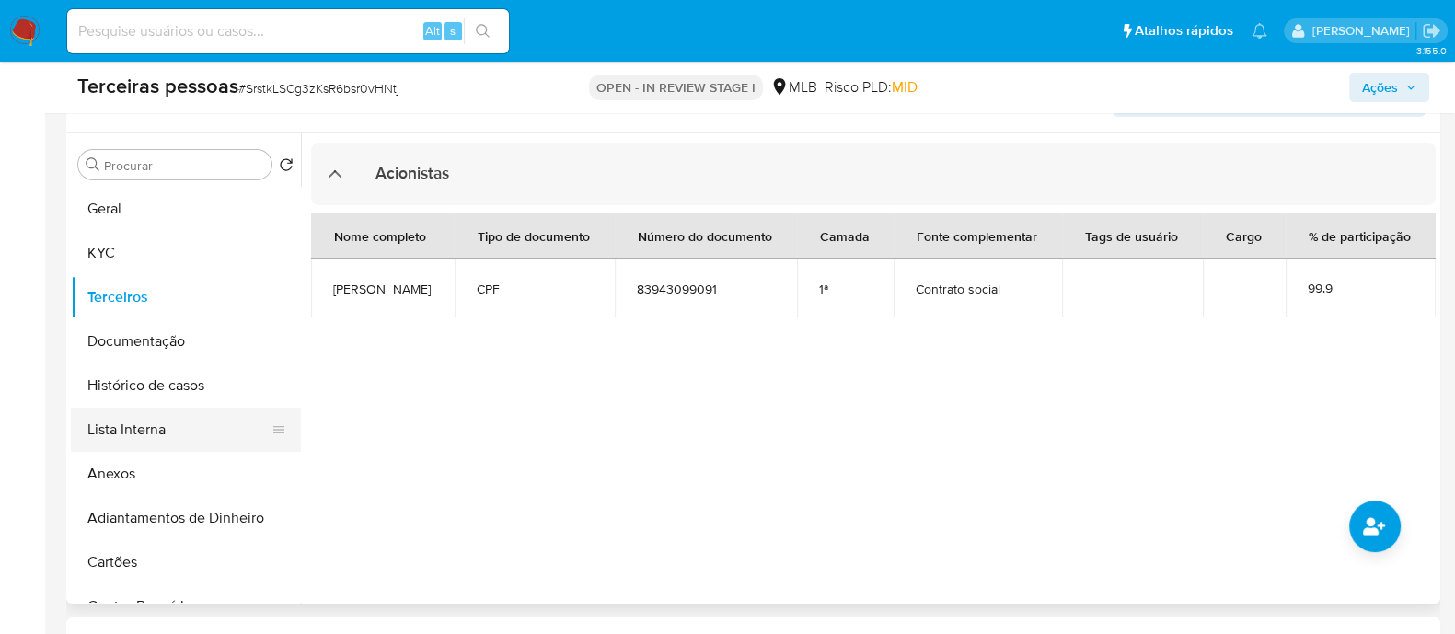
click at [133, 434] on button "Lista Interna" at bounding box center [178, 430] width 215 height 44
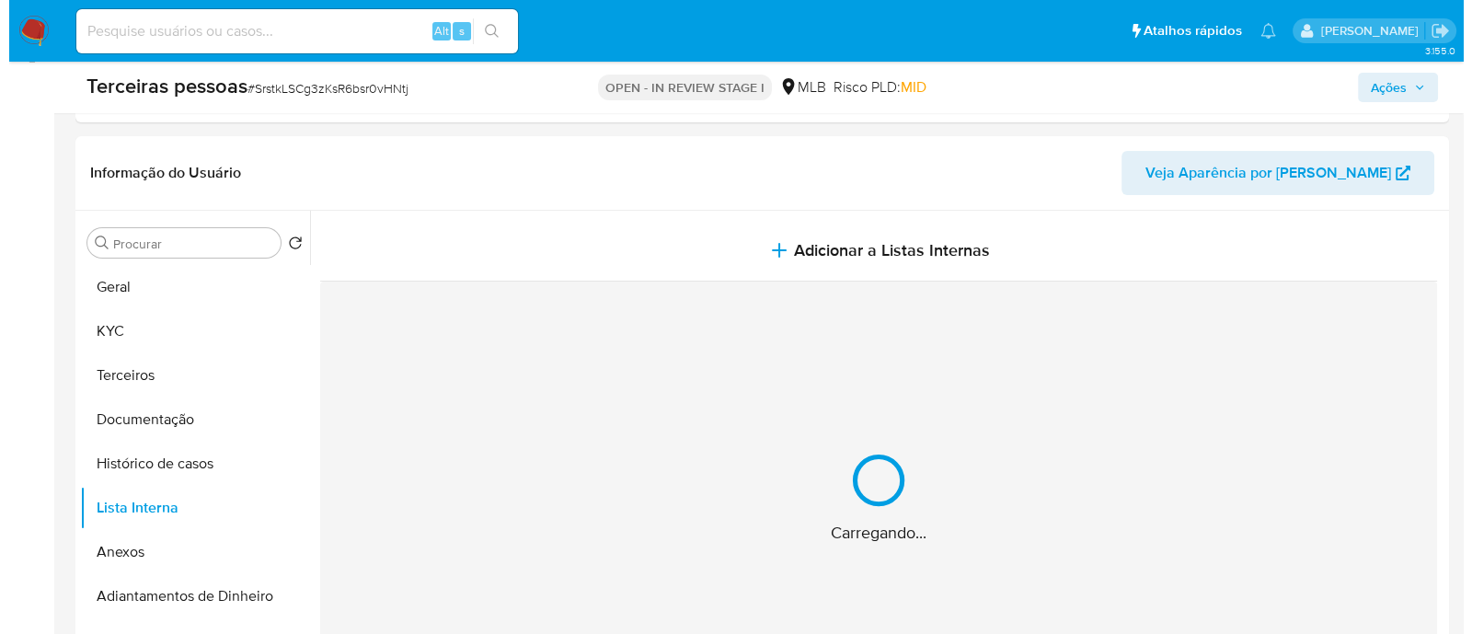
scroll to position [229, 0]
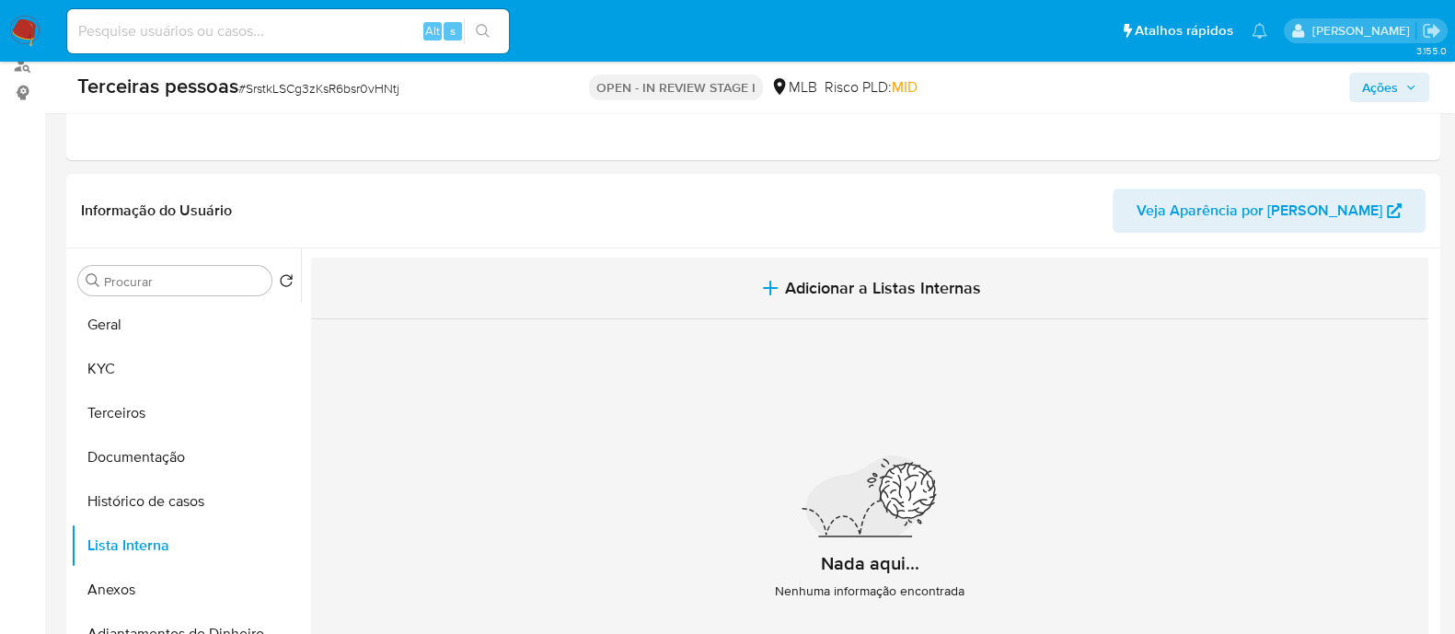
click at [810, 290] on span "Adicionar a Listas Internas" at bounding box center [883, 288] width 196 height 20
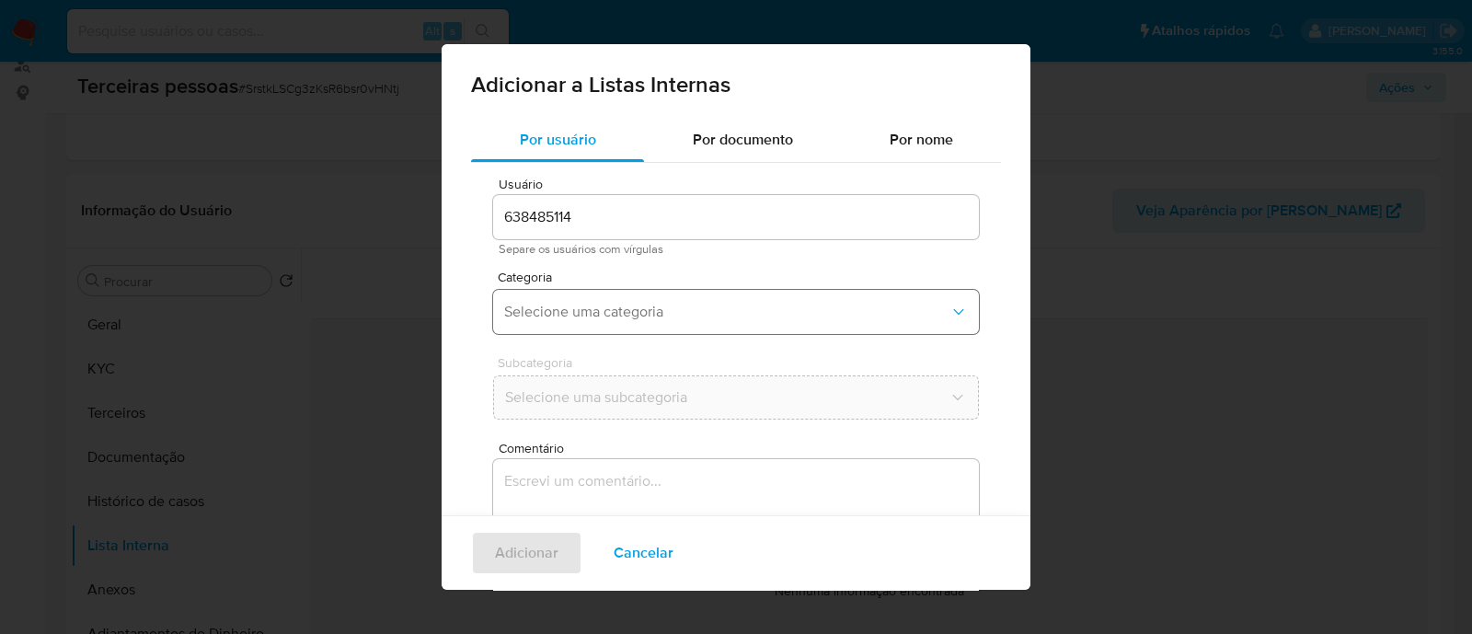
click at [906, 324] on button "Selecione uma categoria" at bounding box center [736, 312] width 486 height 44
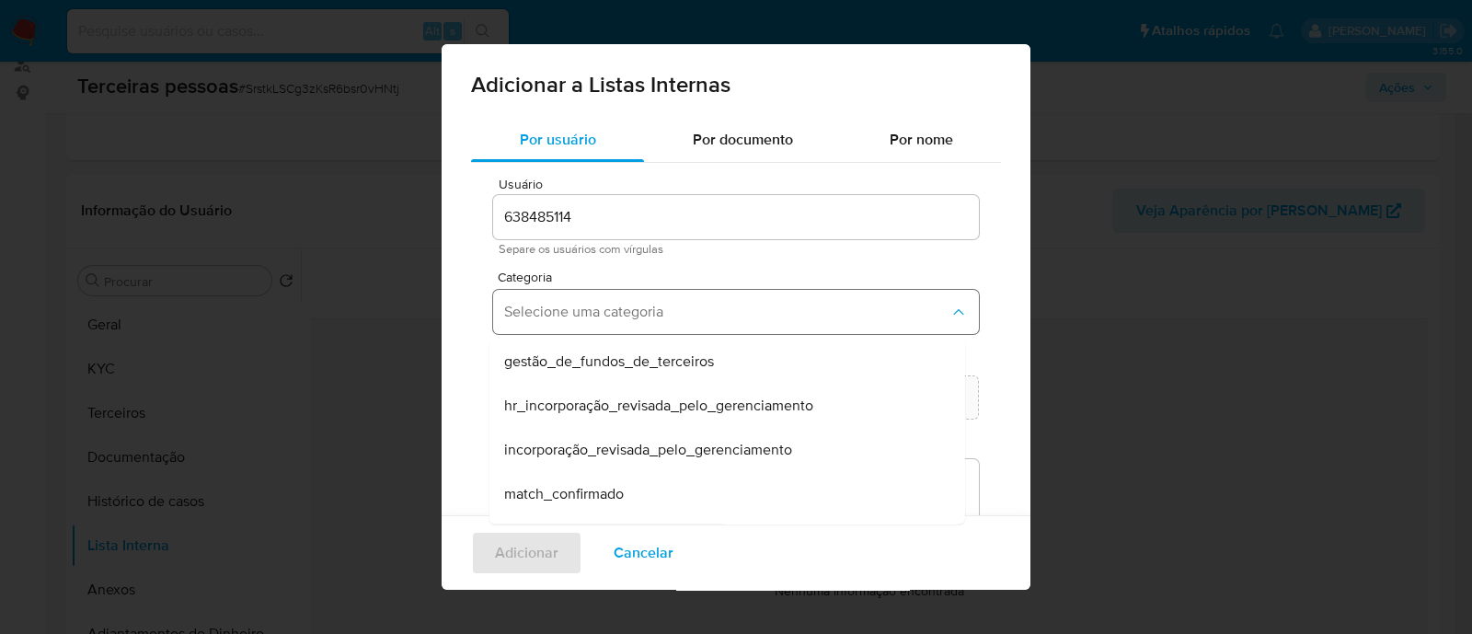
click at [762, 295] on button "Selecione uma categoria" at bounding box center [736, 312] width 486 height 44
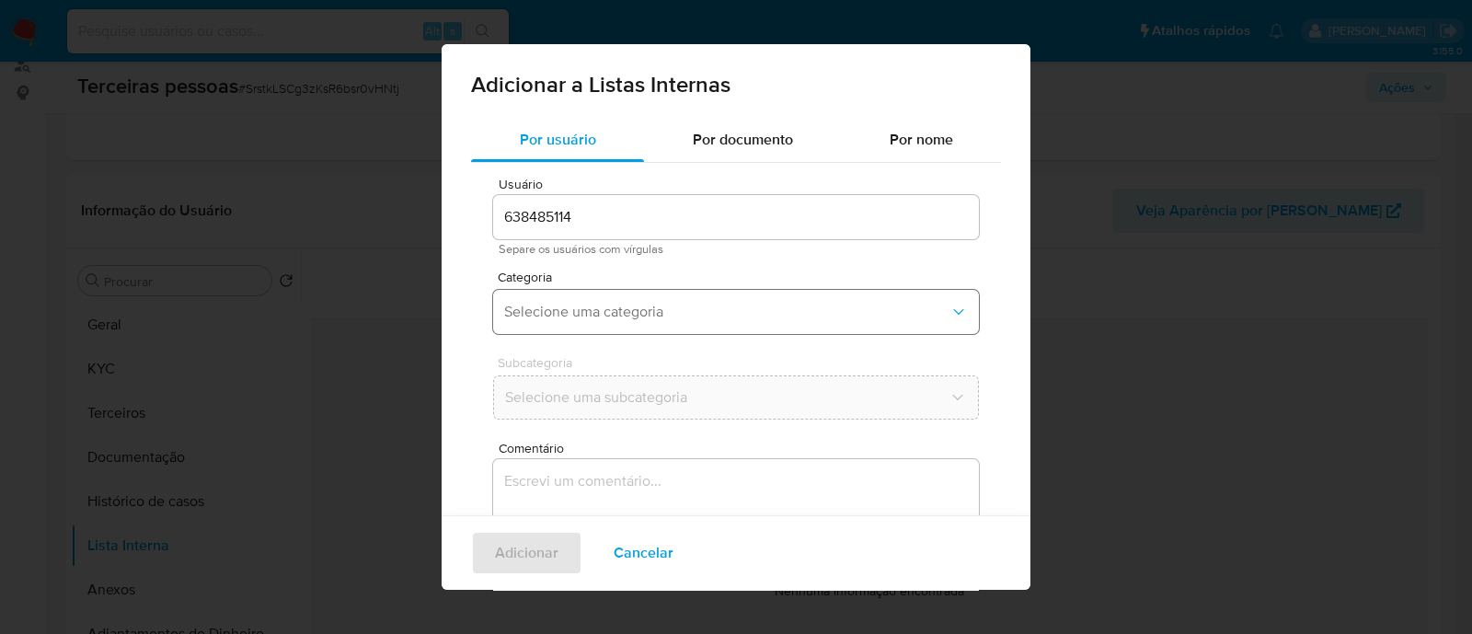
click at [756, 306] on span "Selecione uma categoria" at bounding box center [726, 312] width 445 height 18
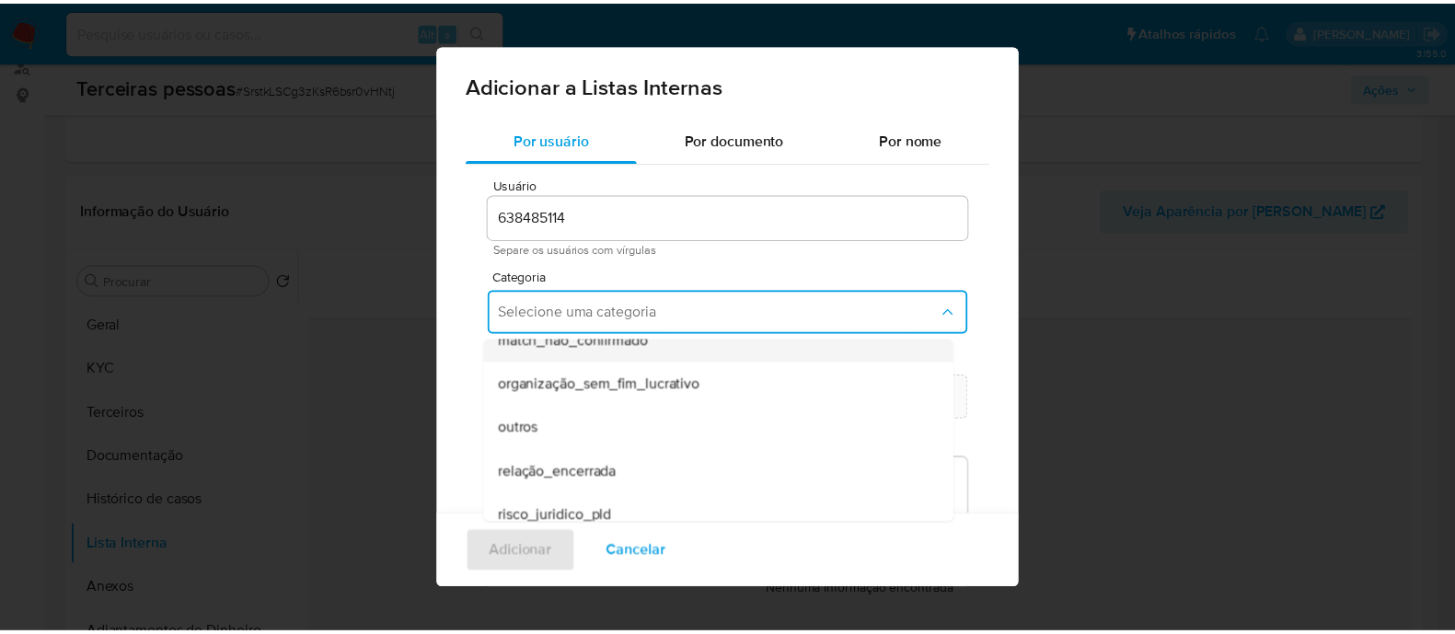
scroll to position [479, 0]
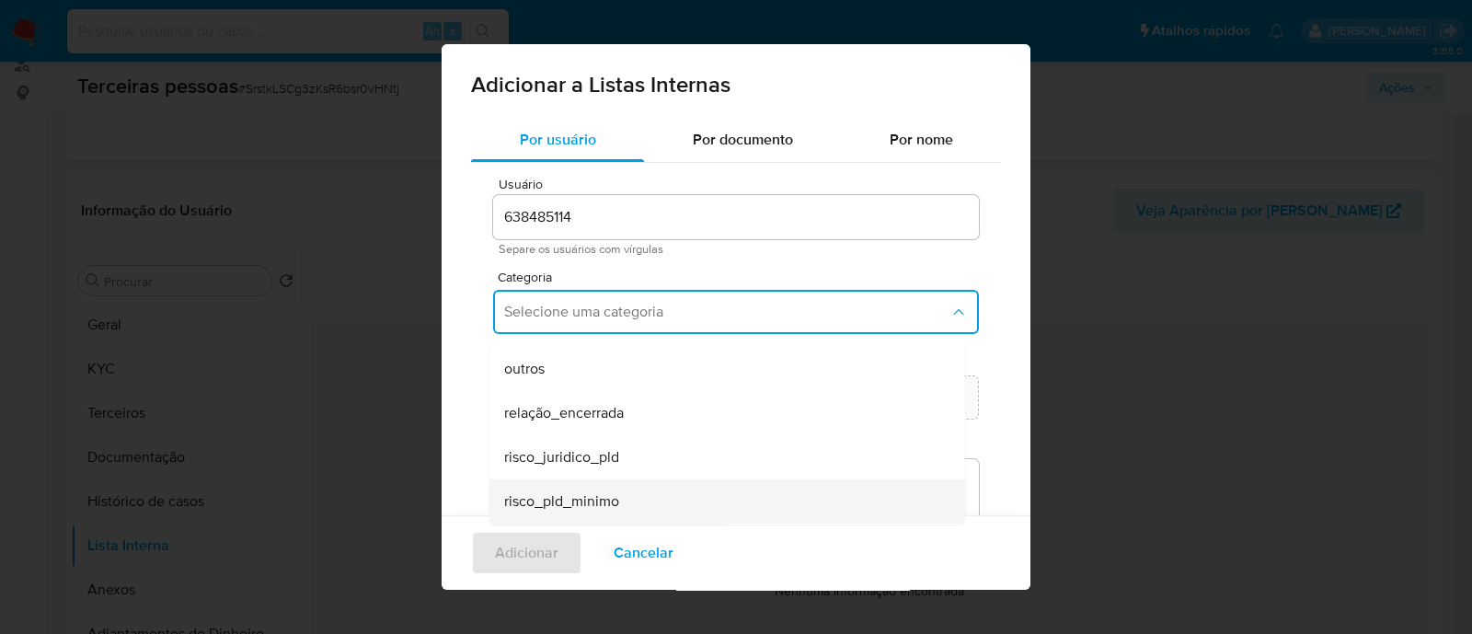
click at [633, 497] on div "risco_pld_minimo" at bounding box center [721, 501] width 435 height 44
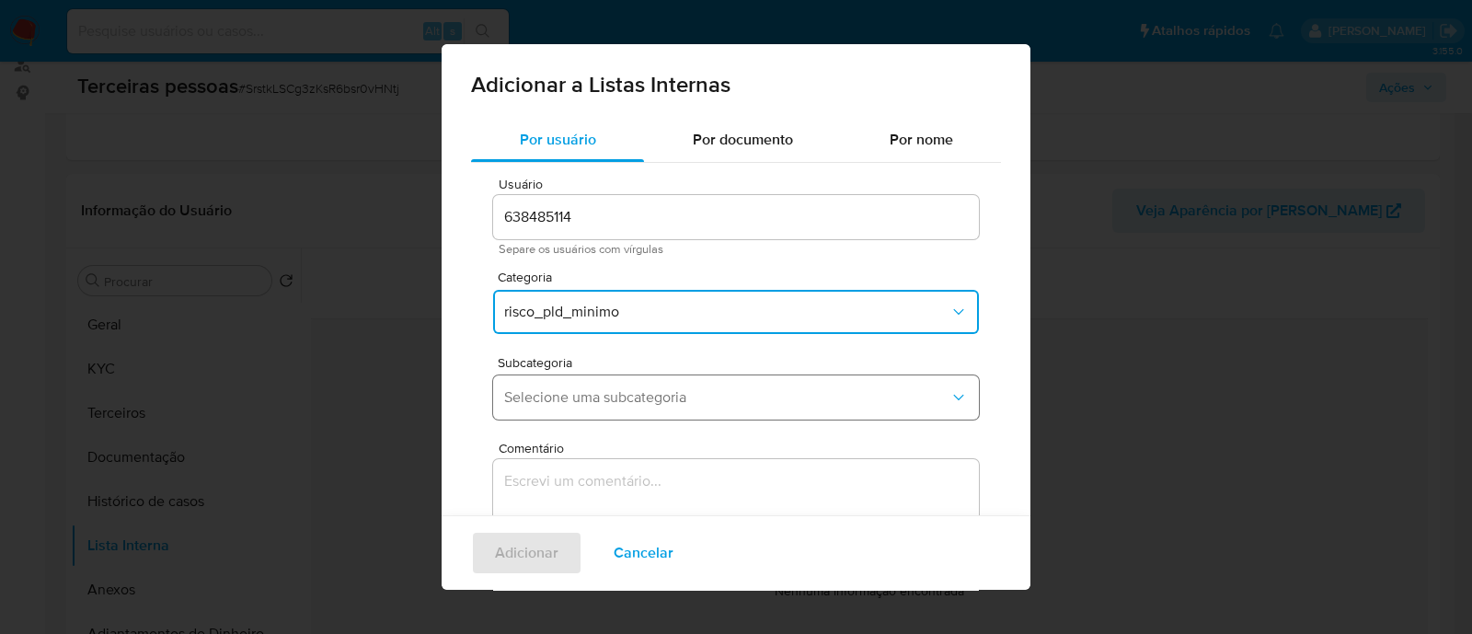
click at [628, 375] on button "Selecione uma subcategoria" at bounding box center [736, 397] width 486 height 44
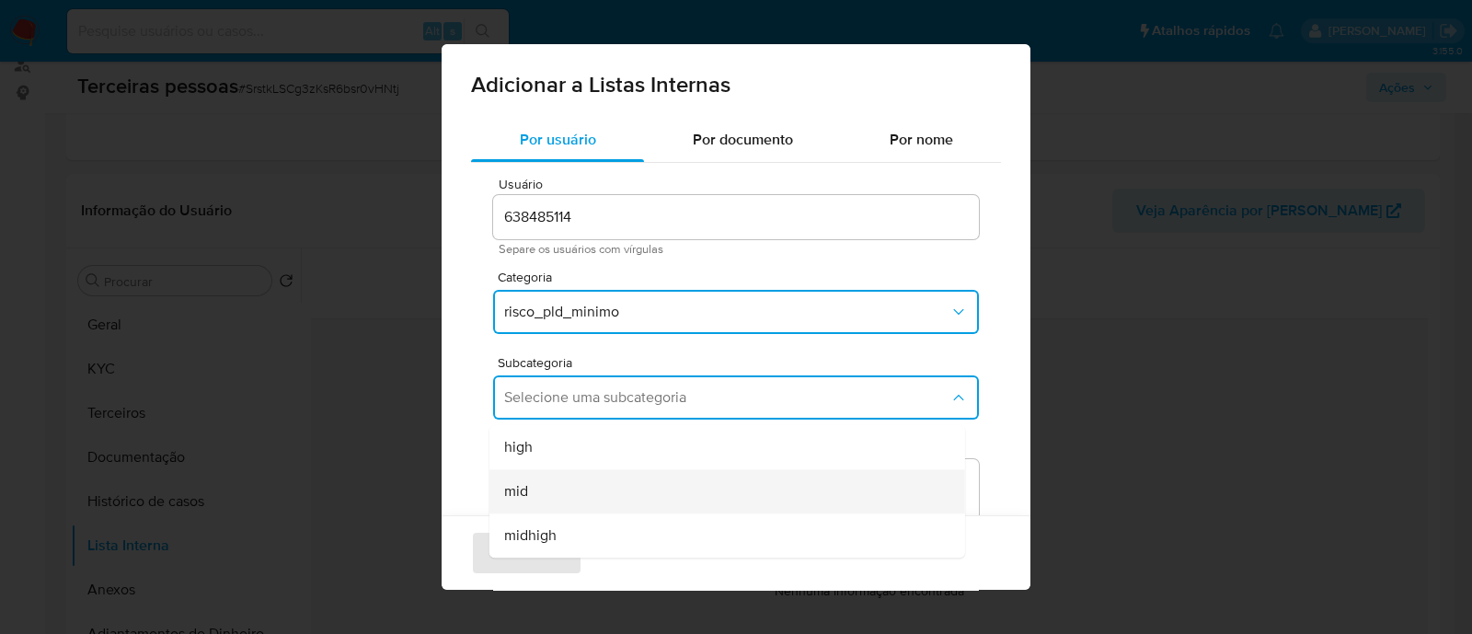
click at [645, 488] on div "mid" at bounding box center [721, 491] width 435 height 44
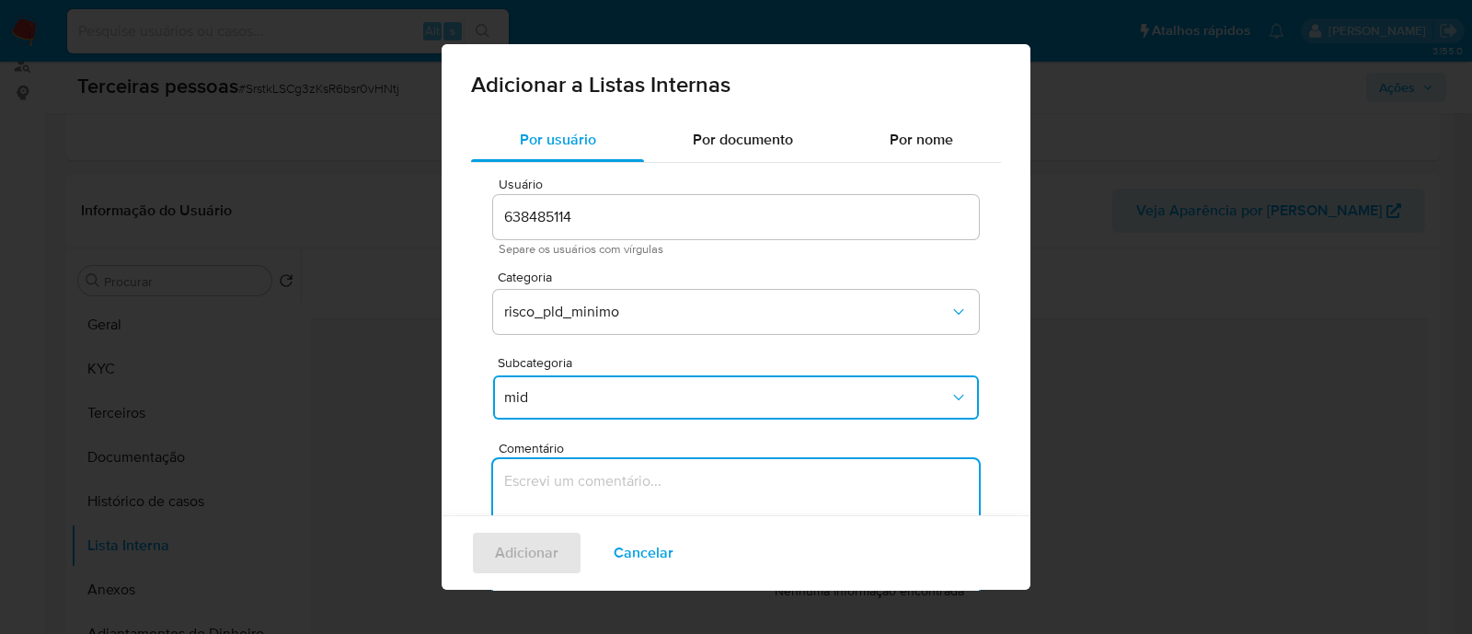
click at [672, 471] on textarea "Comentário" at bounding box center [736, 547] width 486 height 177
type textarea "\"
type textarea "Conforme Risco PLD"
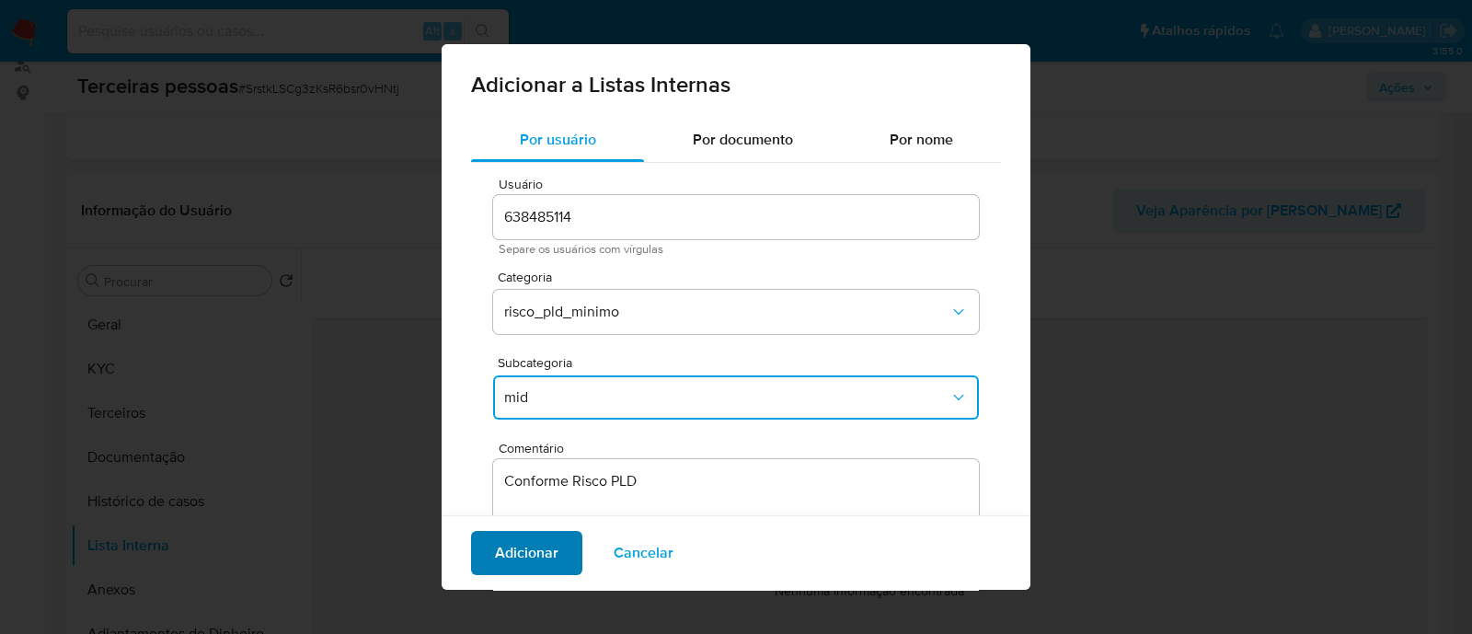
click at [529, 548] on span "Adicionar" at bounding box center [527, 553] width 64 height 40
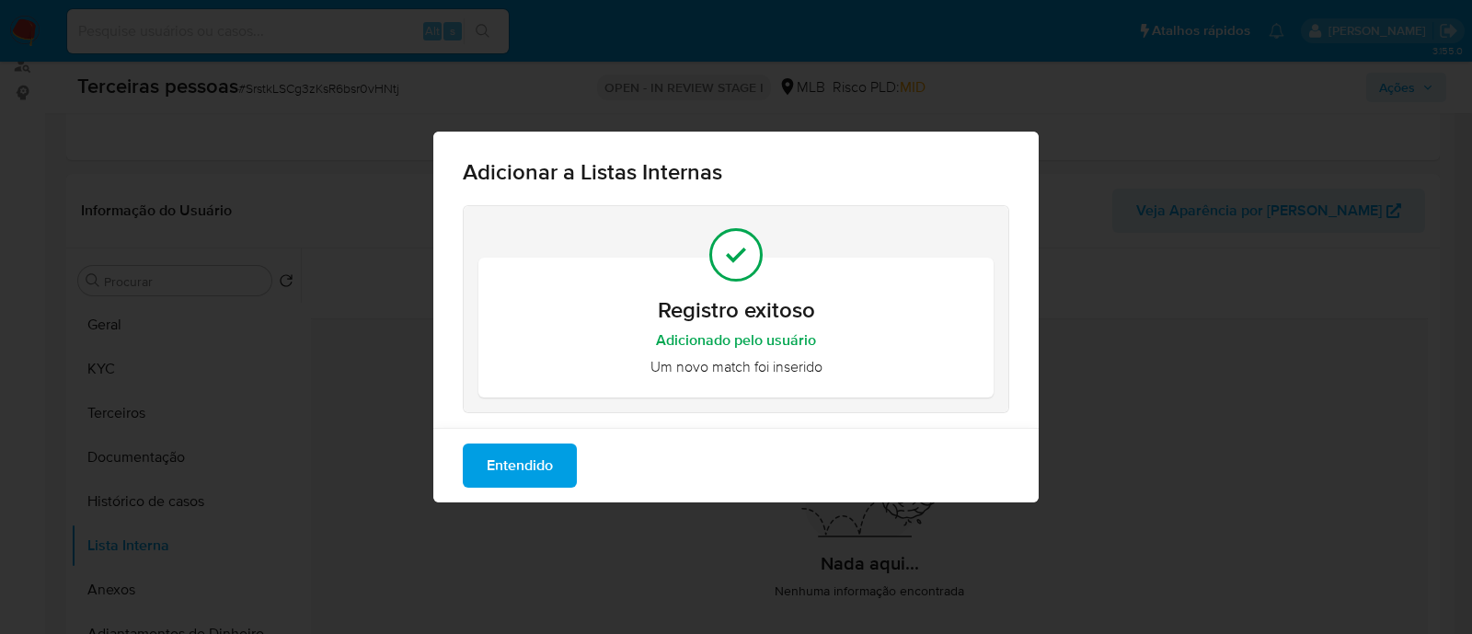
click at [503, 463] on span "Entendido" at bounding box center [520, 465] width 66 height 40
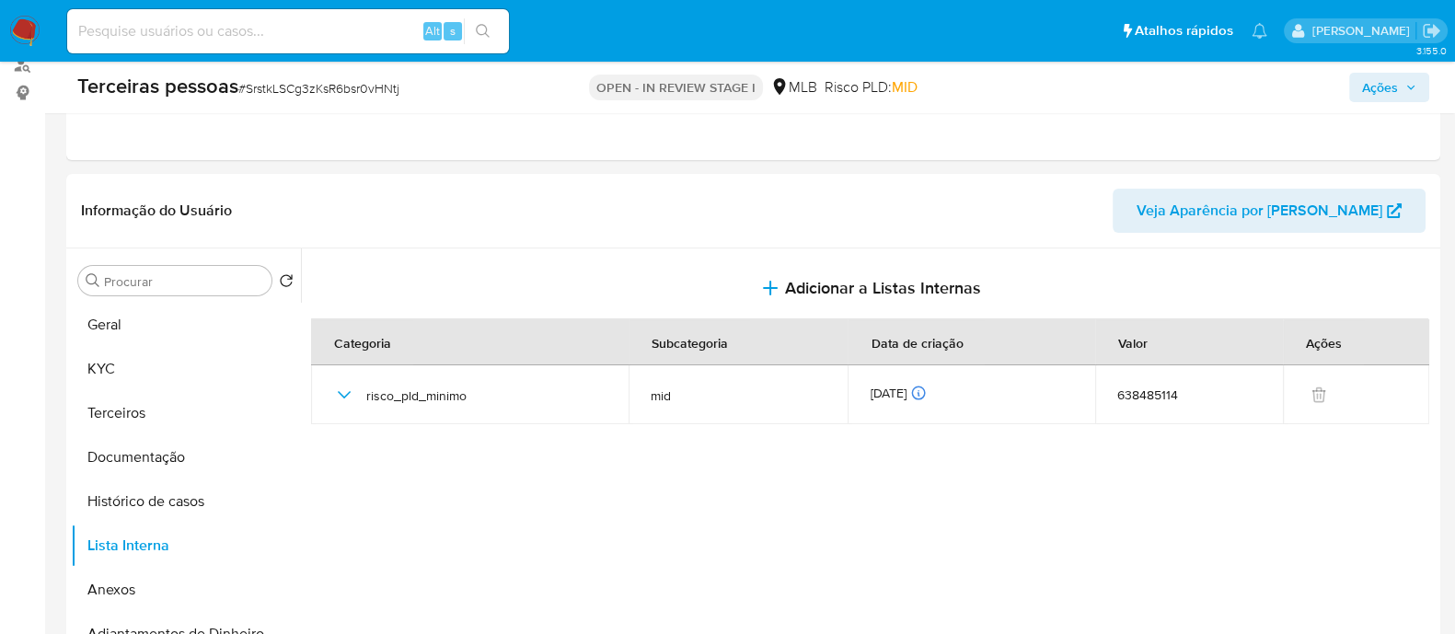
click at [1391, 85] on span "Ações" at bounding box center [1380, 87] width 36 height 29
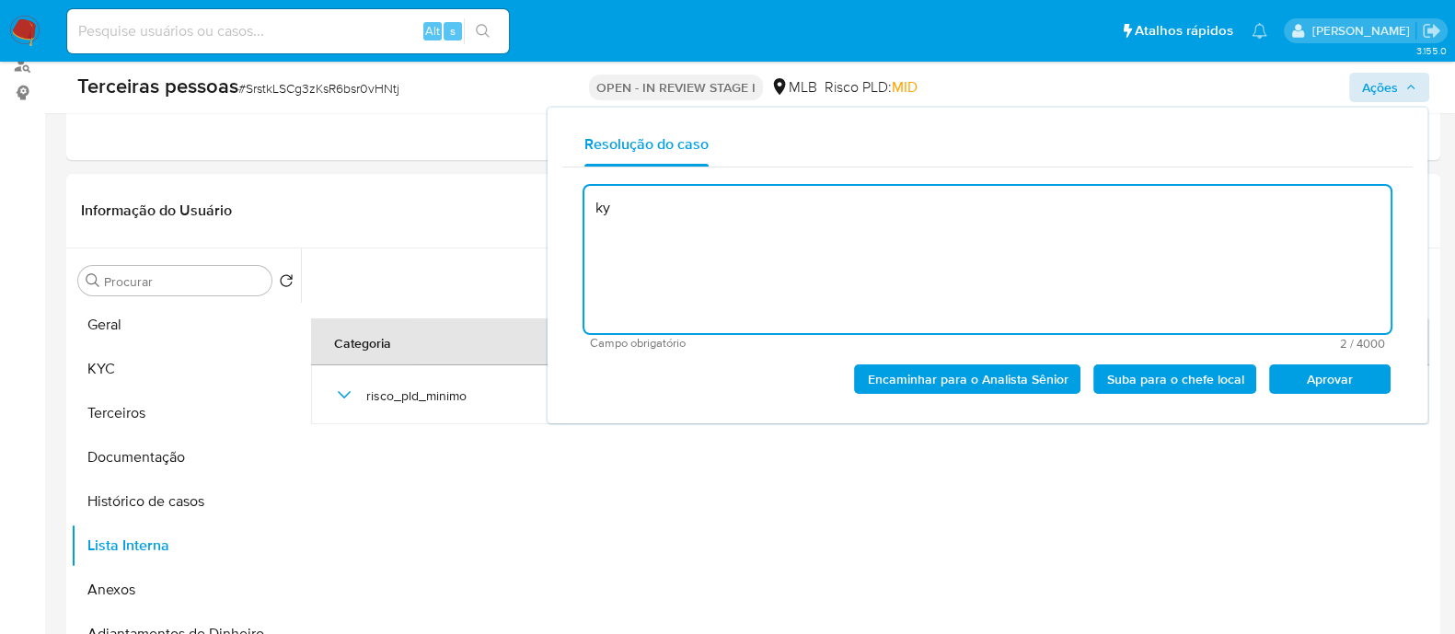
type textarea "k"
click at [1308, 384] on span "Aprovar" at bounding box center [1330, 379] width 96 height 26
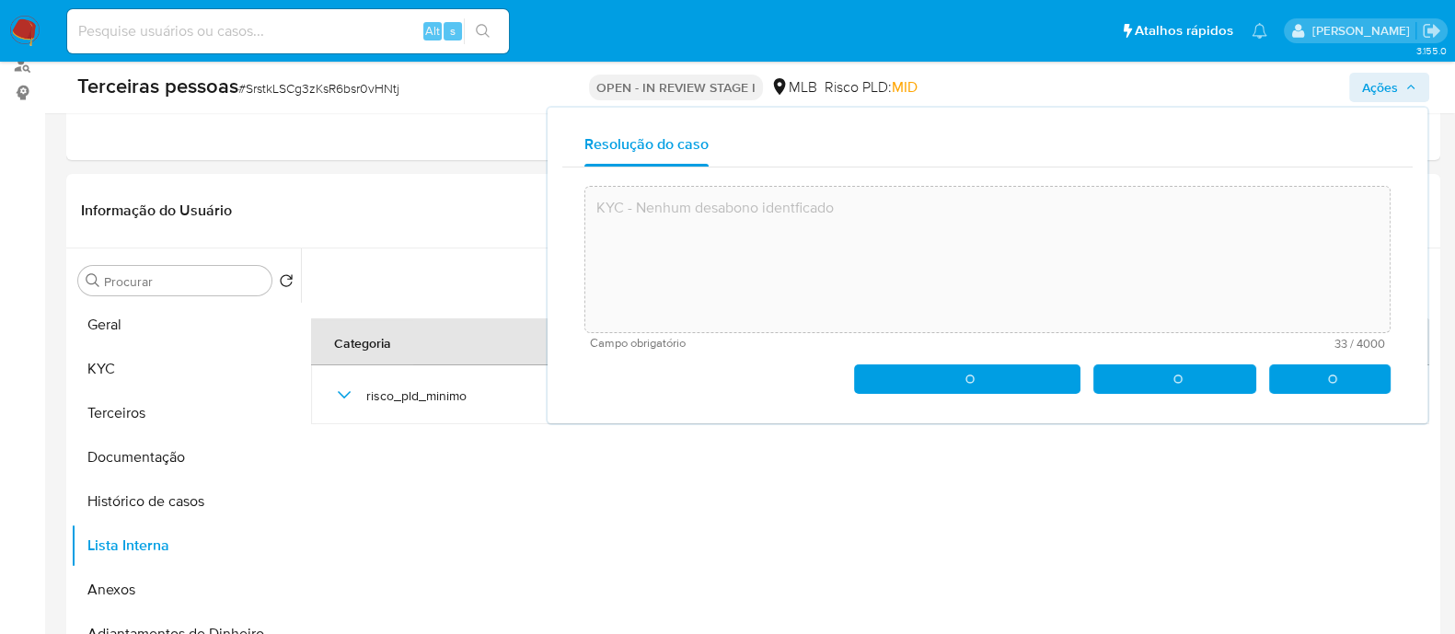
type textarea "KYC - Nenhum desabono identficado"
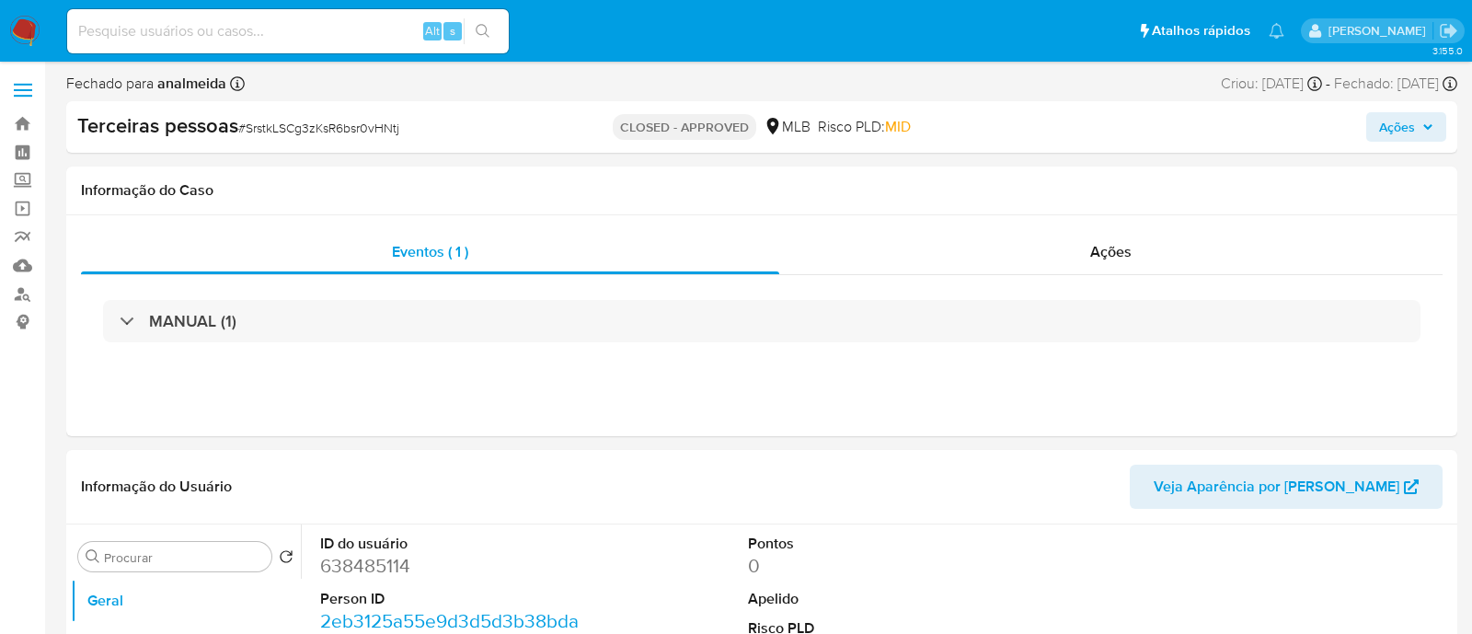
select select "10"
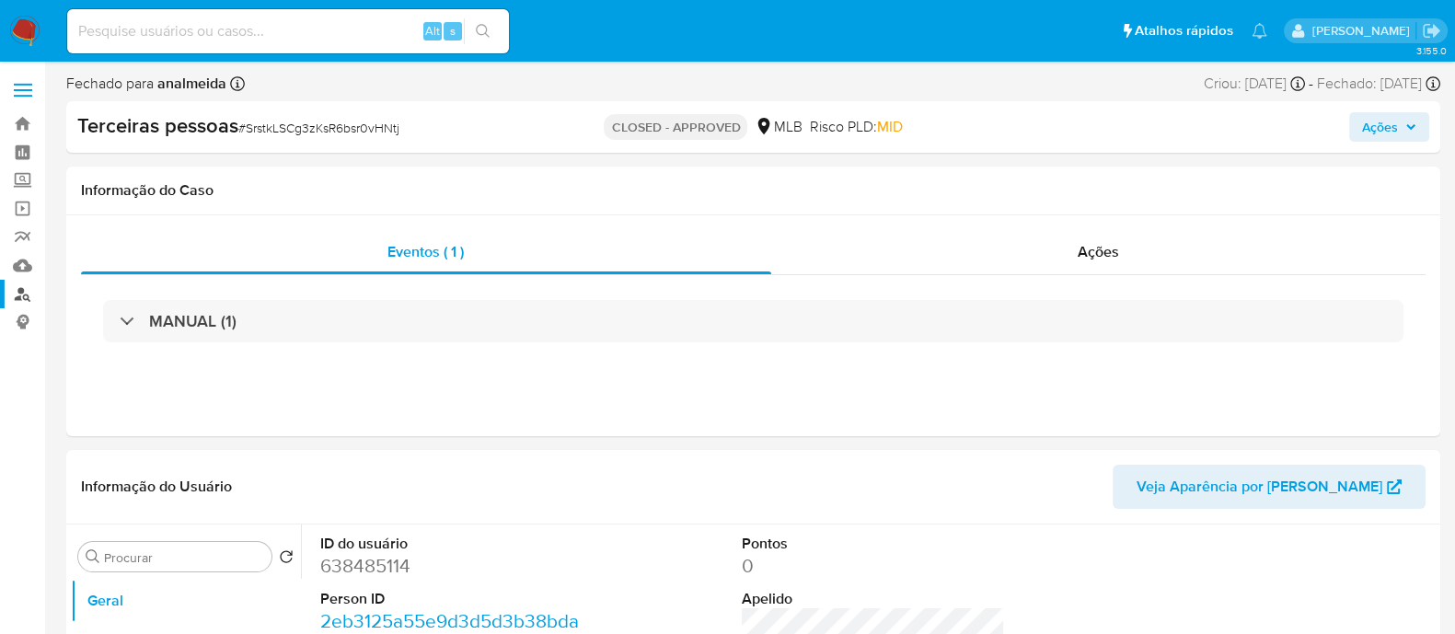
click at [20, 287] on link "Localizador de pessoas" at bounding box center [109, 294] width 219 height 29
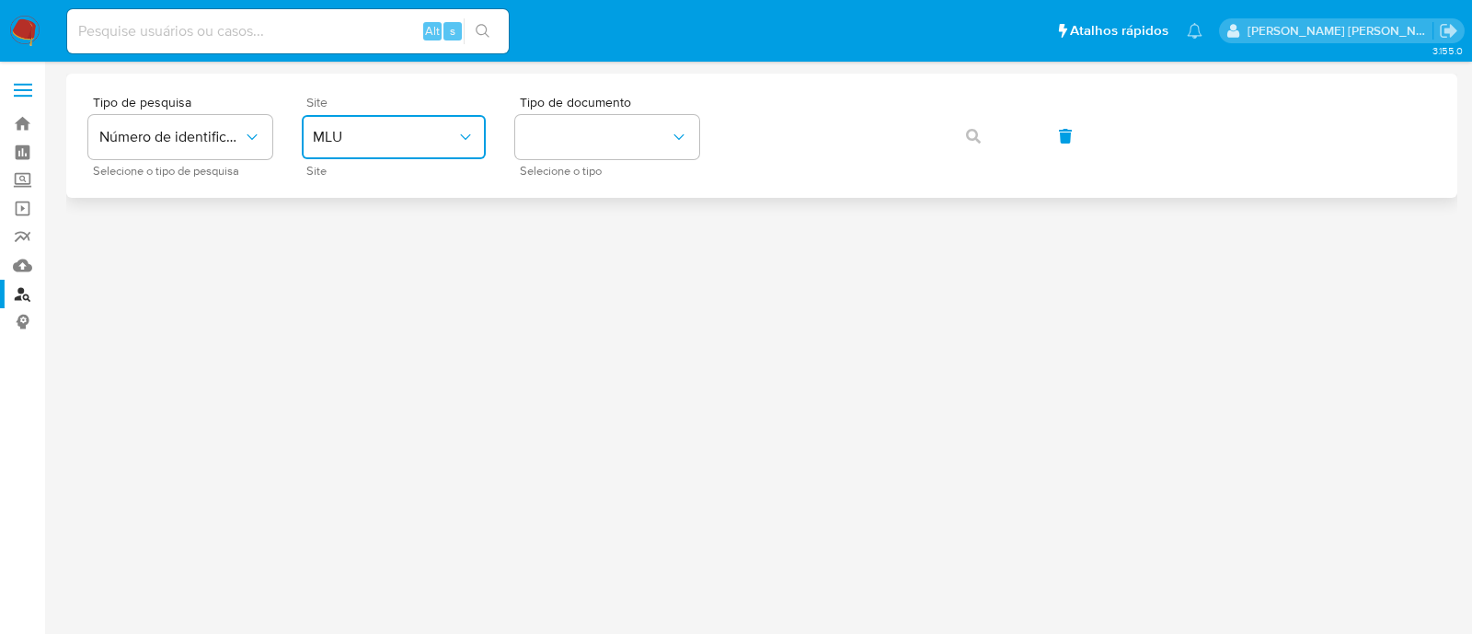
click at [355, 158] on button "MLU" at bounding box center [394, 137] width 184 height 44
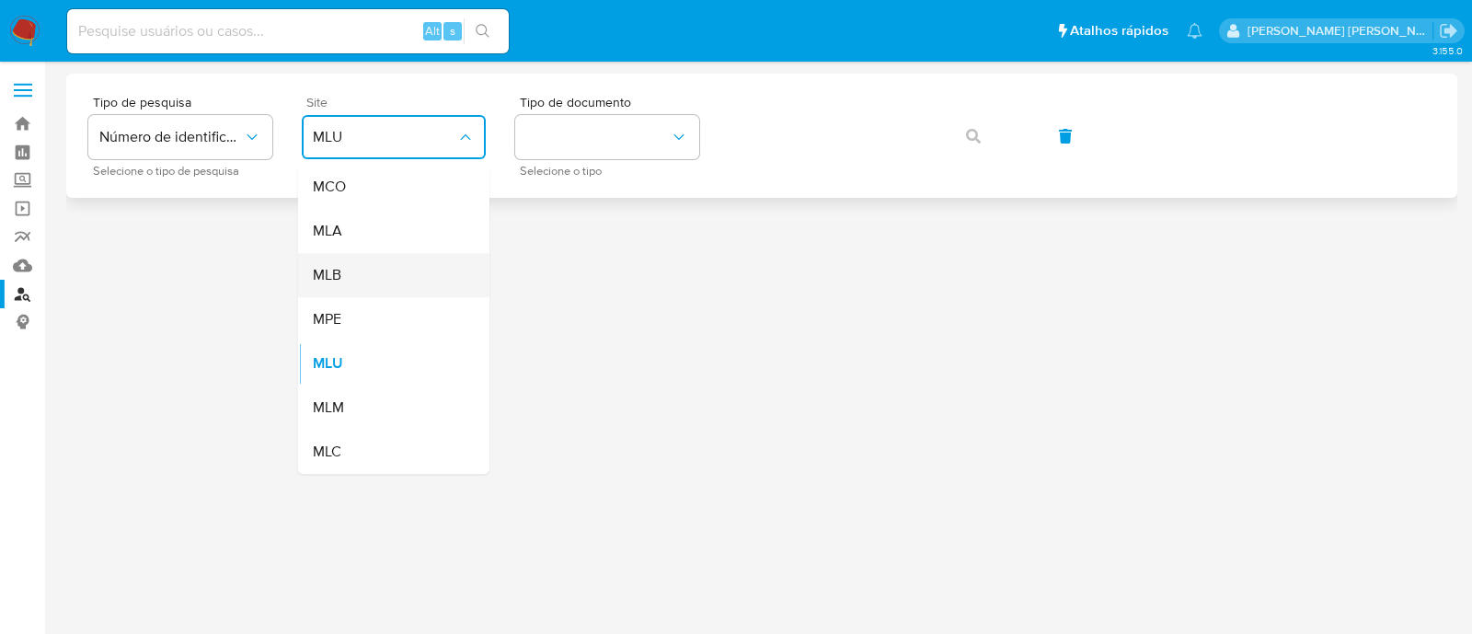
click at [415, 269] on div "MLB" at bounding box center [388, 275] width 151 height 44
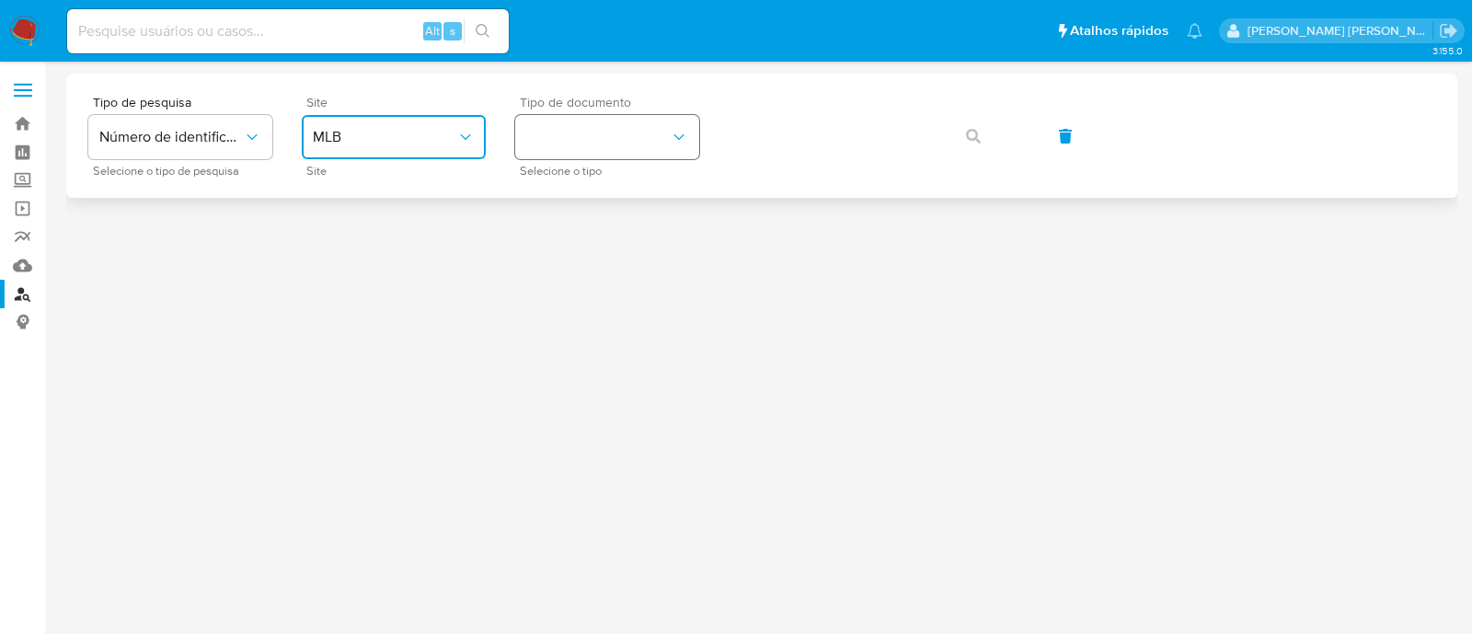
click at [578, 131] on button "identificationType" at bounding box center [607, 137] width 184 height 44
click at [575, 190] on div "CNPJ CNPJ" at bounding box center [601, 196] width 151 height 63
click at [988, 142] on button "button" at bounding box center [973, 136] width 63 height 44
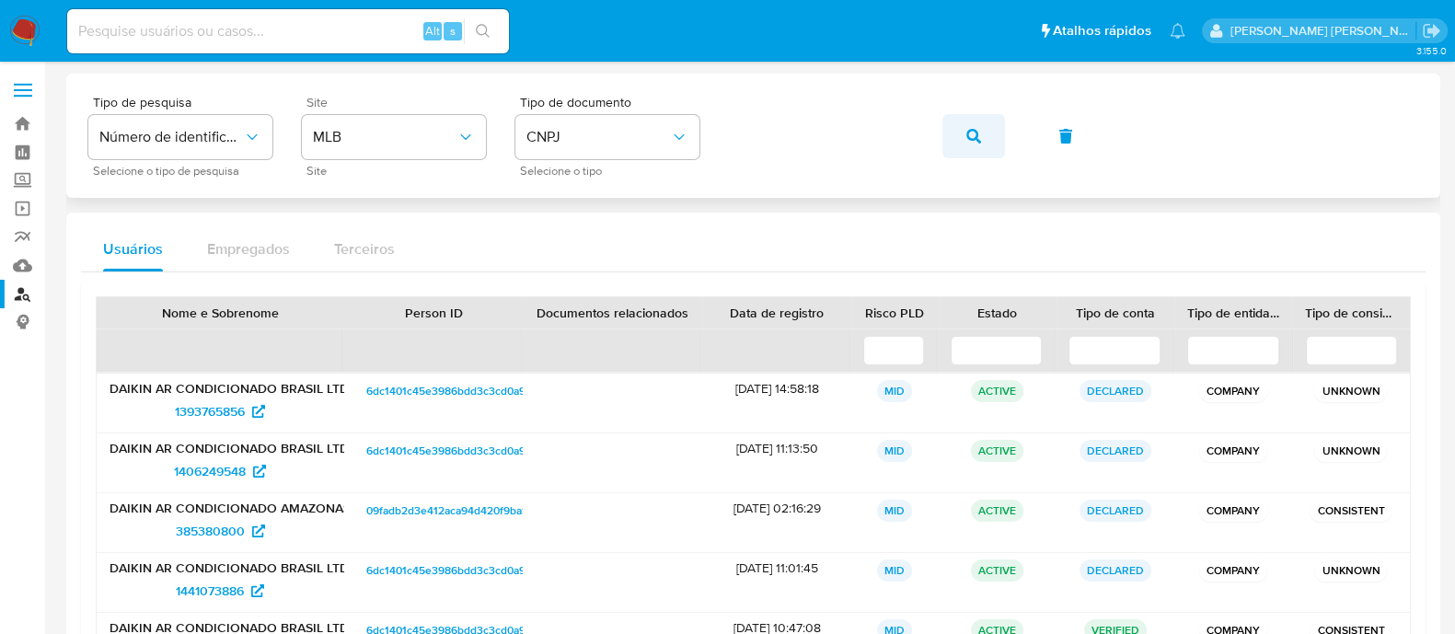
click at [958, 139] on button "button" at bounding box center [973, 136] width 63 height 44
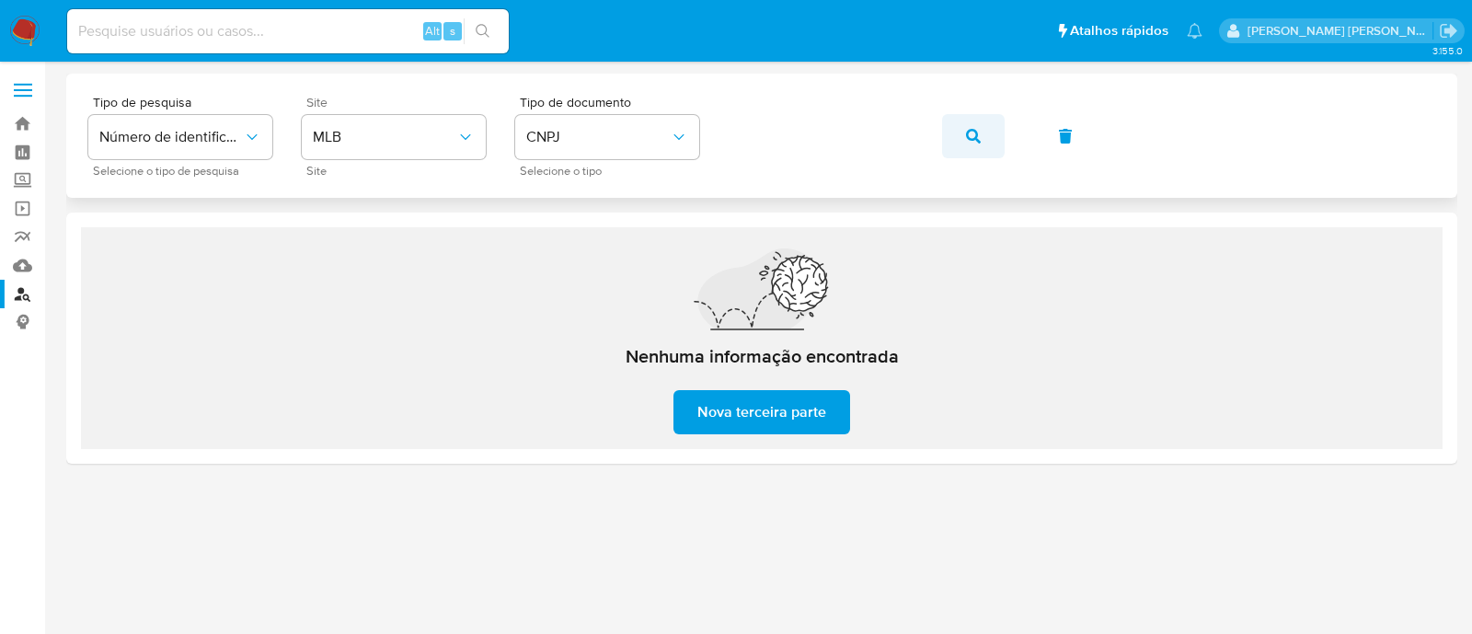
click at [961, 118] on button "button" at bounding box center [973, 136] width 63 height 44
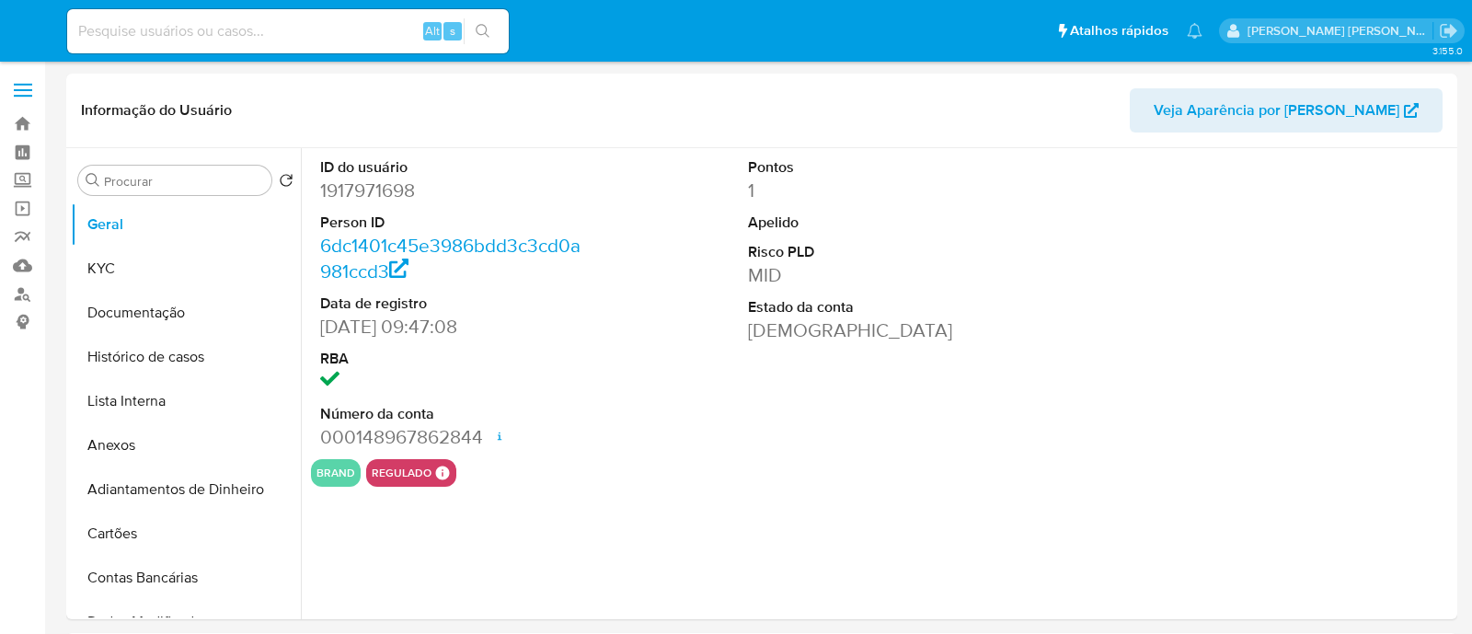
select select "10"
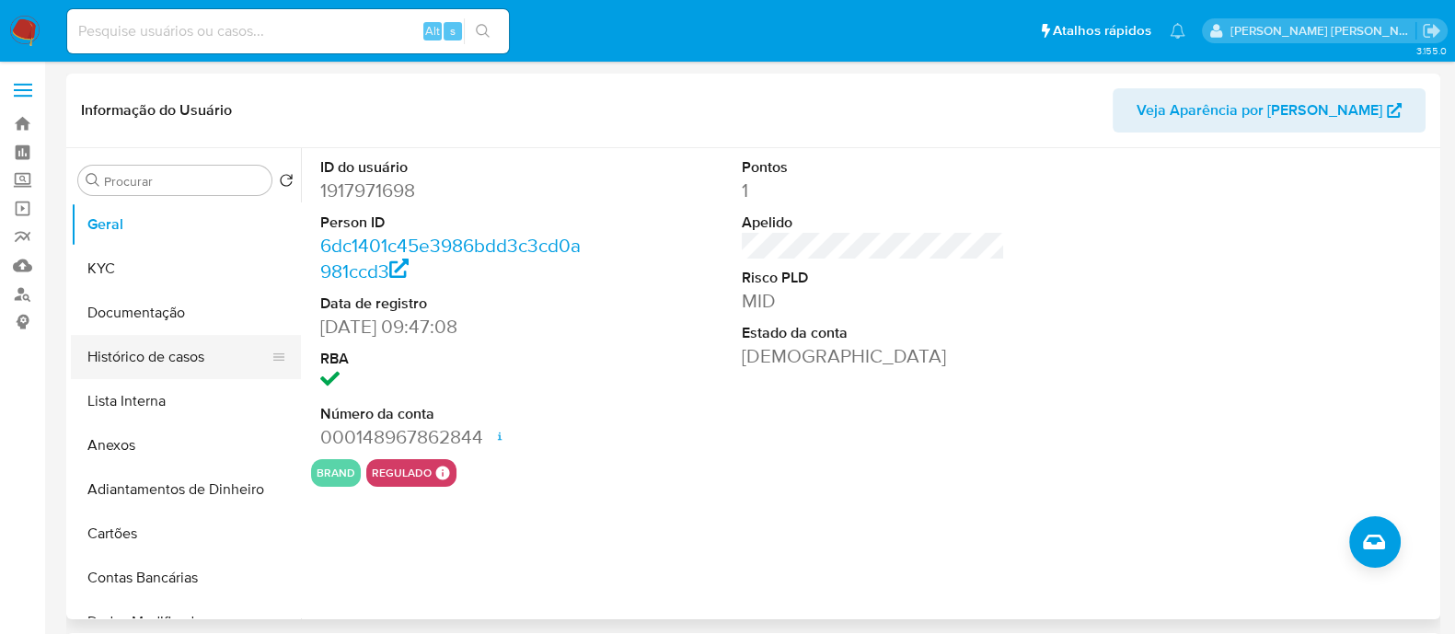
click at [140, 362] on button "Histórico de casos" at bounding box center [178, 357] width 215 height 44
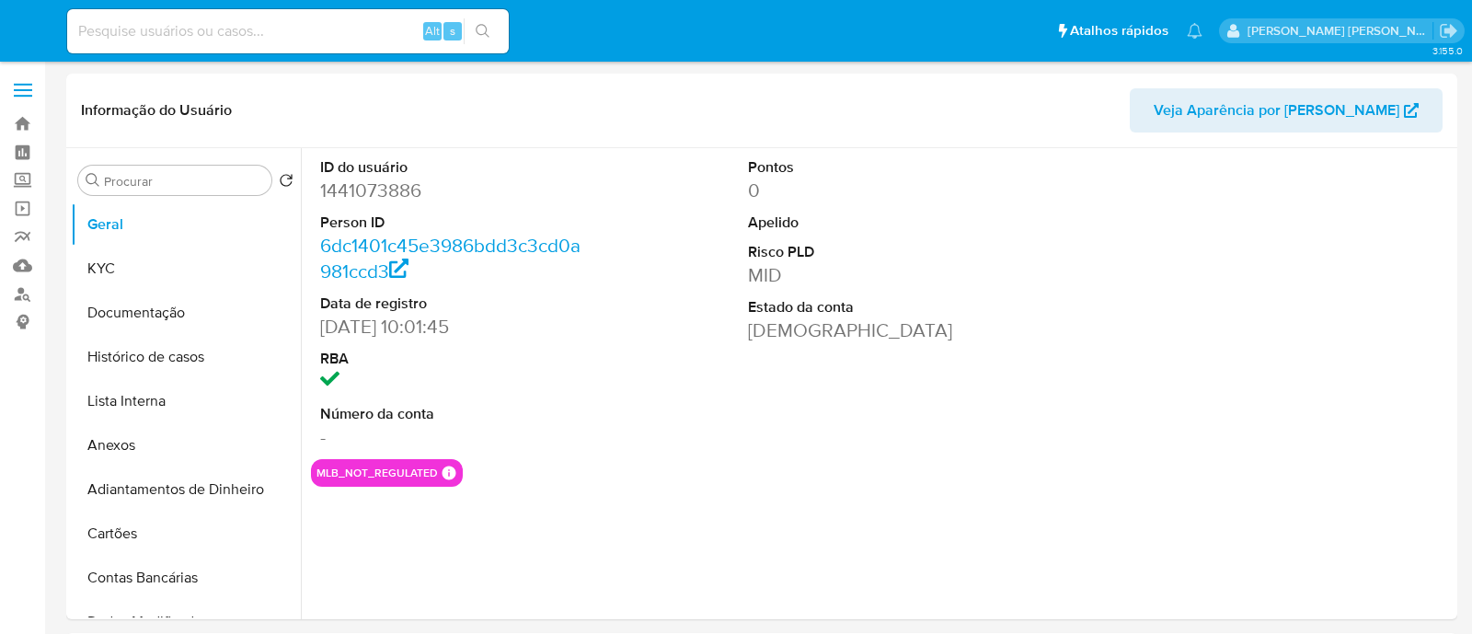
select select "10"
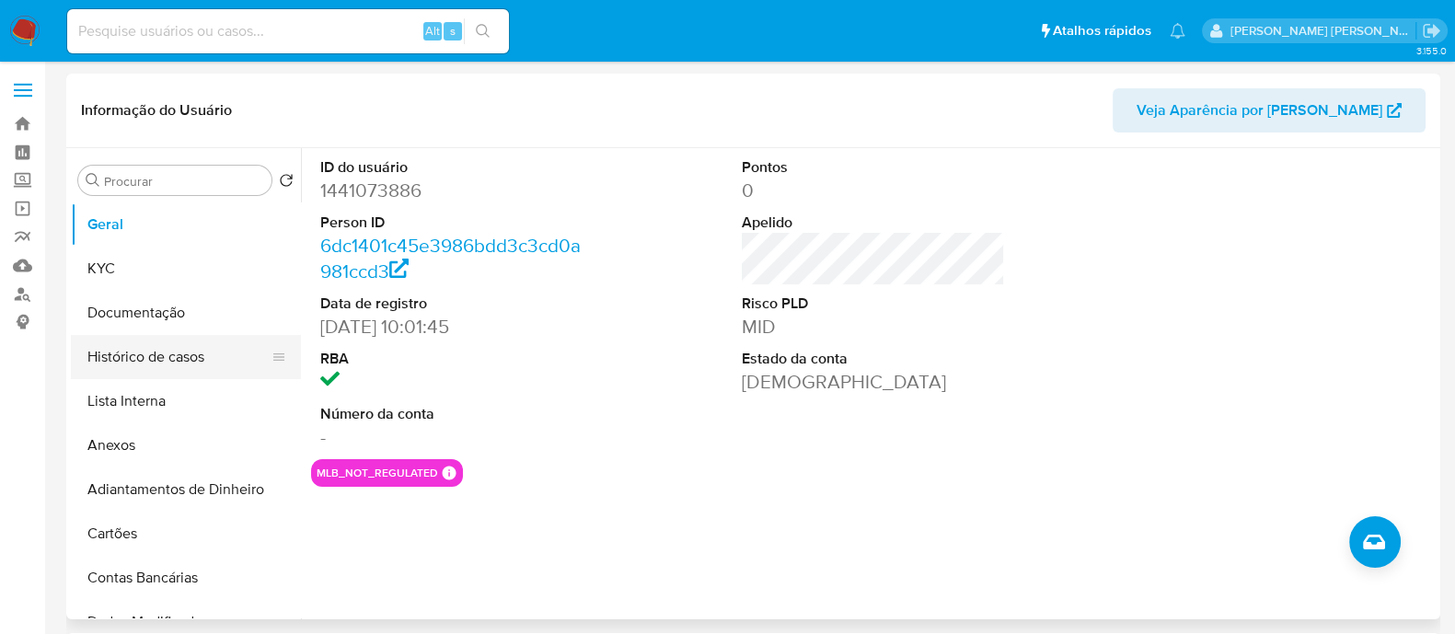
click at [171, 360] on button "Histórico de casos" at bounding box center [178, 357] width 215 height 44
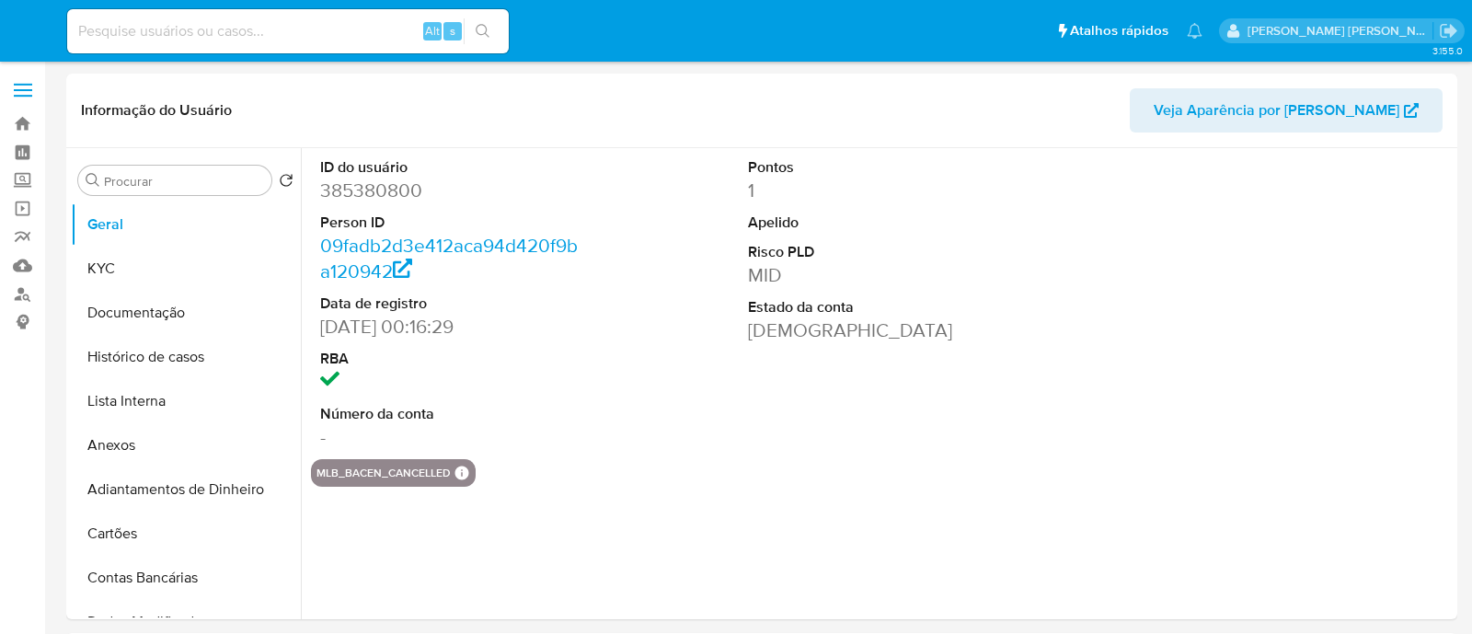
select select "10"
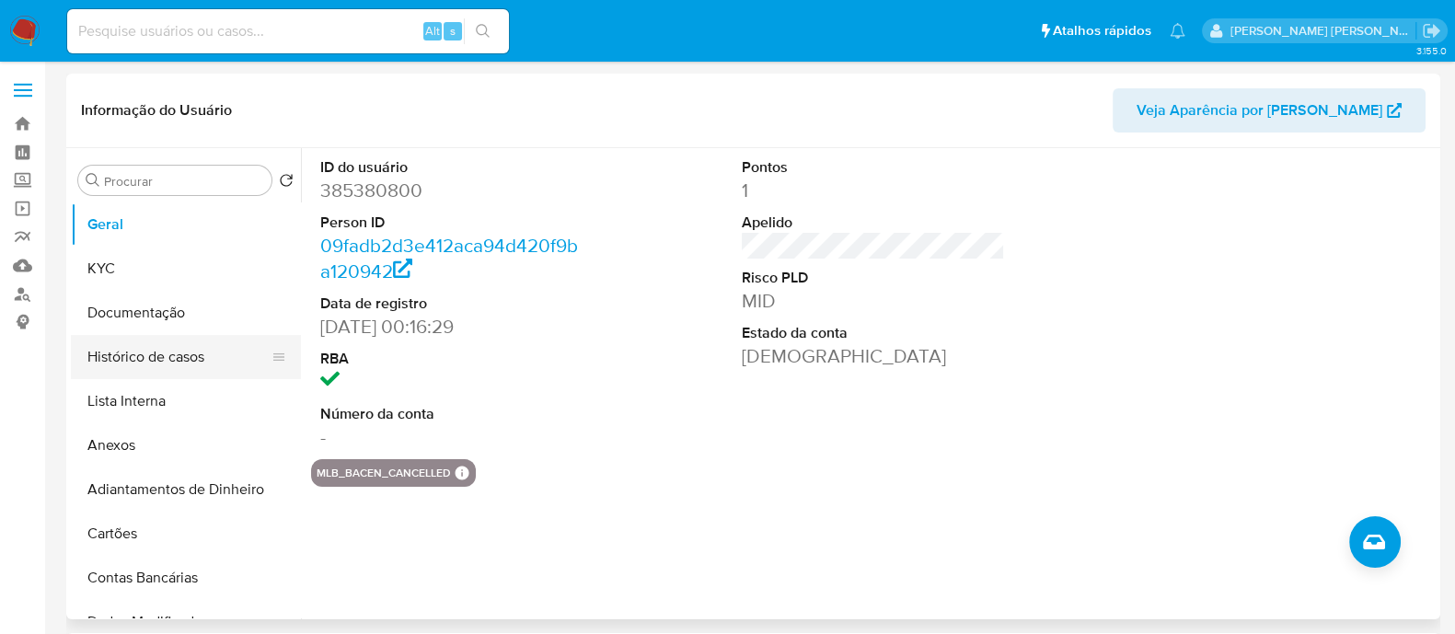
click at [165, 361] on button "Histórico de casos" at bounding box center [178, 357] width 215 height 44
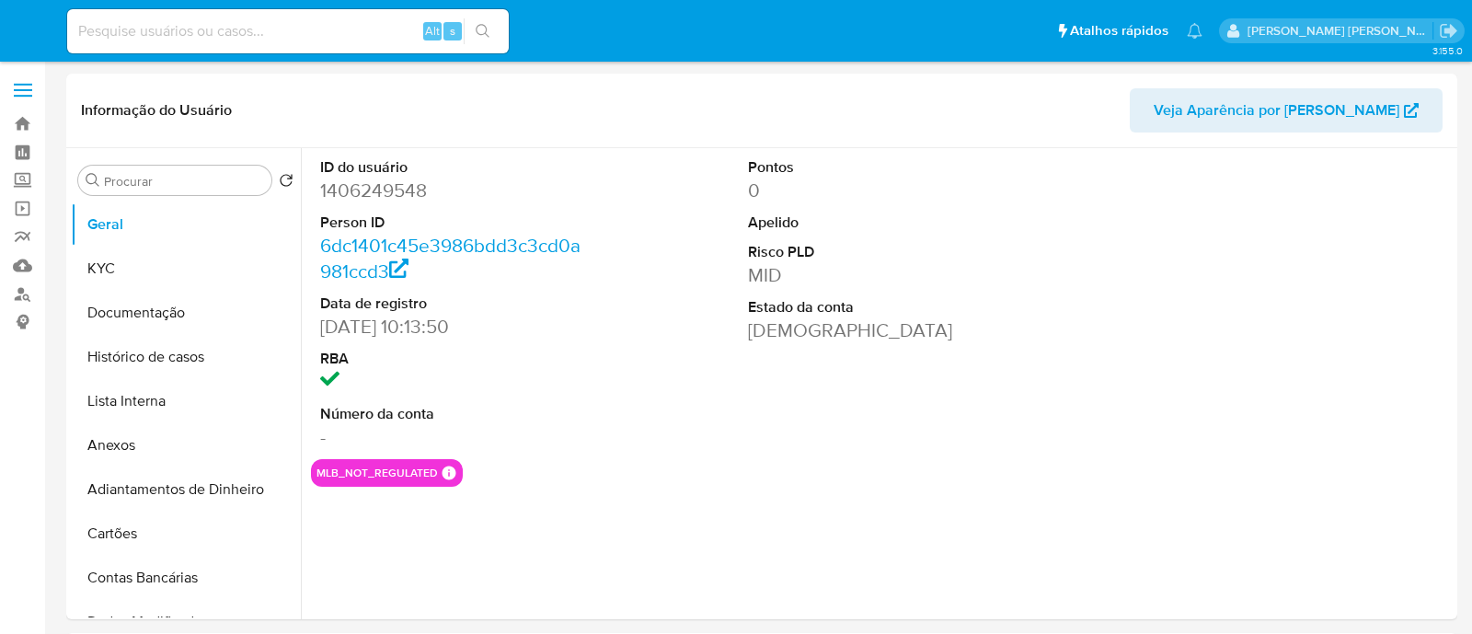
select select "10"
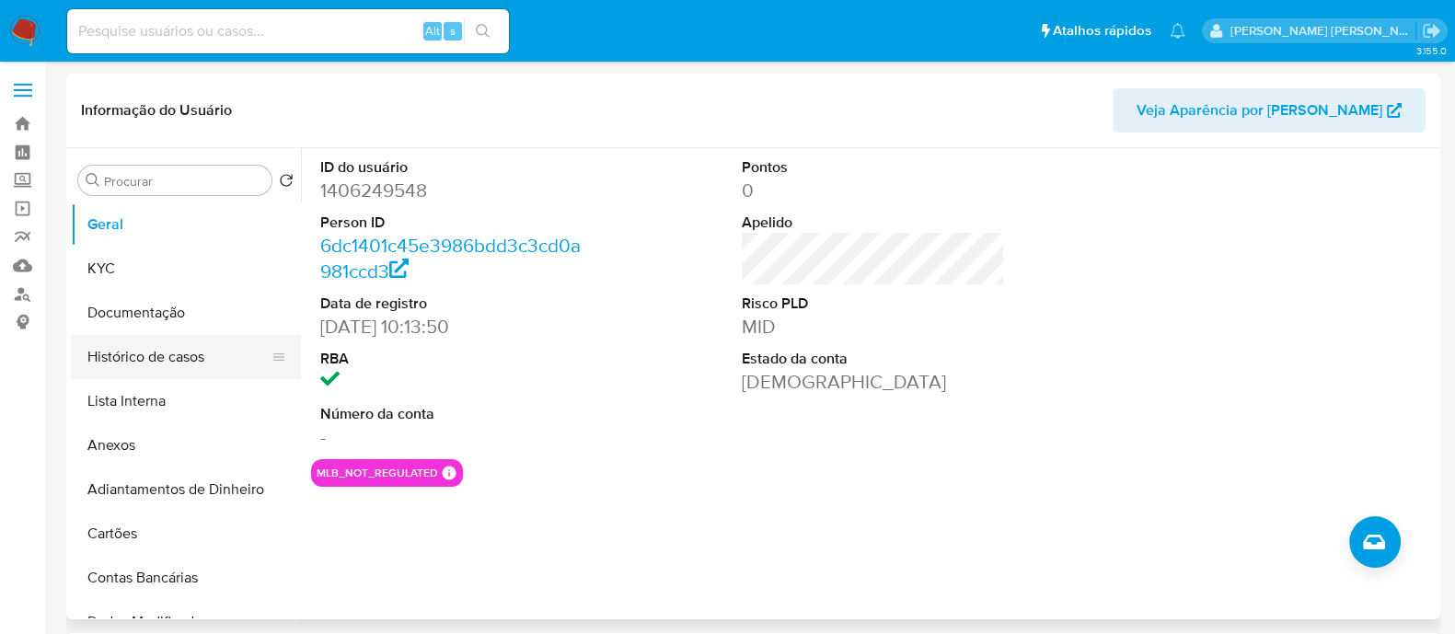
click at [202, 349] on button "Histórico de casos" at bounding box center [178, 357] width 215 height 44
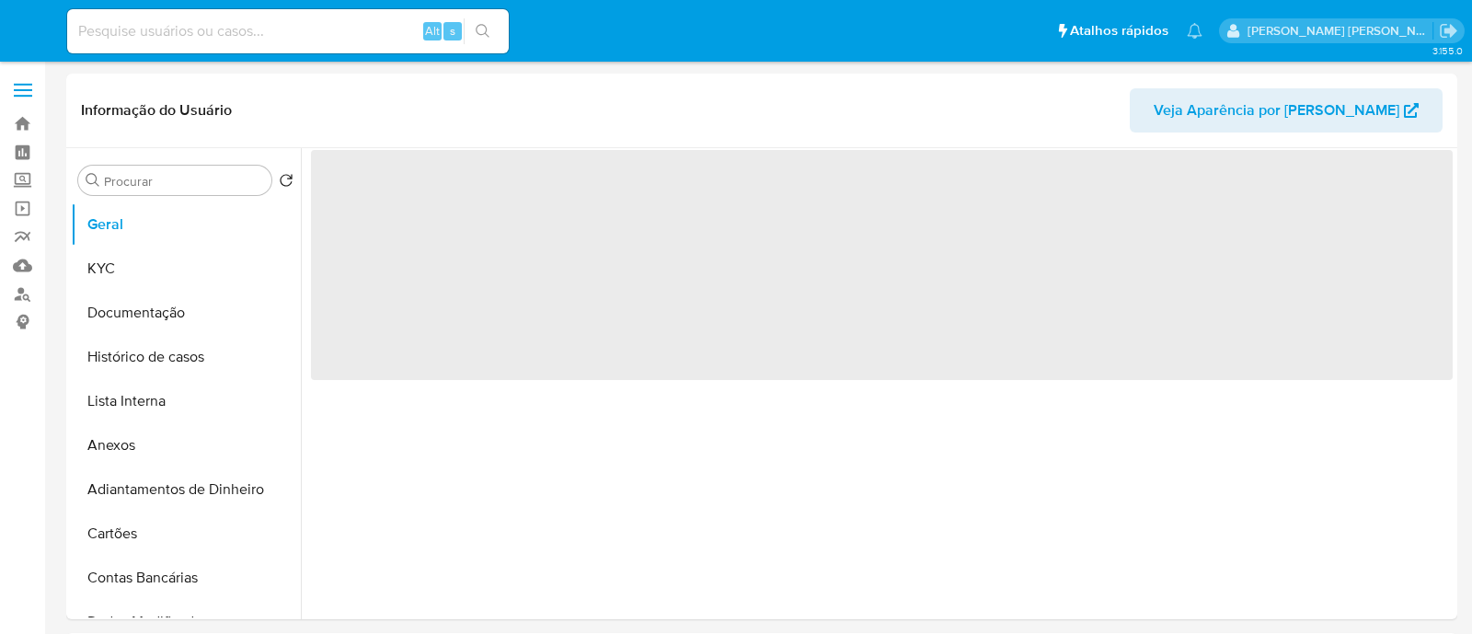
select select "10"
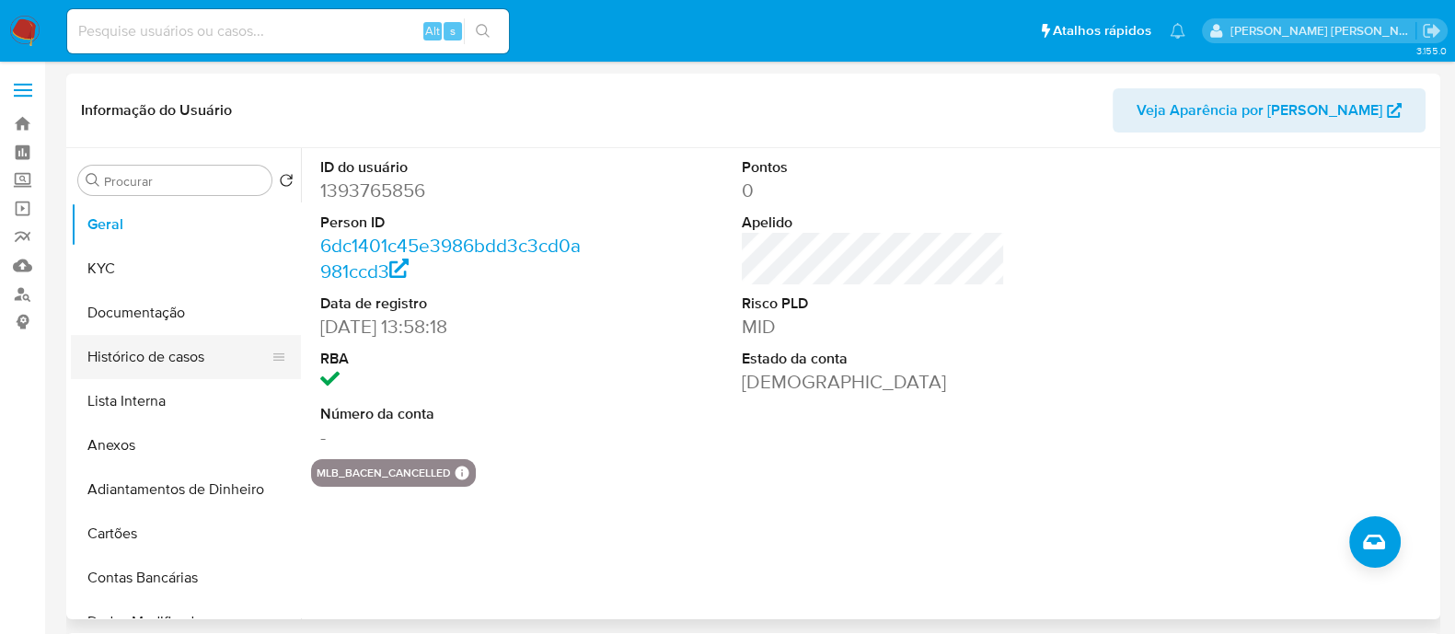
click at [124, 364] on button "Histórico de casos" at bounding box center [178, 357] width 215 height 44
